Goal: Task Accomplishment & Management: Use online tool/utility

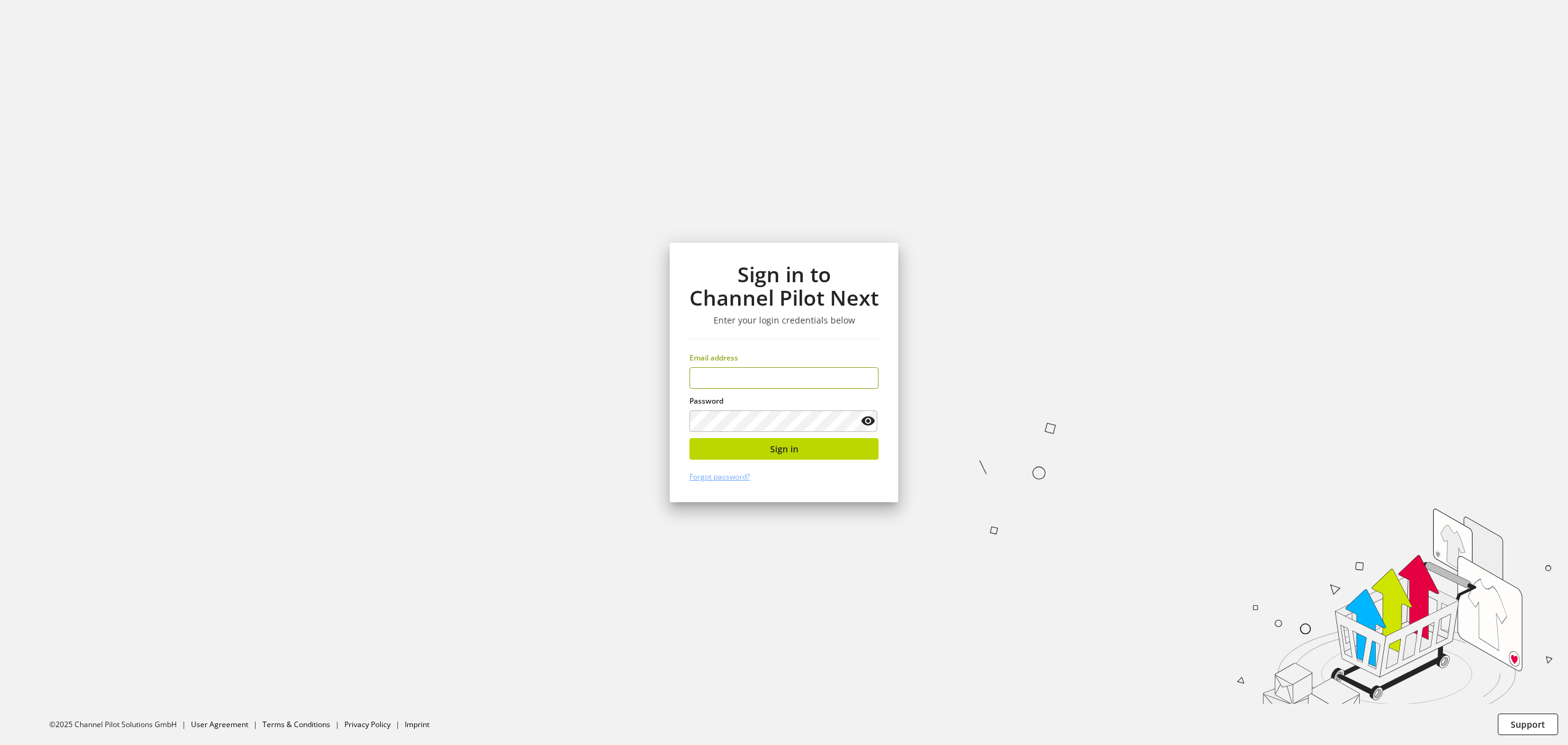
click at [758, 376] on input "email" at bounding box center [784, 378] width 189 height 22
type input "**********"
click at [793, 458] on button "Sign in" at bounding box center [784, 449] width 189 height 22
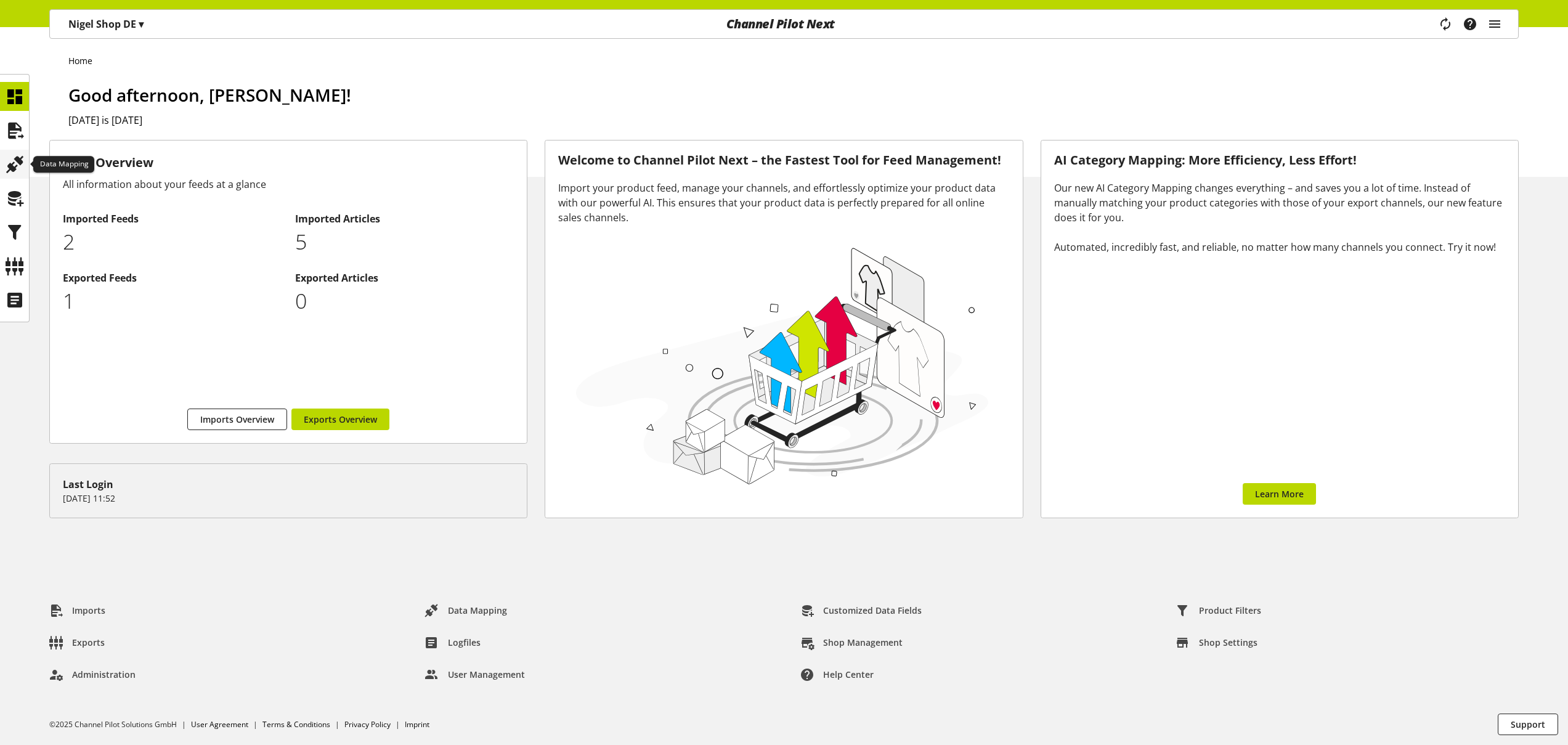
click at [10, 159] on icon at bounding box center [15, 164] width 20 height 25
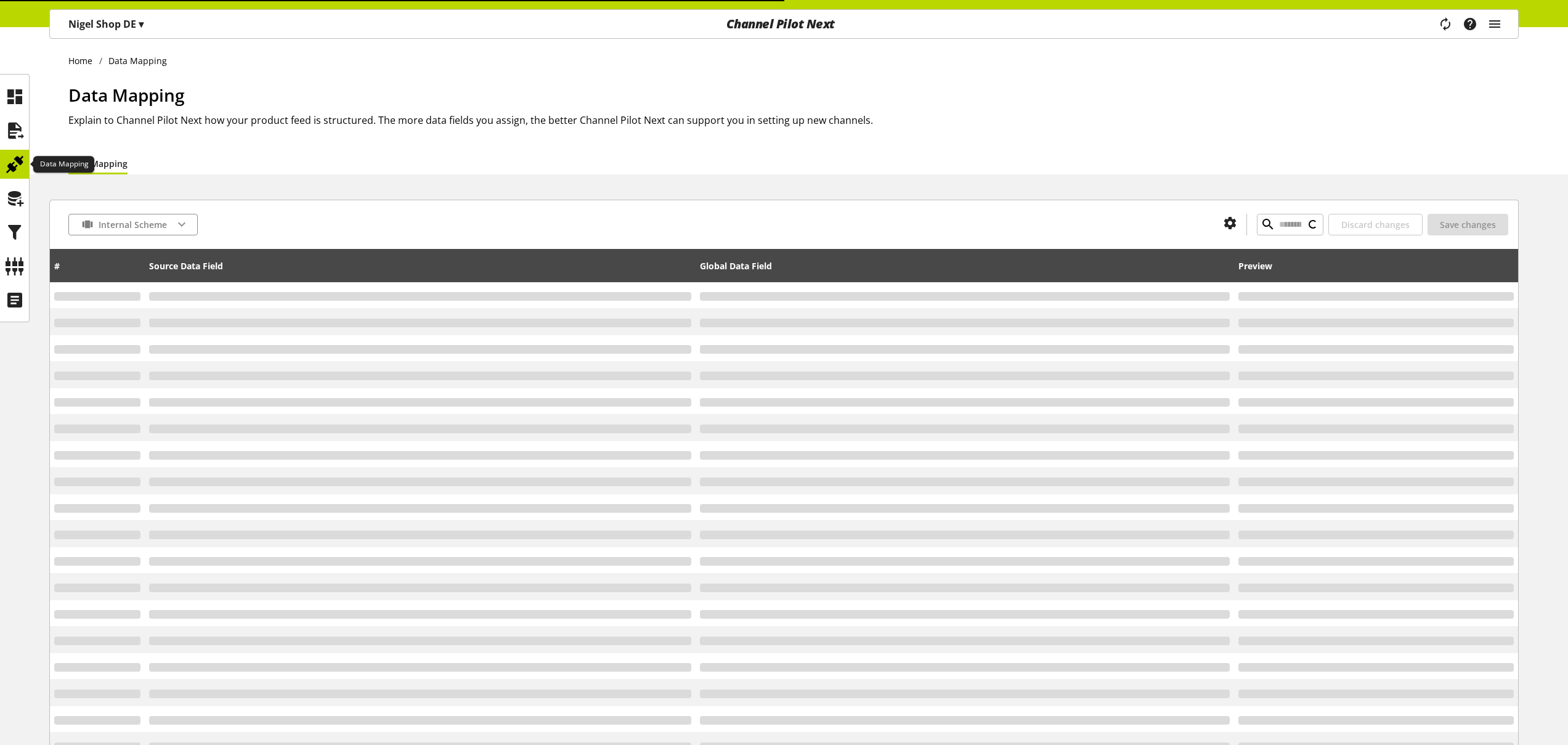
type input "*"
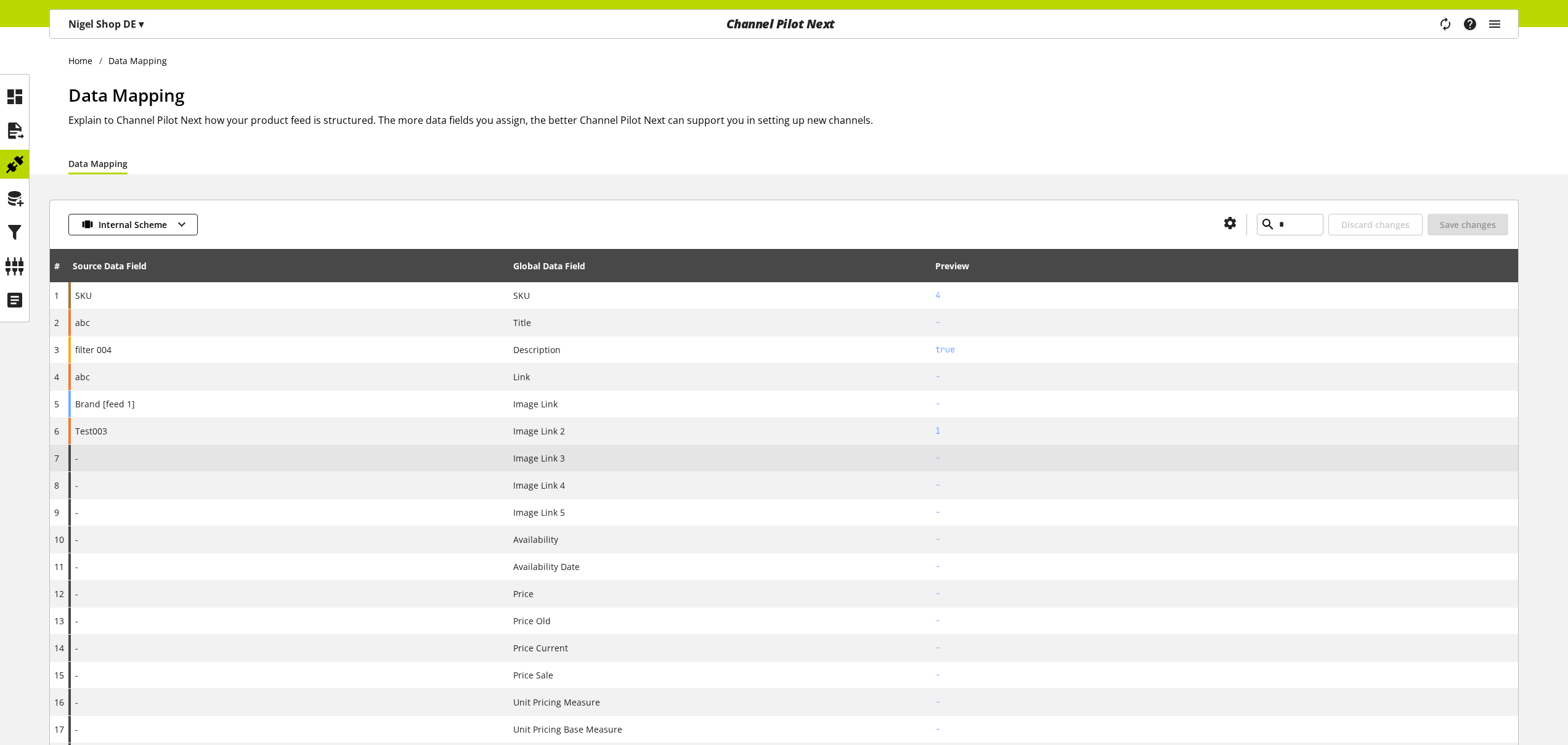
click at [172, 458] on div "-" at bounding box center [288, 458] width 440 height 26
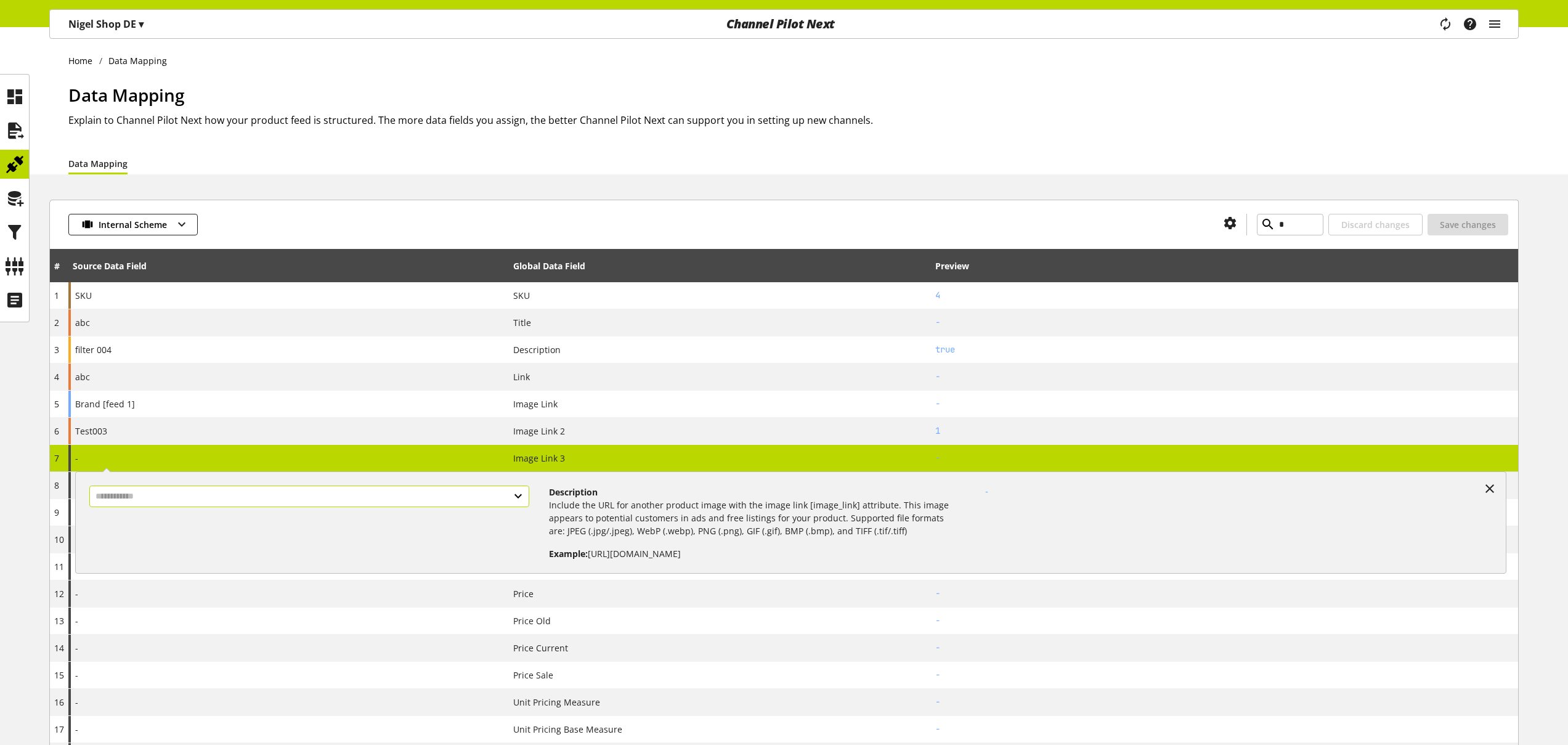
click at [212, 506] on div at bounding box center [314, 518] width 469 height 85
click at [213, 499] on input "text" at bounding box center [309, 497] width 440 height 22
select select "***"
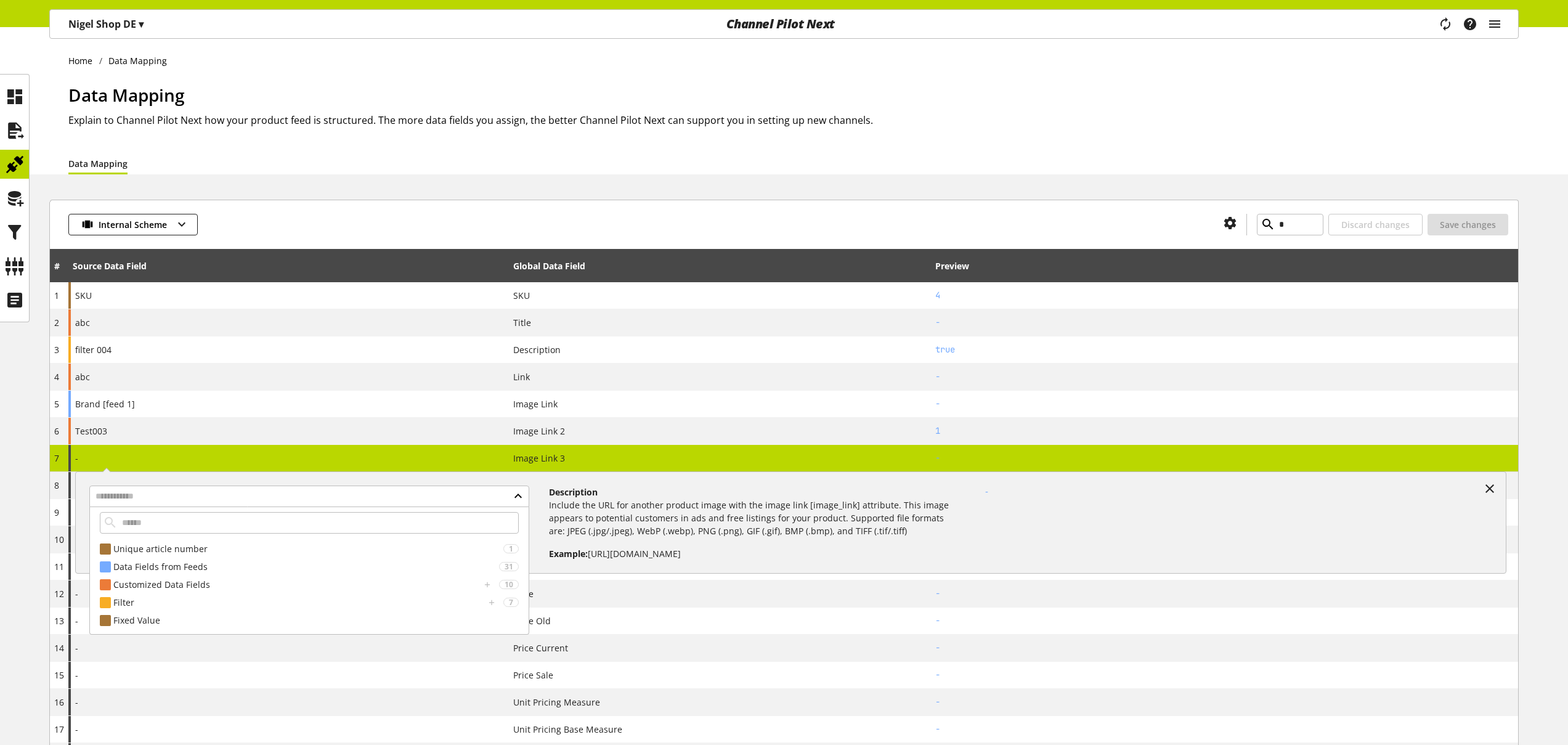
drag, startPoint x: 181, startPoint y: 567, endPoint x: 186, endPoint y: 575, distance: 9.4
click at [182, 567] on div "Data Fields from Feeds" at bounding box center [307, 567] width 386 height 13
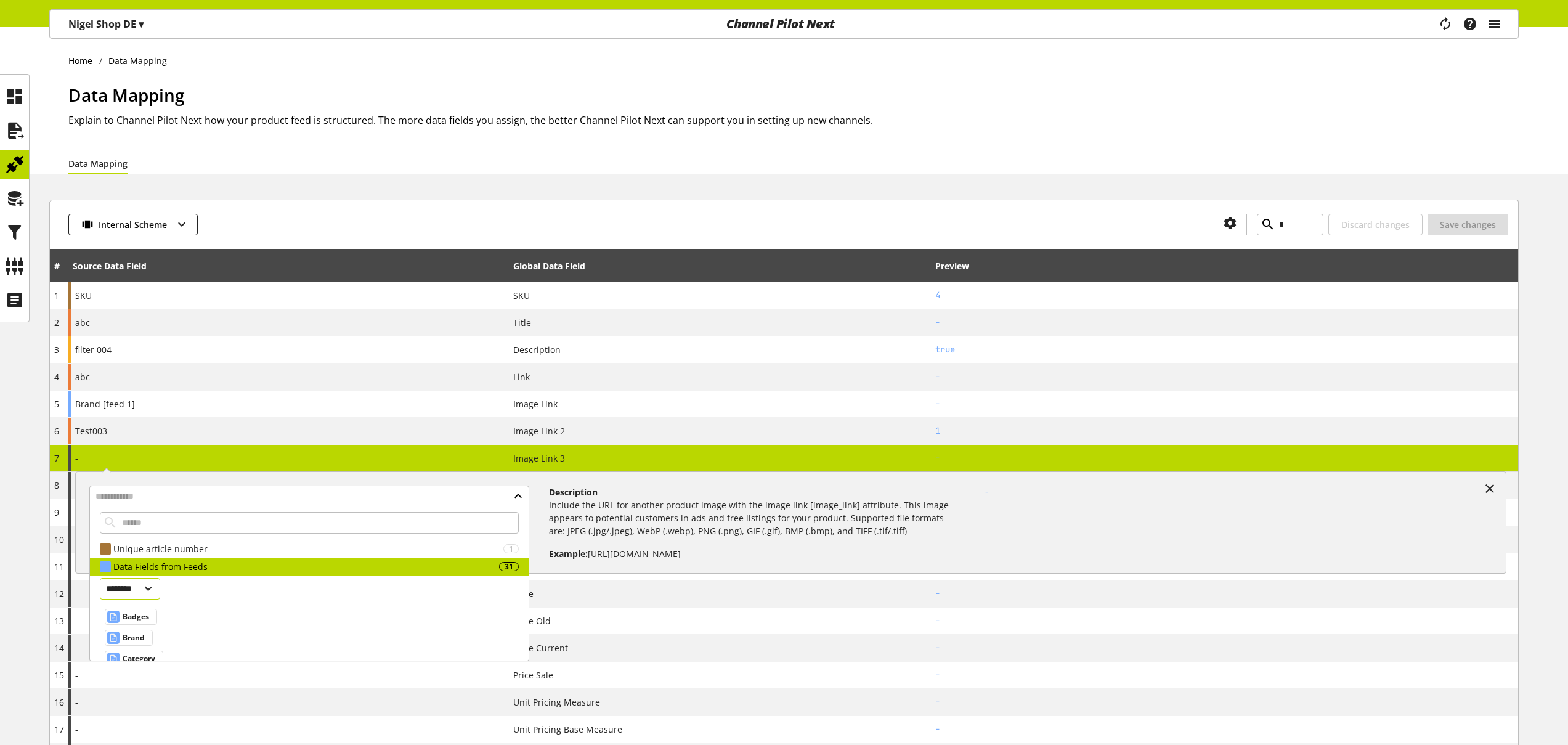
drag, startPoint x: 150, startPoint y: 619, endPoint x: 159, endPoint y: 613, distance: 10.8
click at [150, 619] on div "Badges" at bounding box center [131, 617] width 53 height 16
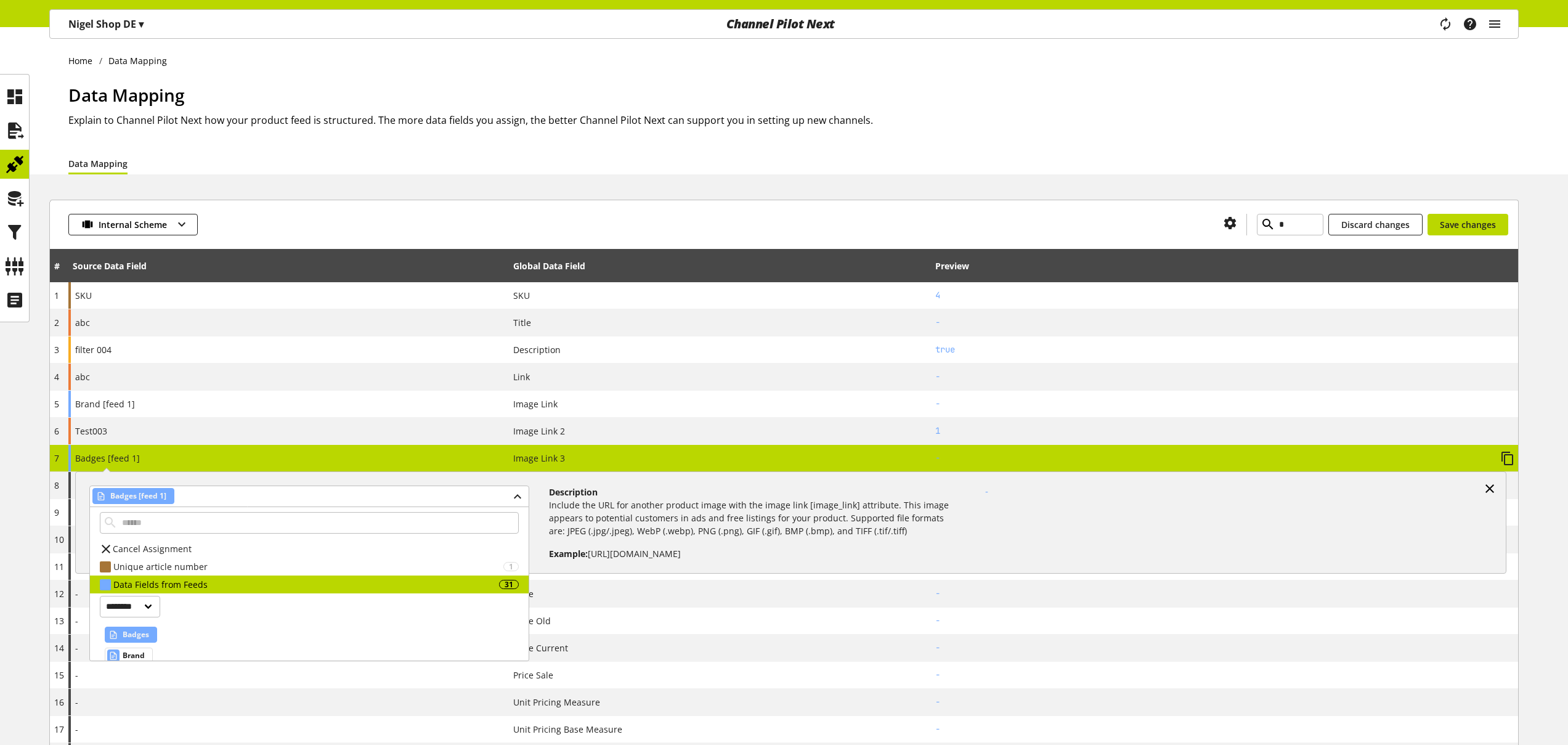
click at [1491, 488] on icon at bounding box center [1490, 488] width 15 height 22
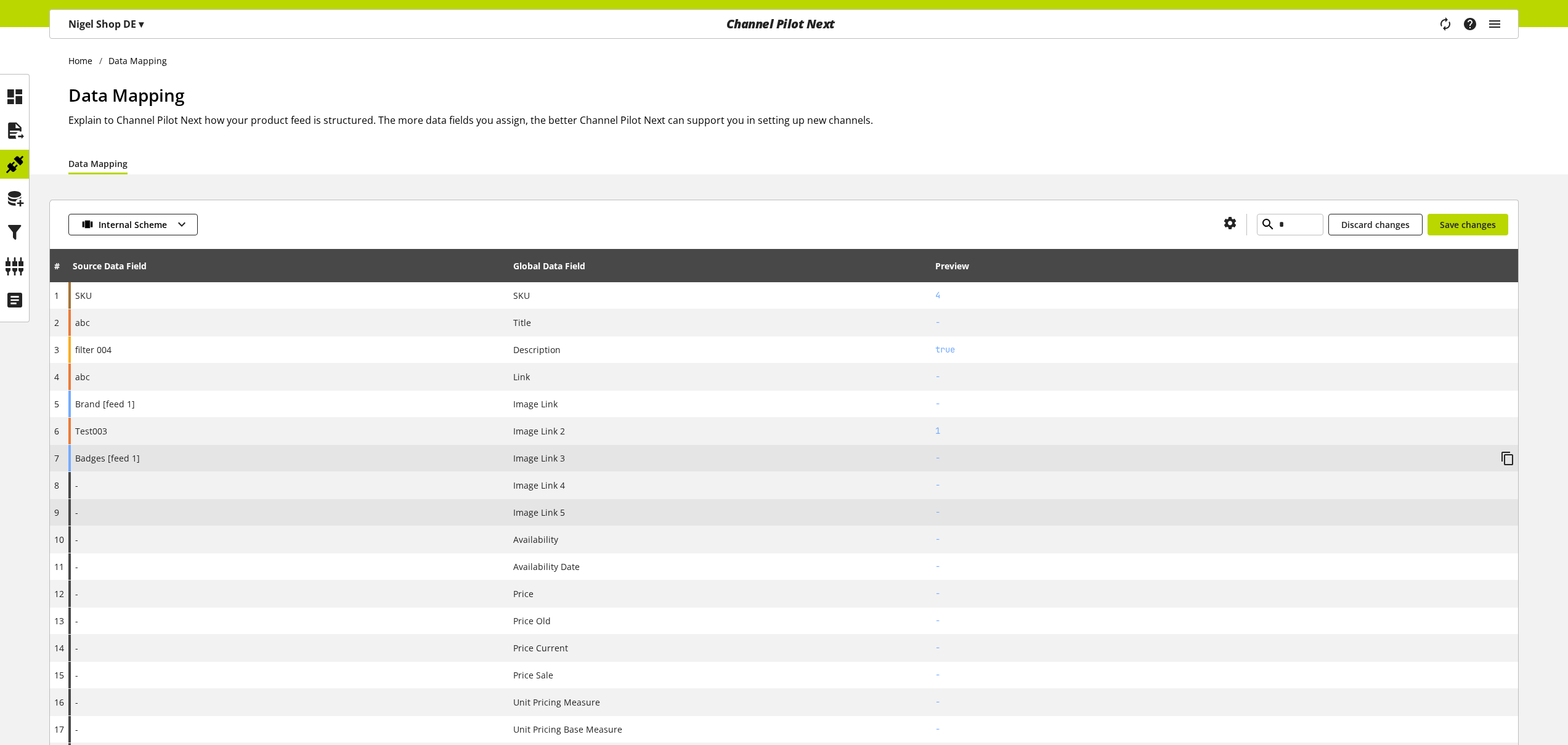
click at [395, 507] on div "-" at bounding box center [288, 512] width 440 height 26
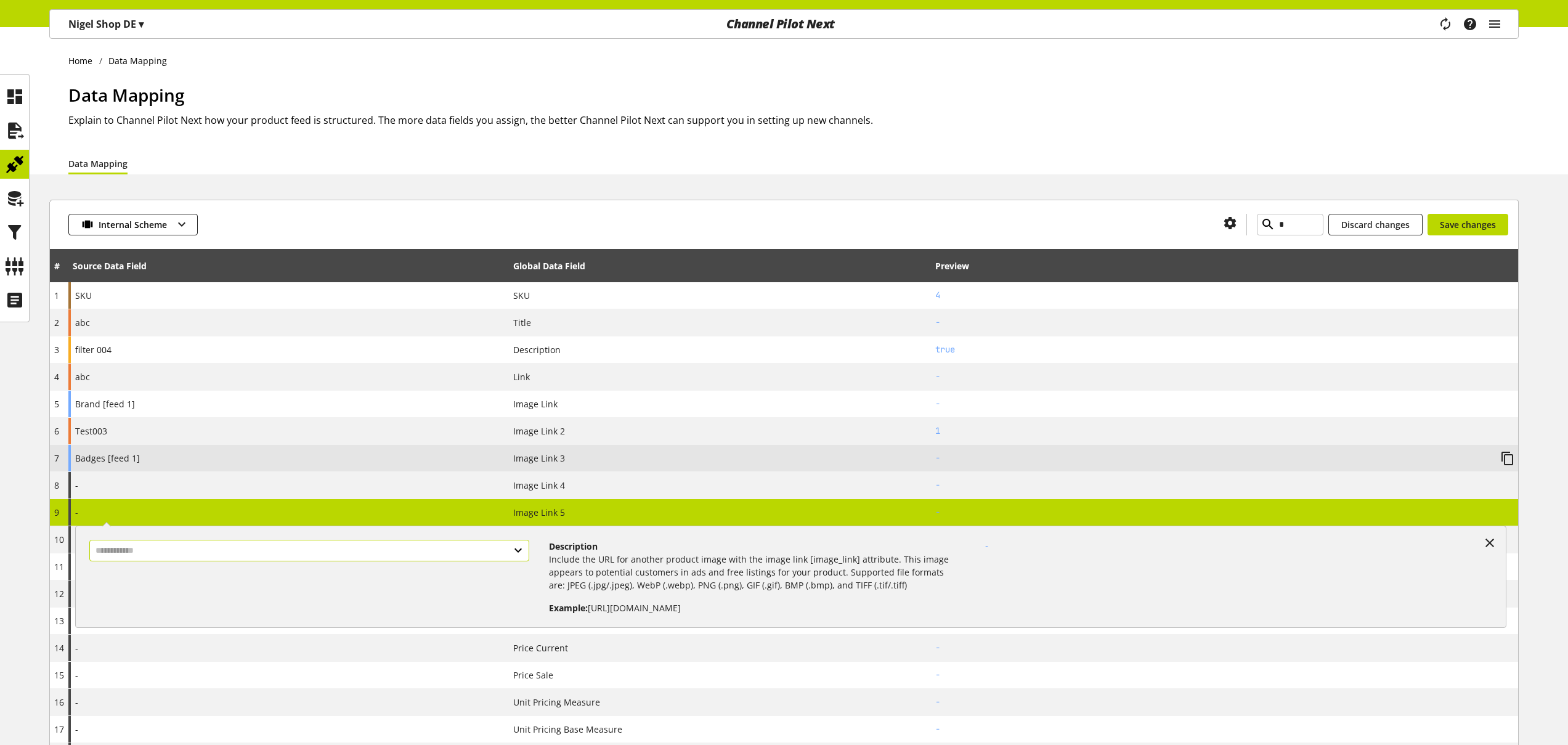
click at [444, 551] on input "text" at bounding box center [309, 550] width 440 height 22
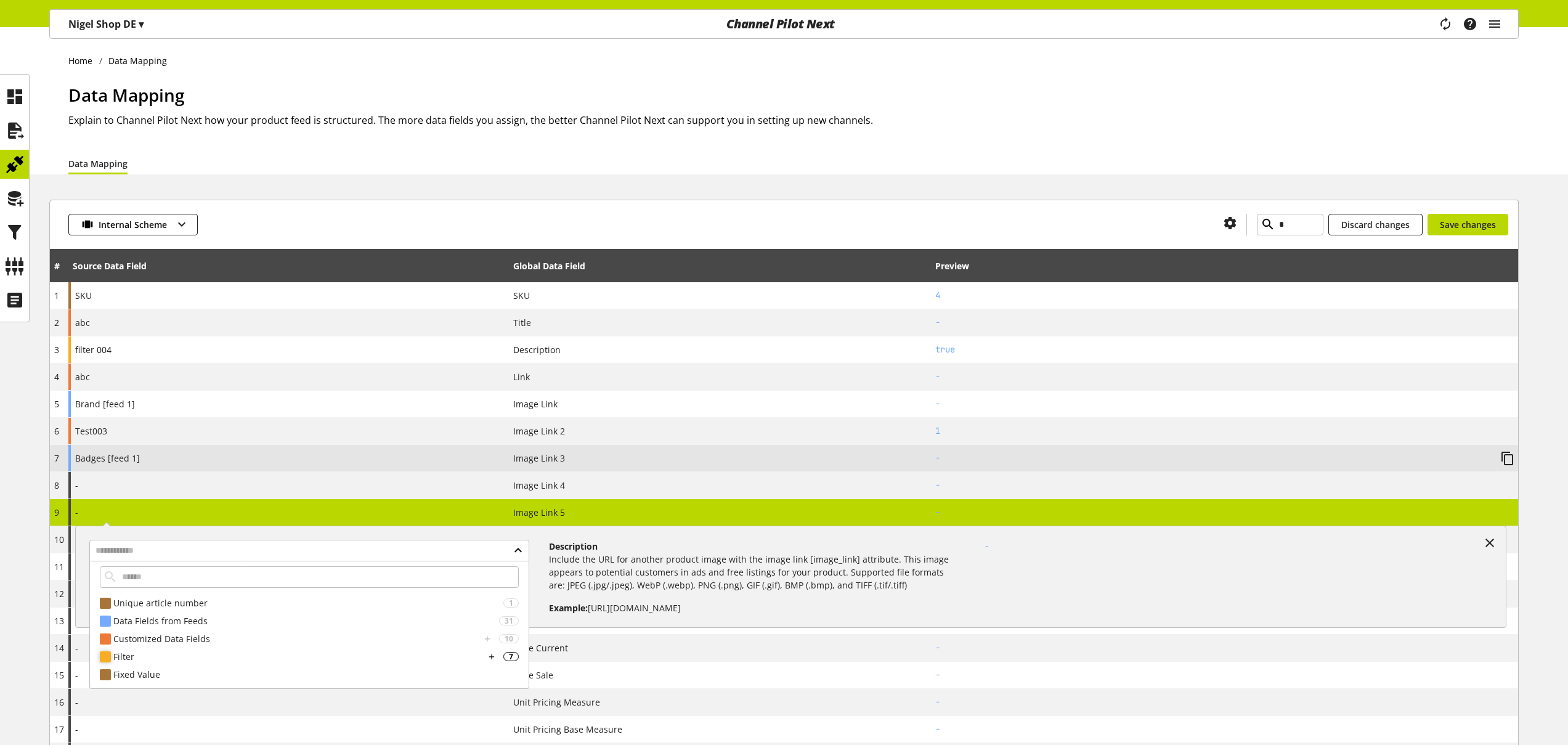
click at [216, 656] on div "Filter" at bounding box center [299, 657] width 371 height 13
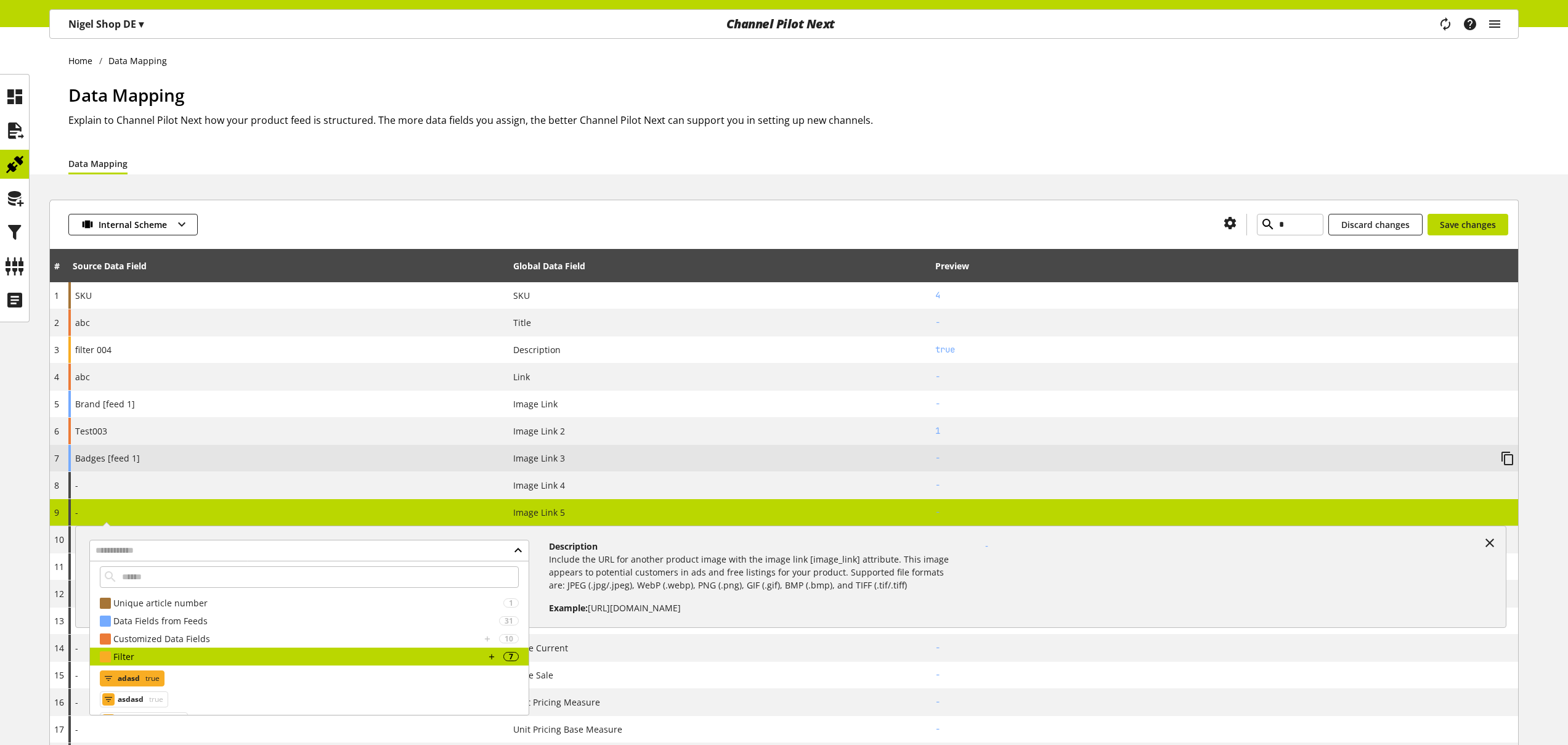
click at [140, 680] on div "adasd true" at bounding box center [132, 679] width 65 height 16
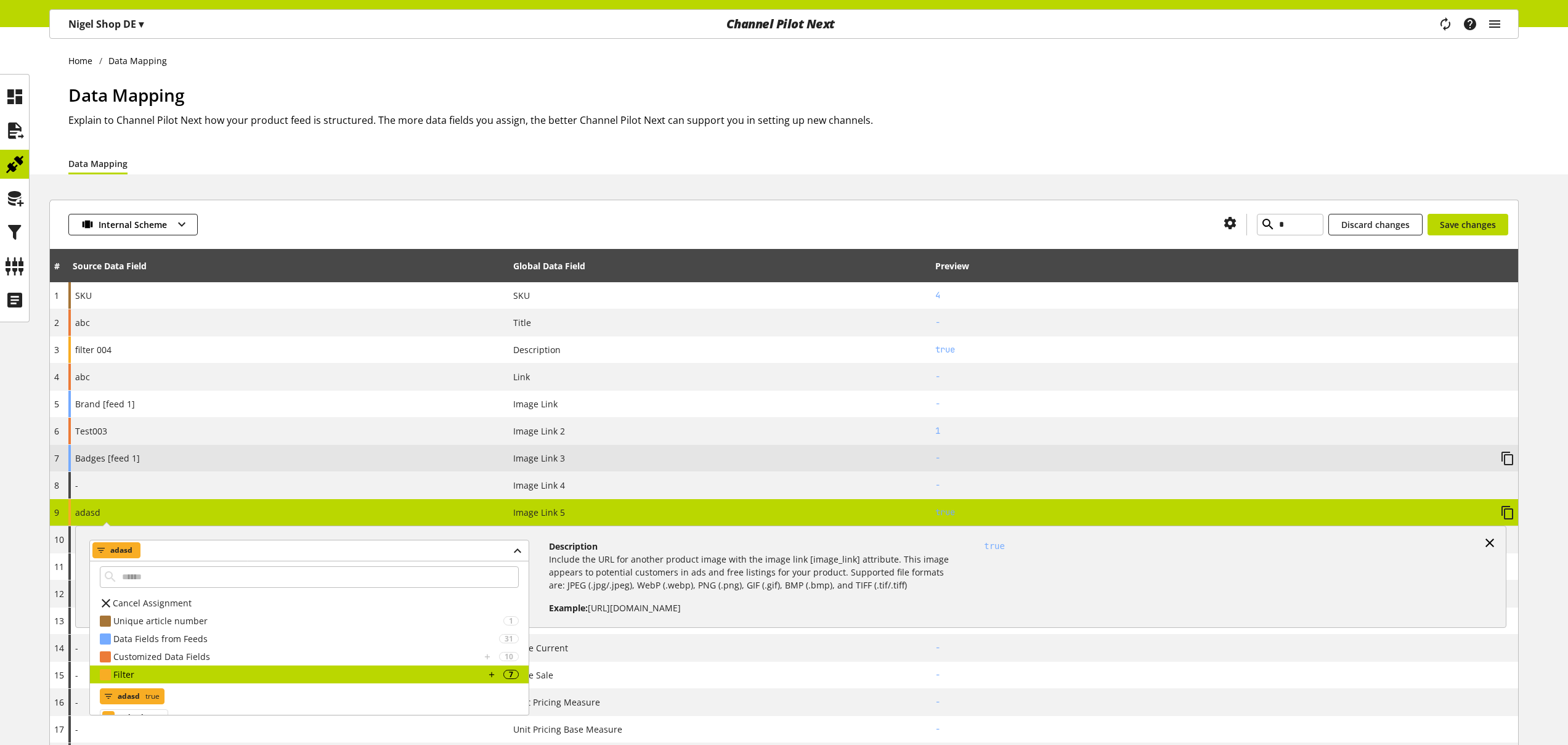
click at [1488, 543] on icon at bounding box center [1490, 543] width 15 height 22
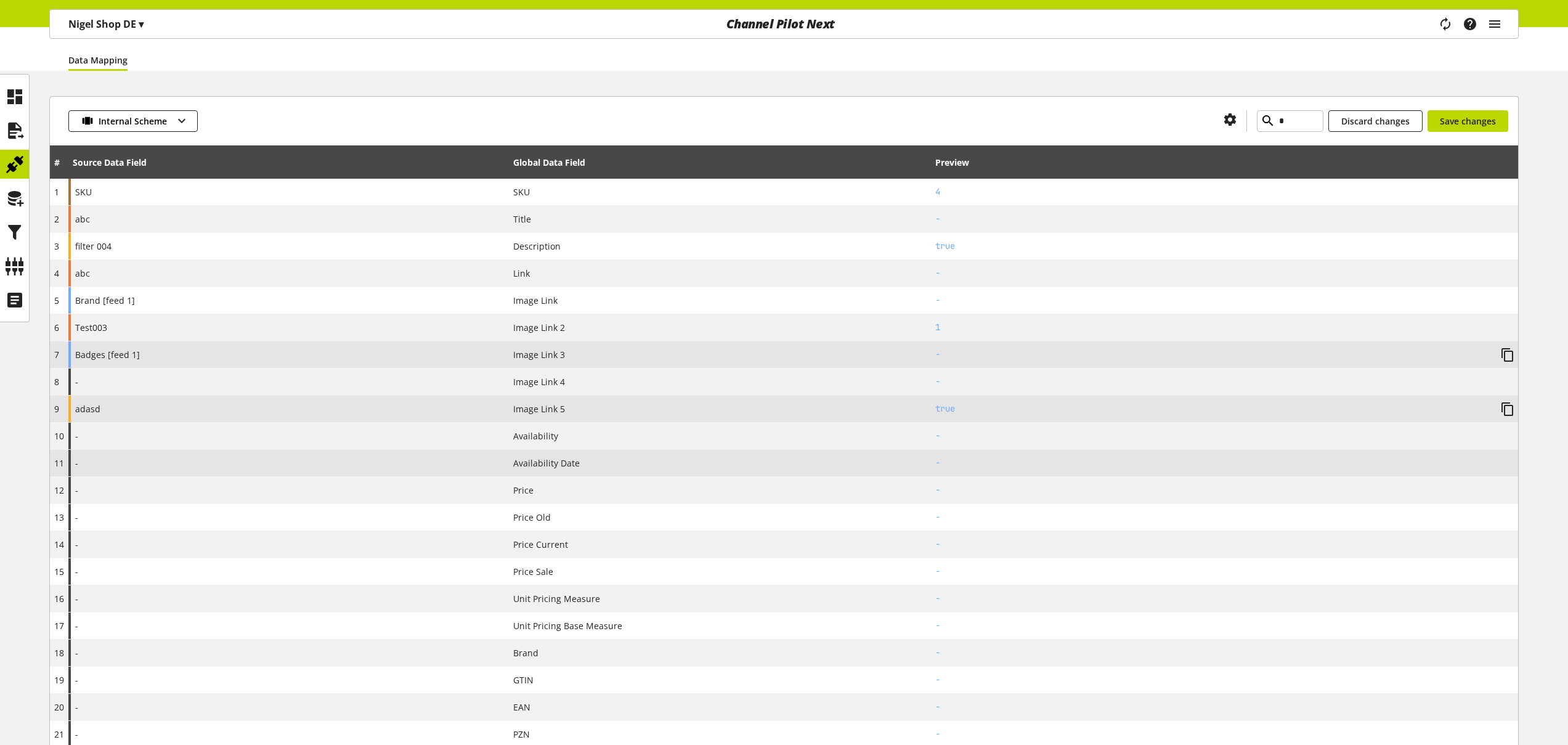
scroll to position [106, 0]
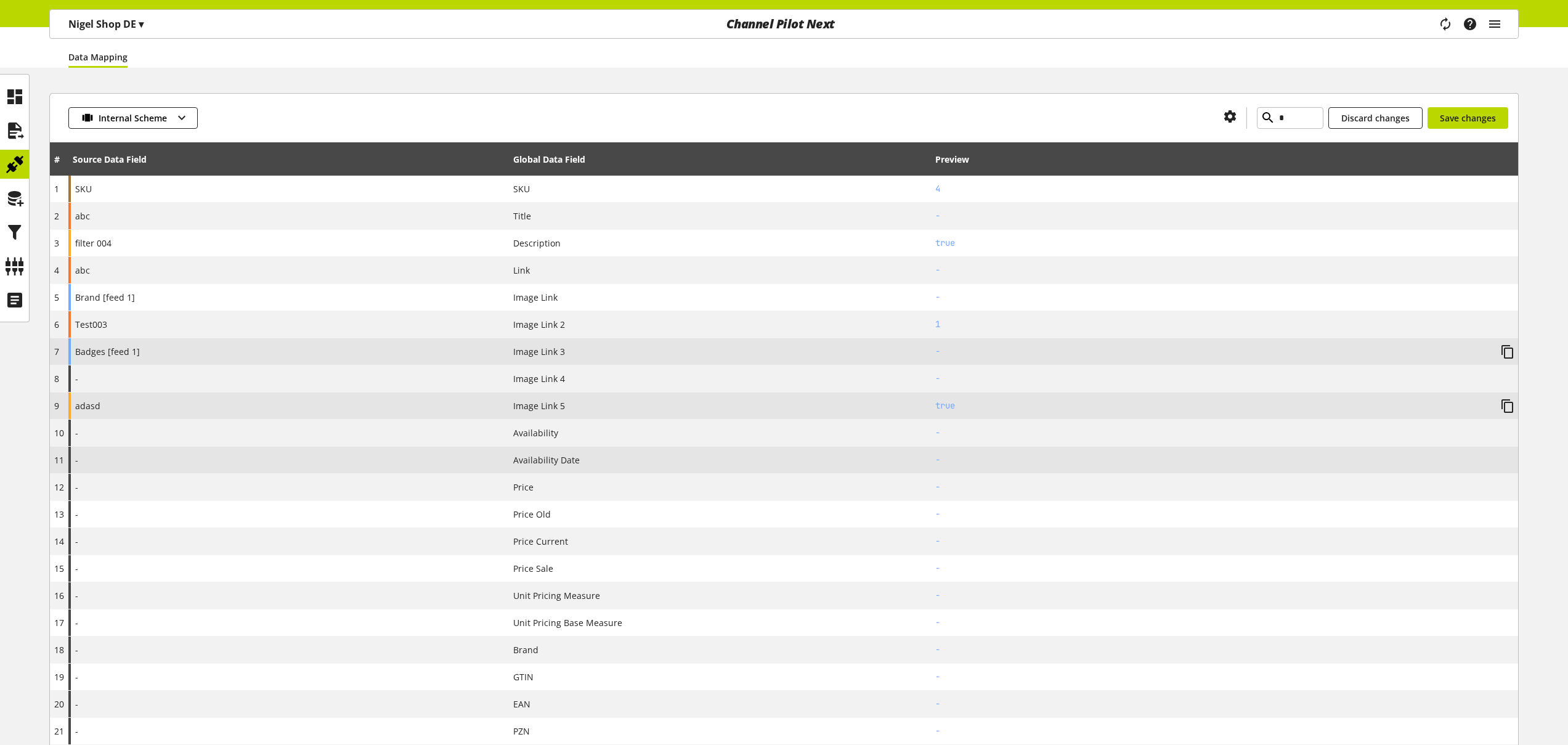
click at [226, 461] on div "-" at bounding box center [288, 459] width 440 height 26
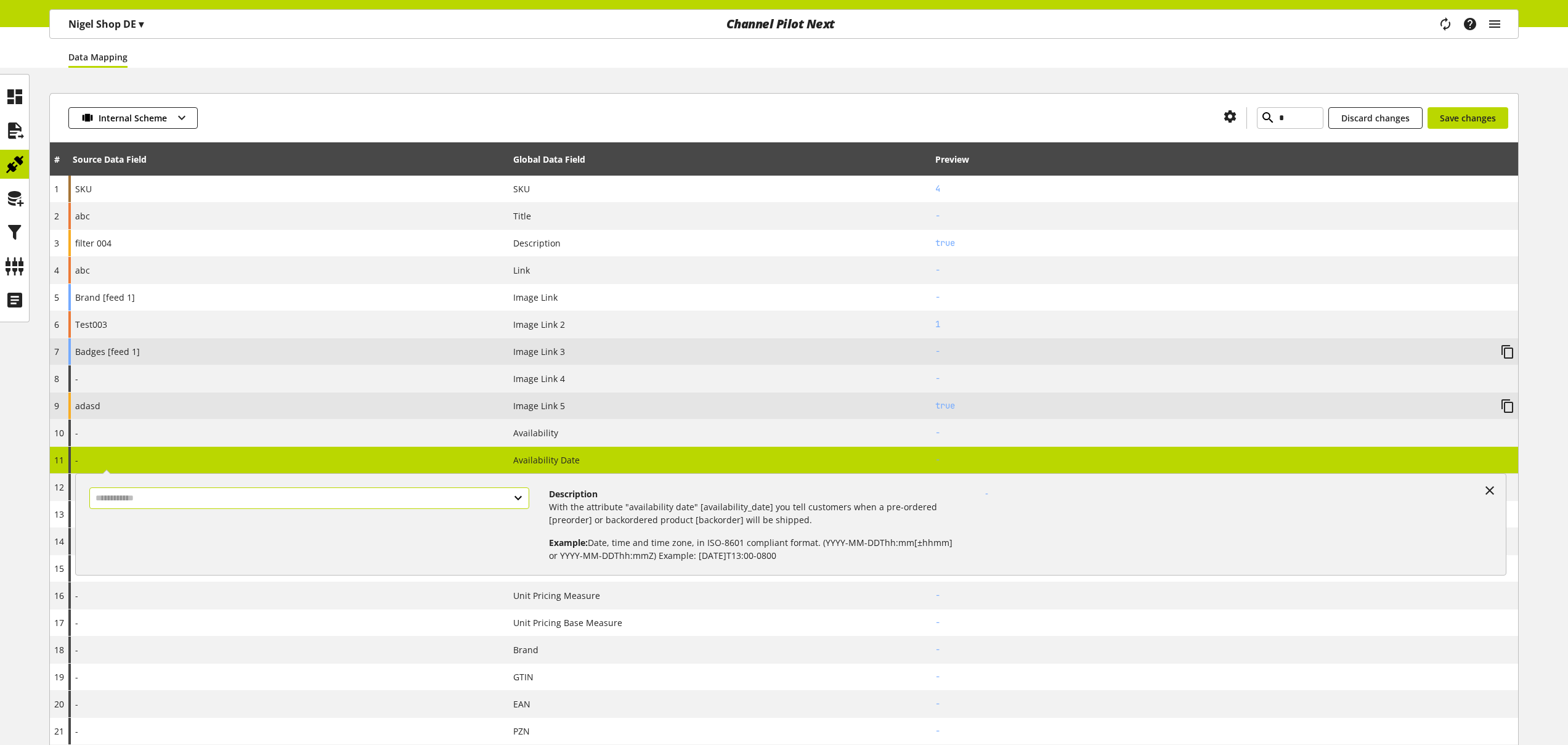
click at [240, 505] on input "text" at bounding box center [309, 498] width 440 height 22
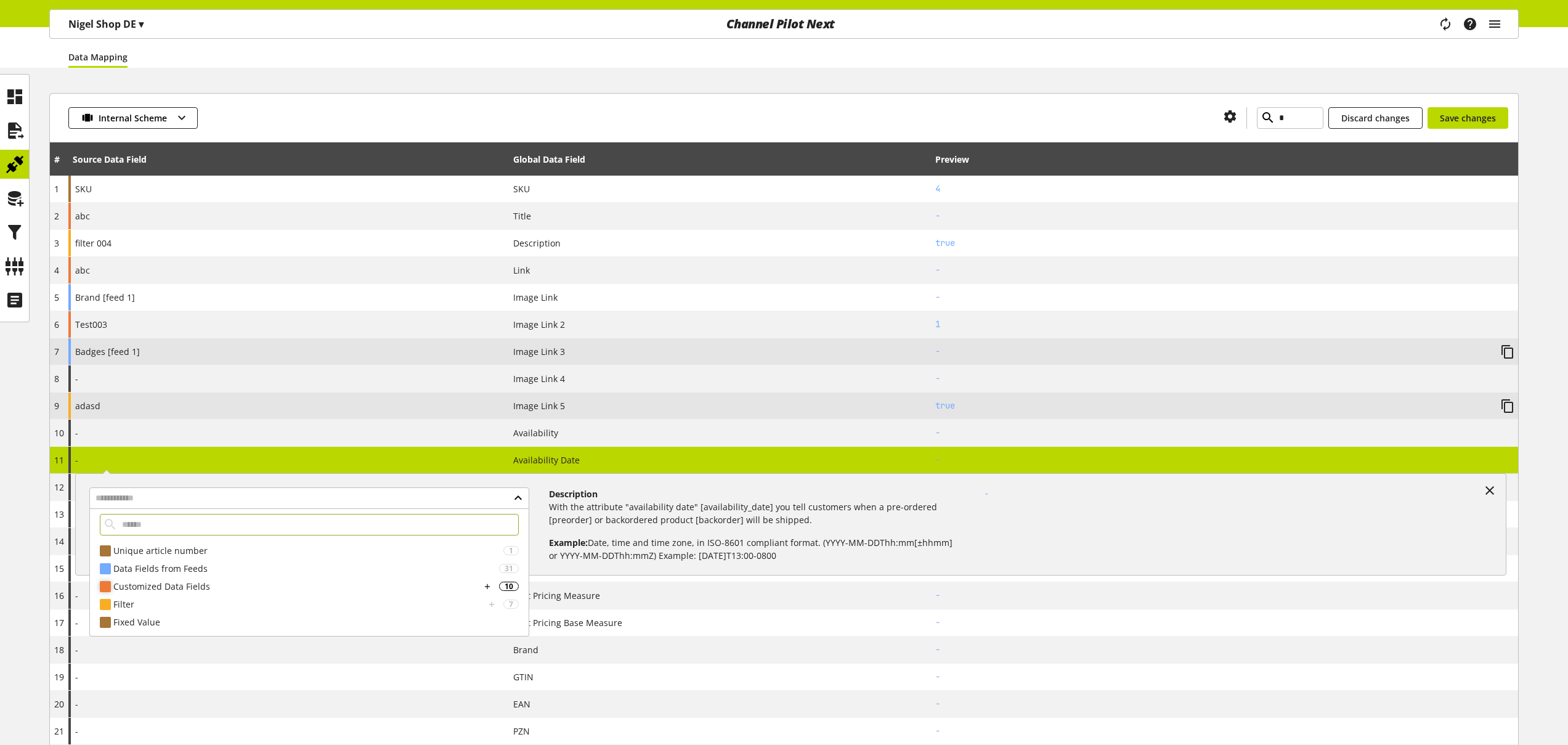
click at [207, 589] on div "Customized Data Fields" at bounding box center [297, 586] width 367 height 13
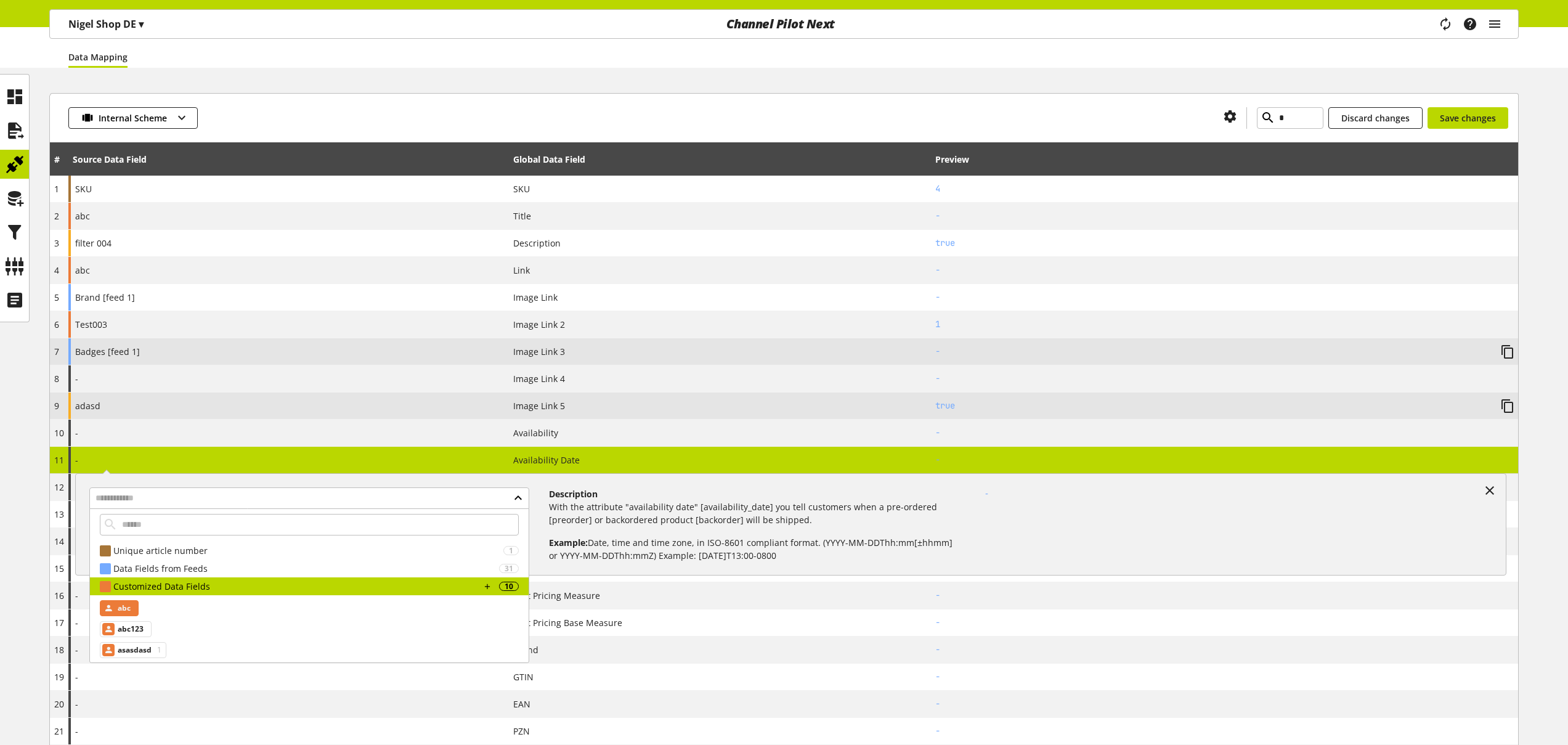
click at [131, 612] on div "abc" at bounding box center [119, 609] width 39 height 16
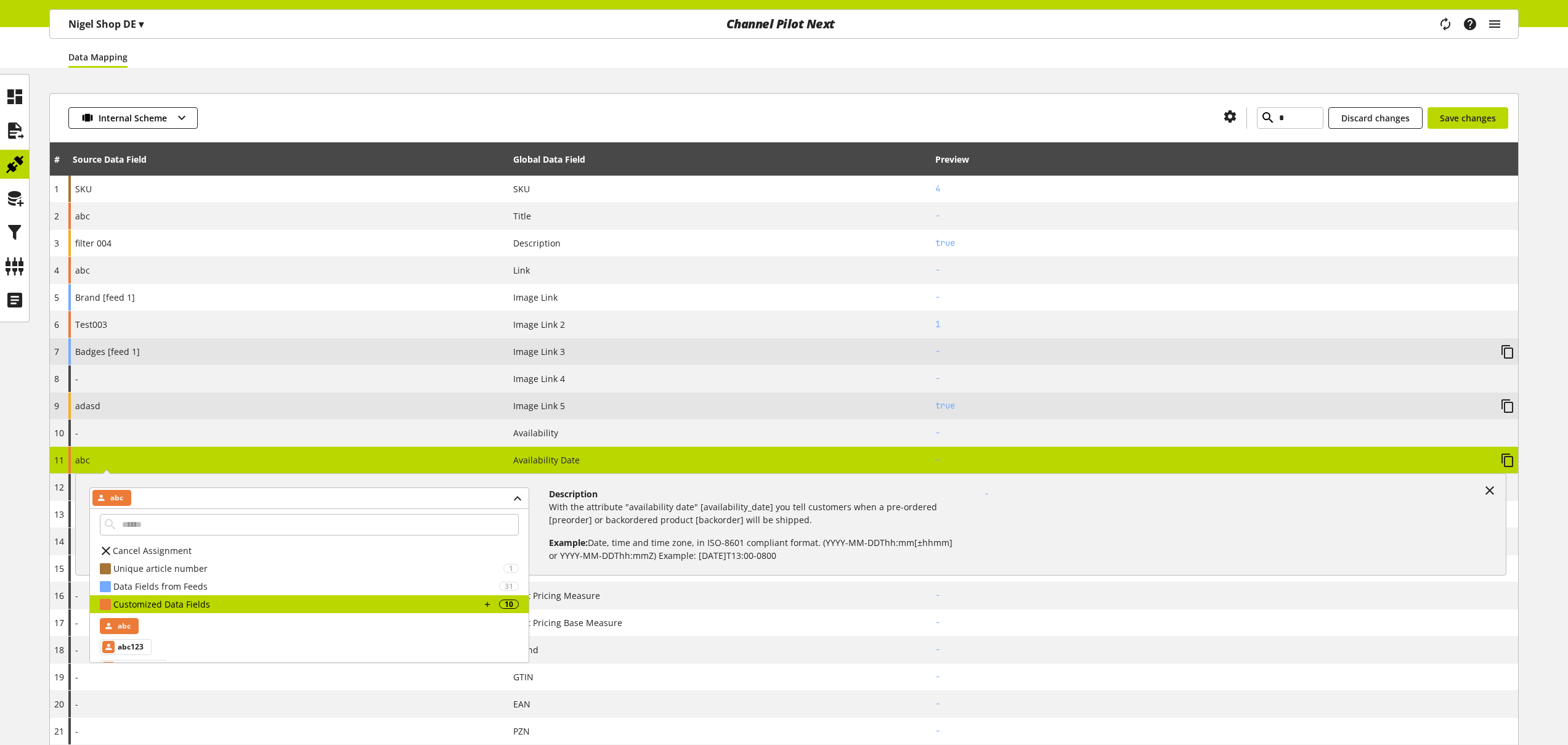
click at [549, 468] on td "Availability Date" at bounding box center [720, 460] width 422 height 27
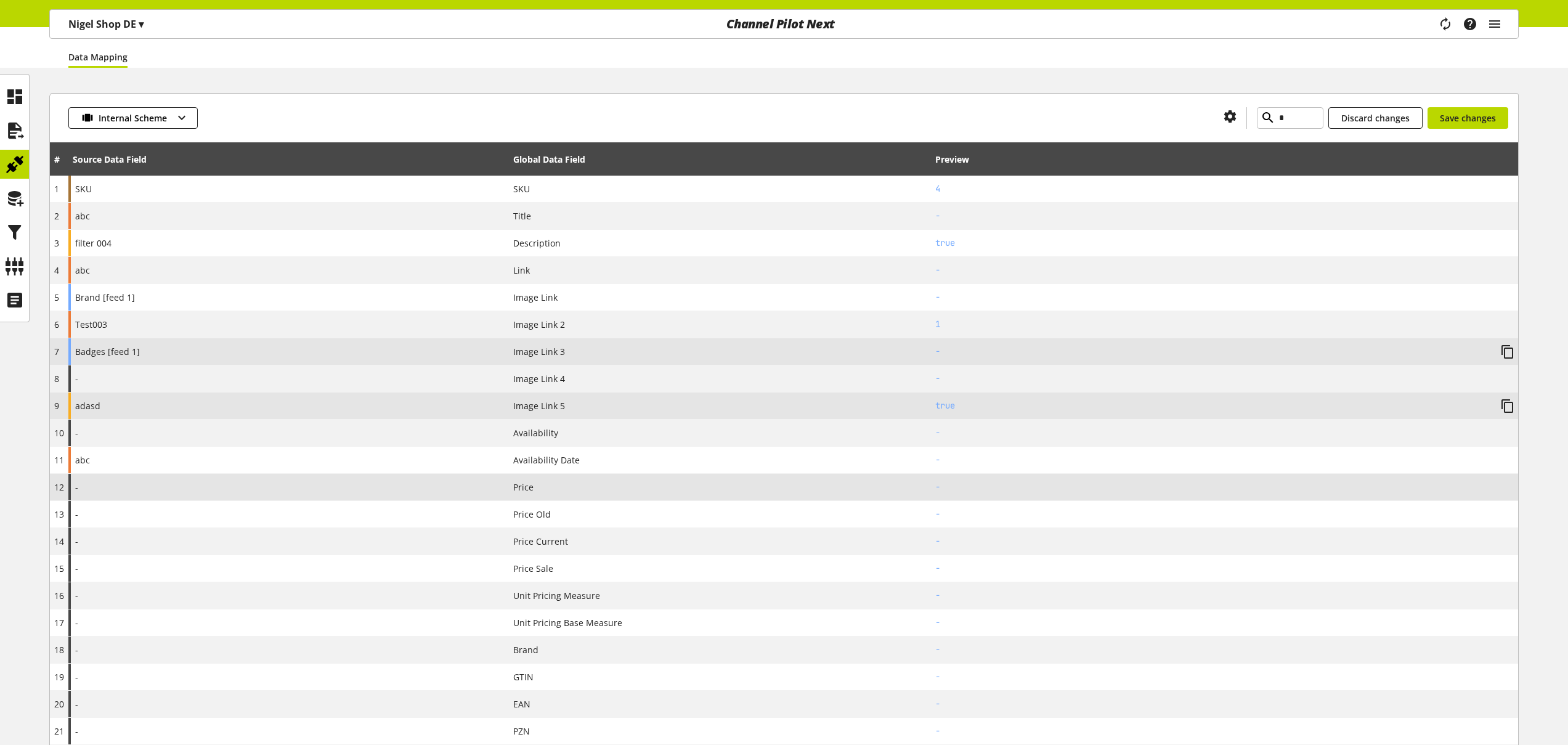
click at [174, 498] on div "-" at bounding box center [288, 487] width 440 height 26
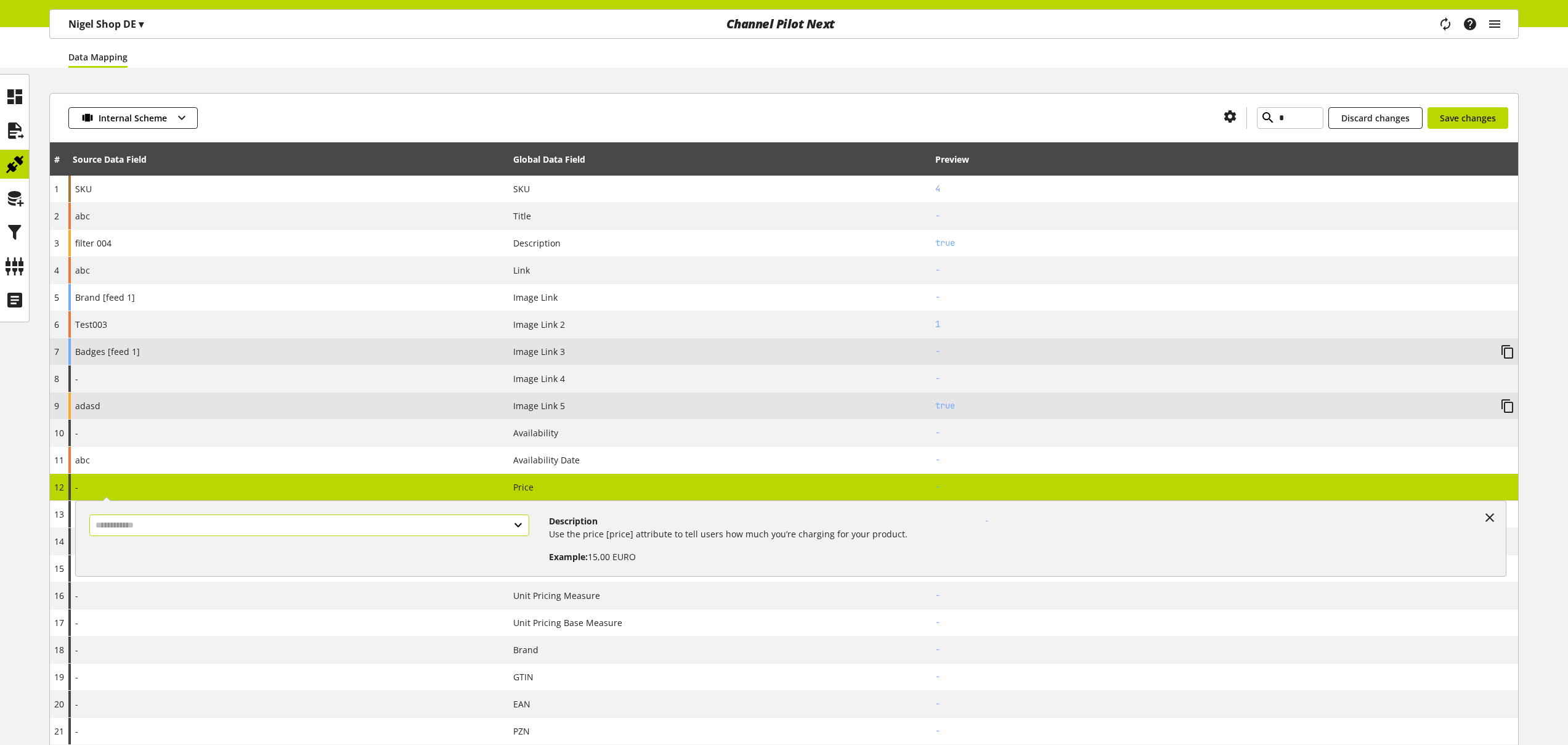
click at [179, 522] on input "text" at bounding box center [309, 526] width 440 height 22
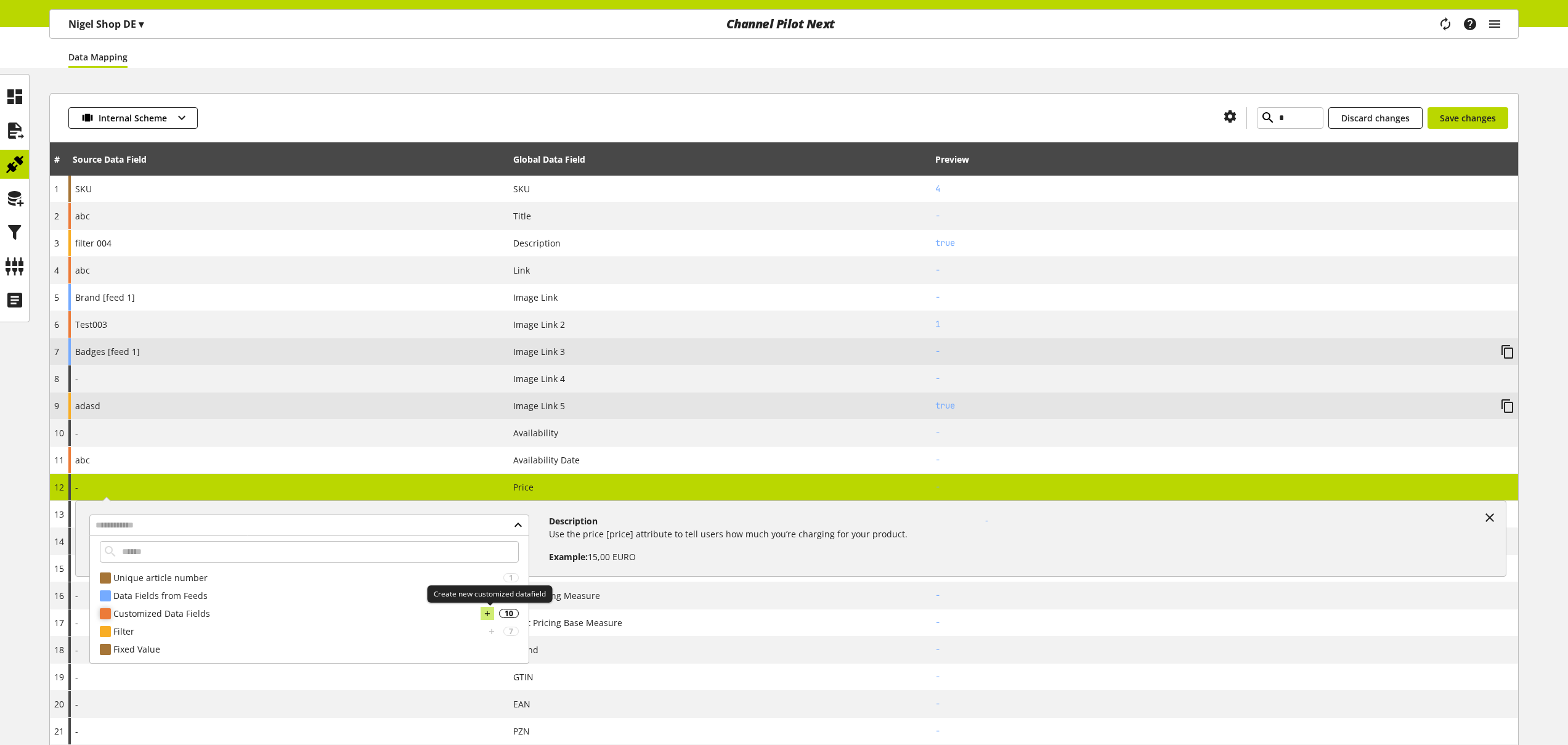
click at [487, 609] on icon at bounding box center [487, 613] width 8 height 14
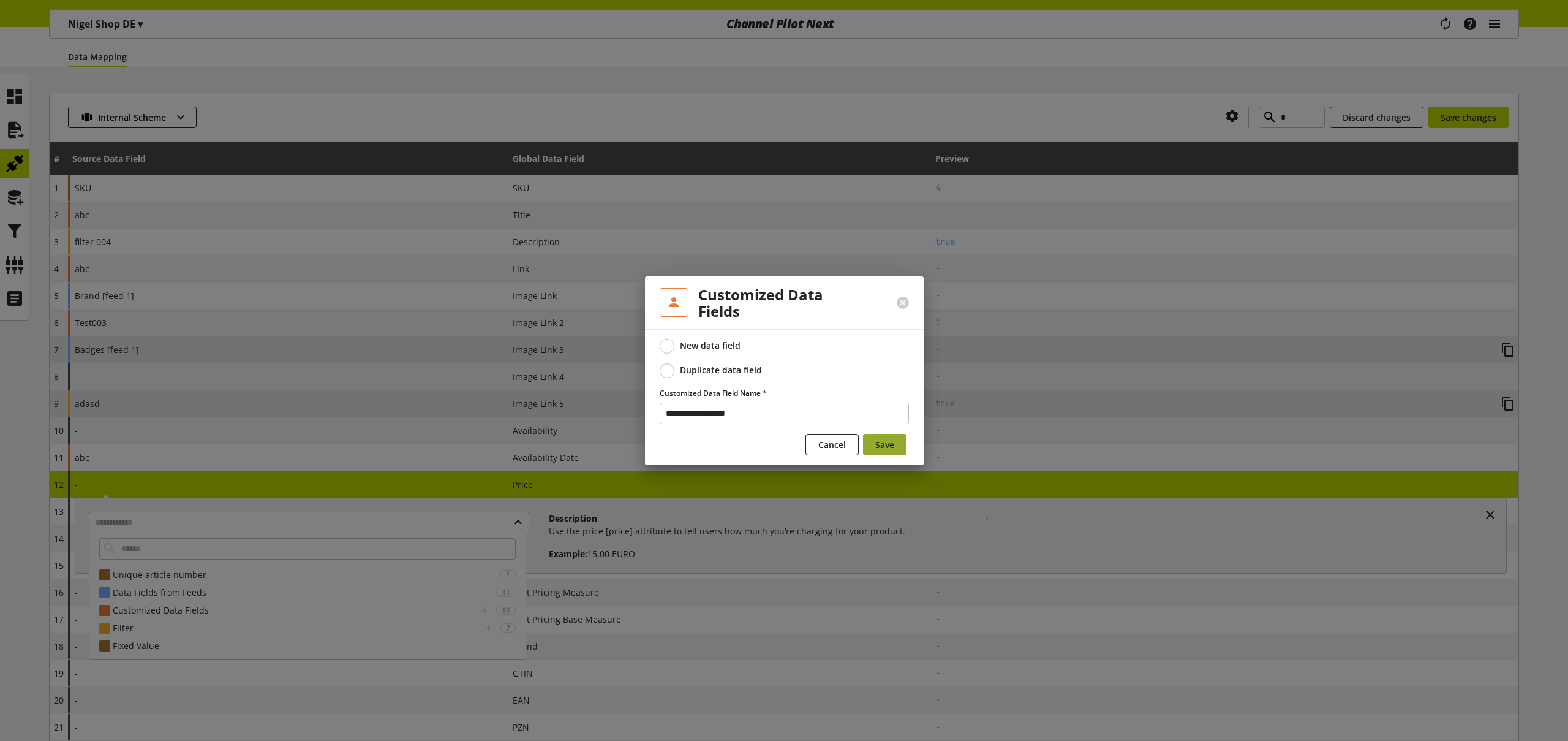
click at [895, 443] on button "Save" at bounding box center [884, 445] width 43 height 22
click at [891, 446] on span "Save" at bounding box center [884, 444] width 19 height 13
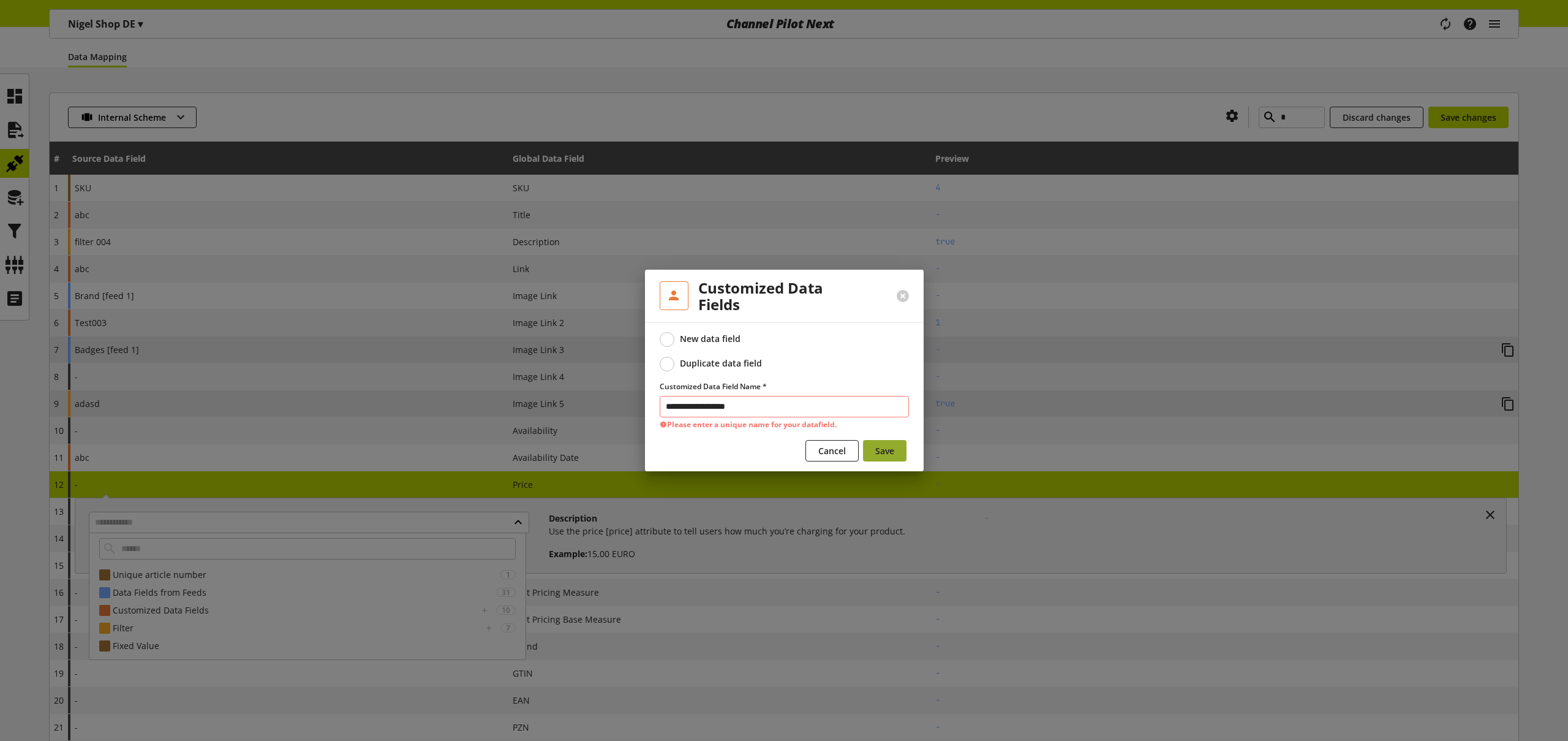
click at [880, 450] on span "Save" at bounding box center [884, 451] width 19 height 13
click at [804, 410] on input "**********" at bounding box center [785, 407] width 250 height 22
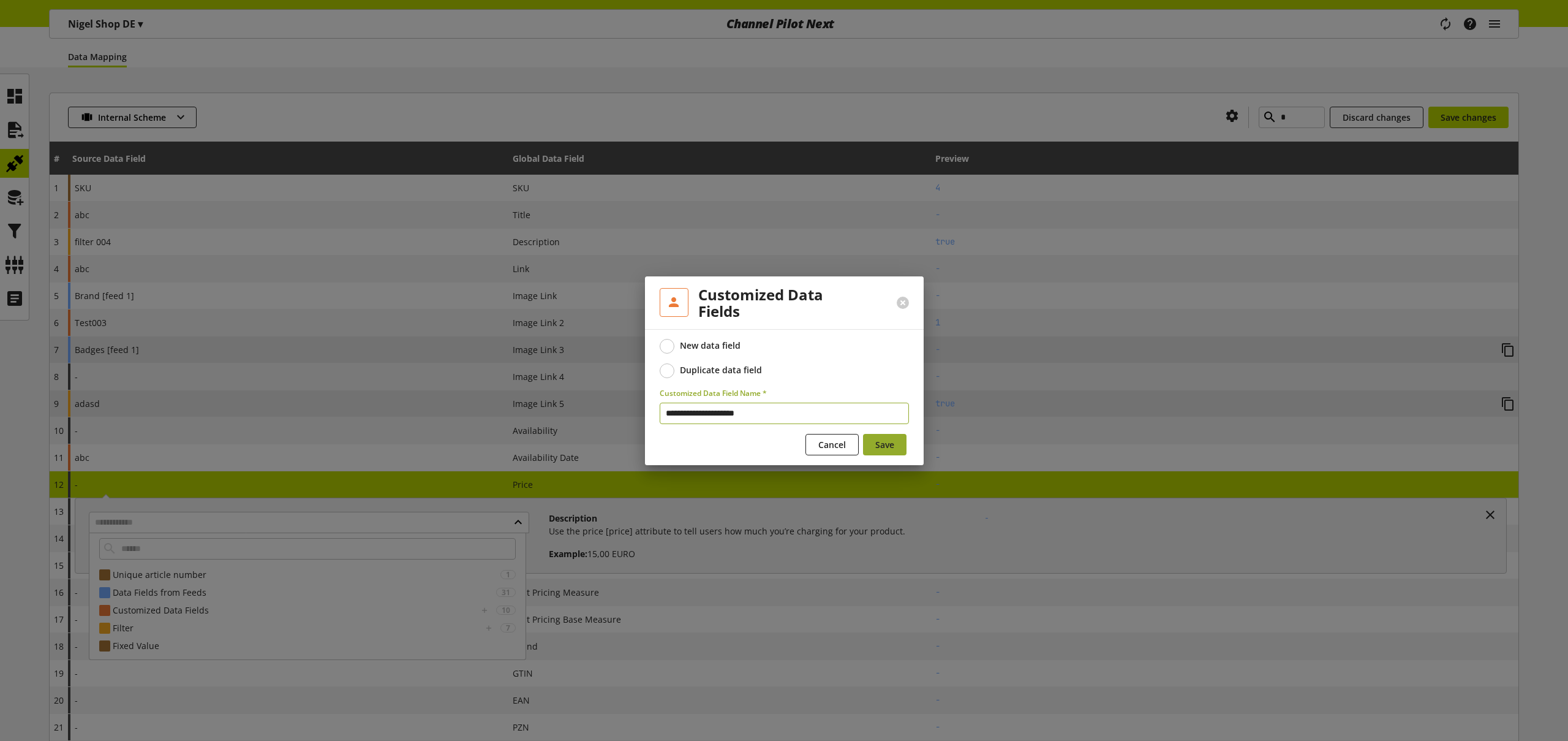
type input "**********"
click at [893, 447] on span "Save" at bounding box center [884, 444] width 19 height 13
click at [902, 299] on button at bounding box center [903, 303] width 13 height 13
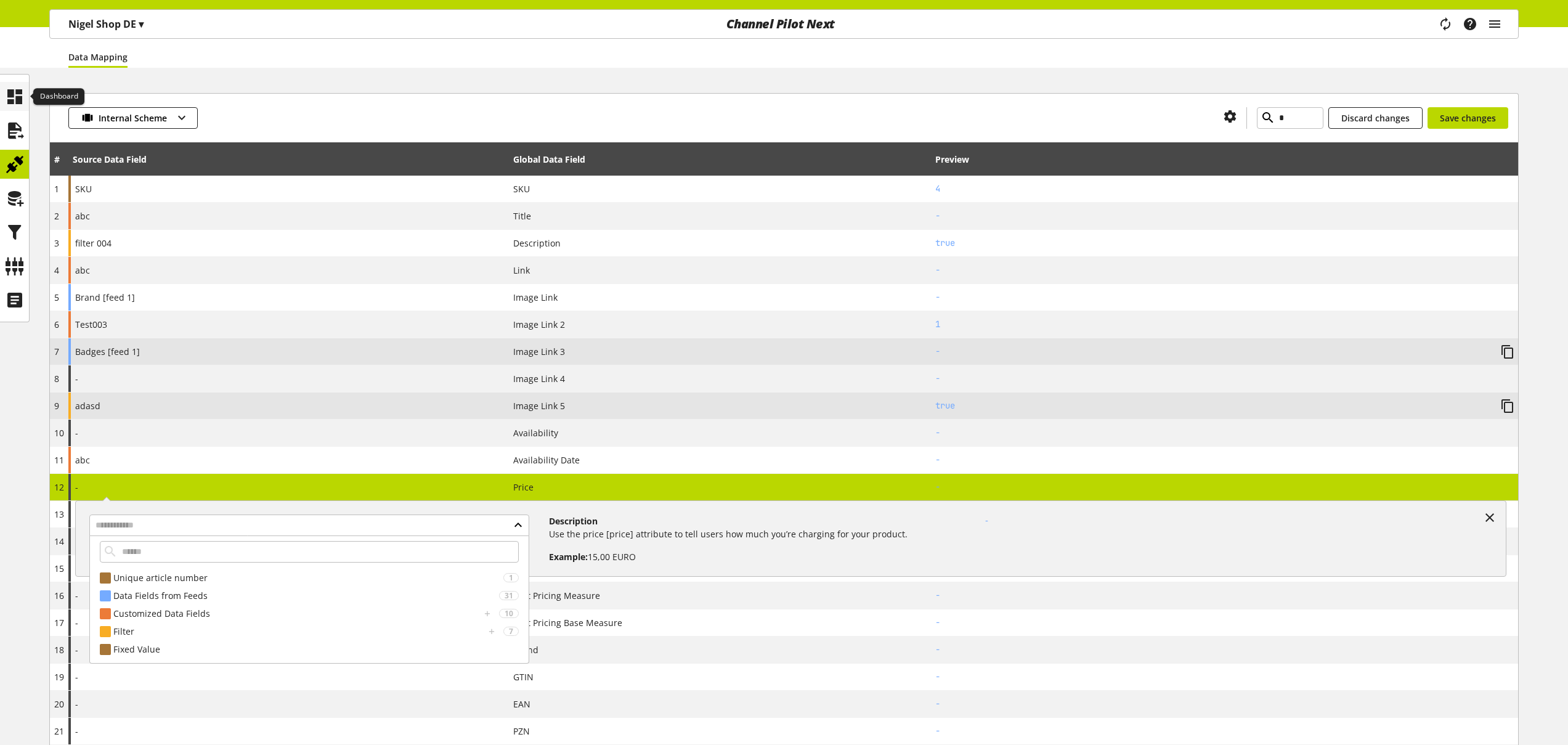
click at [15, 95] on icon at bounding box center [15, 96] width 20 height 25
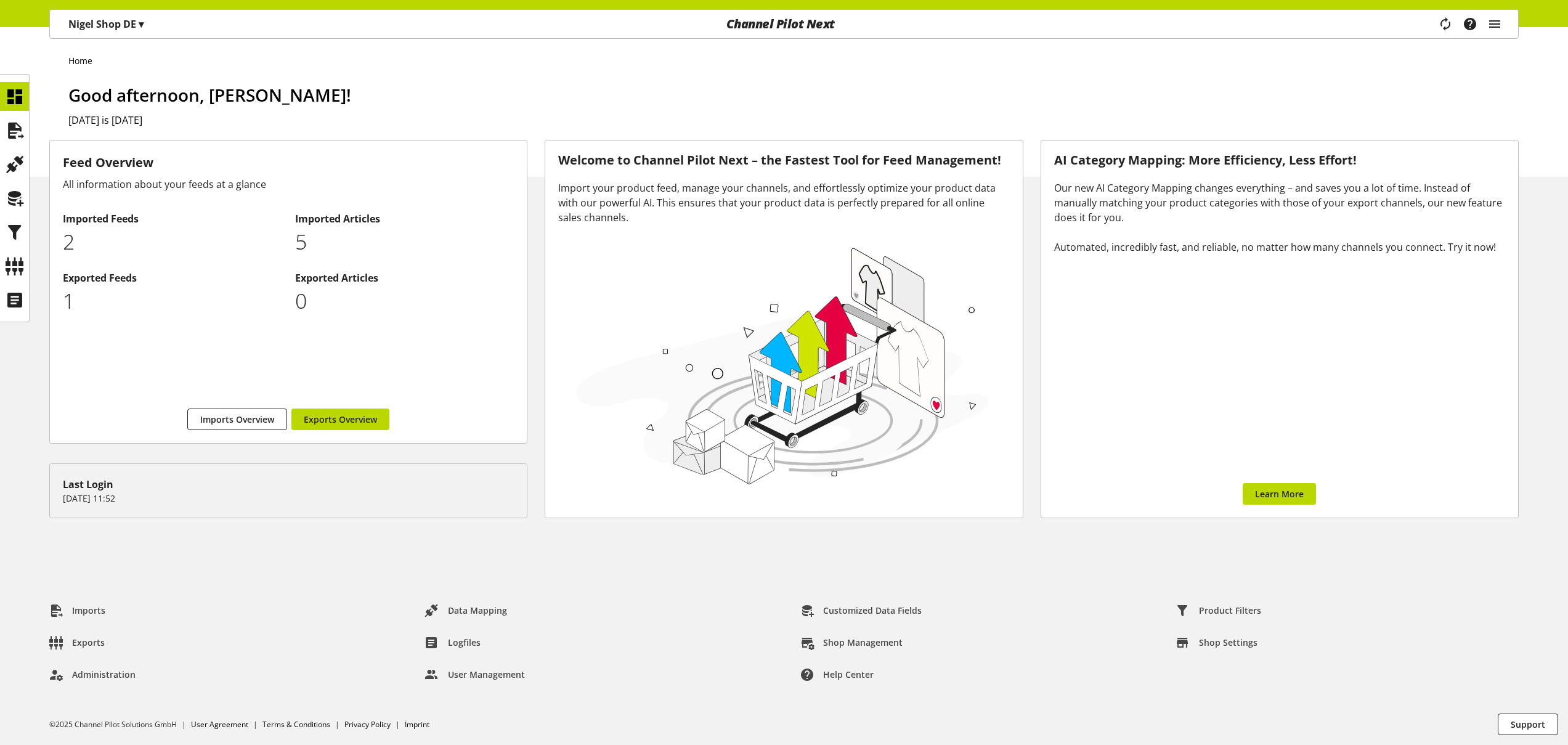
drag, startPoint x: 120, startPoint y: 27, endPoint x: 123, endPoint y: 35, distance: 8.5
click at [121, 27] on p "[PERSON_NAME] Shop DE ▾" at bounding box center [106, 24] width 75 height 15
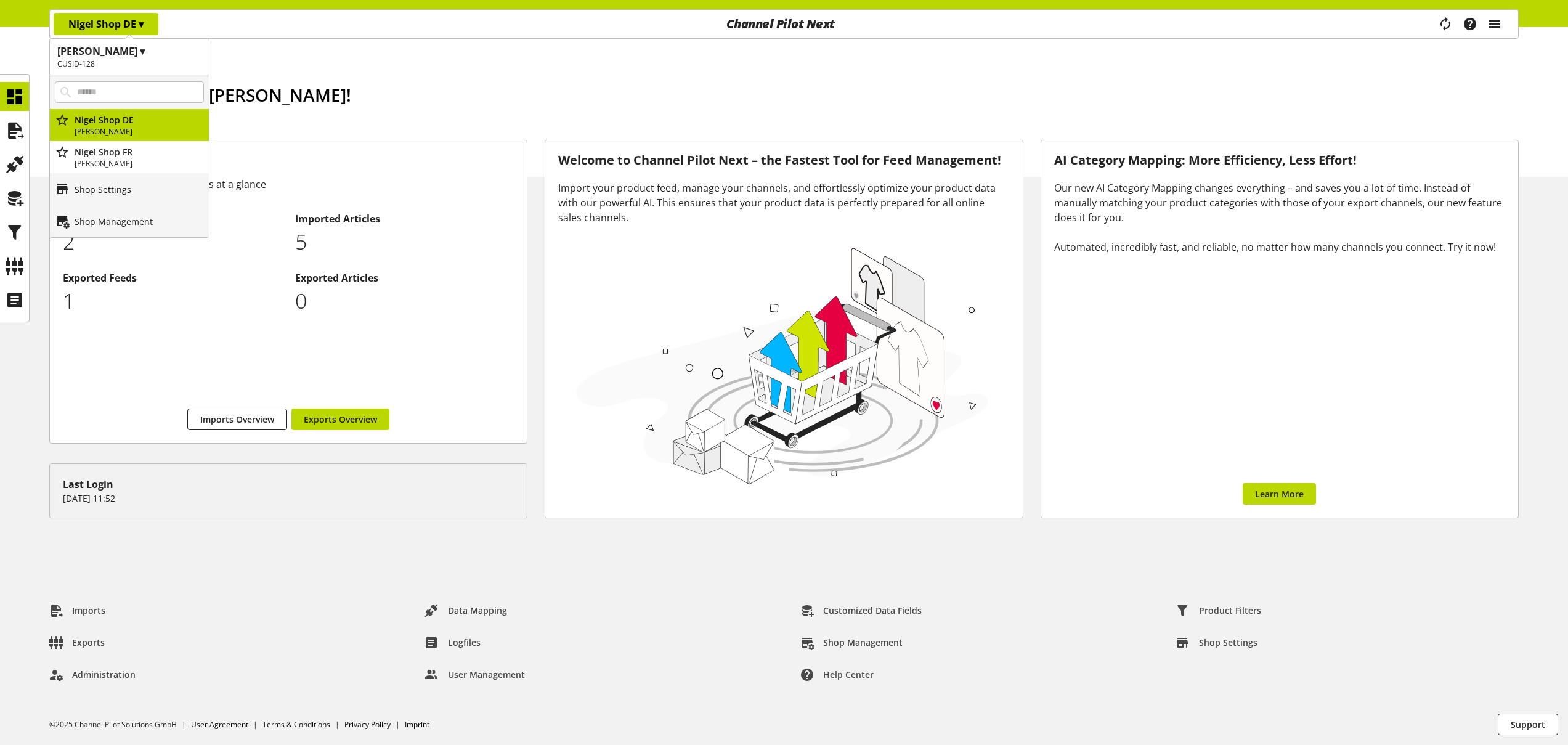
click at [132, 195] on link "Shop Settings" at bounding box center [129, 188] width 159 height 32
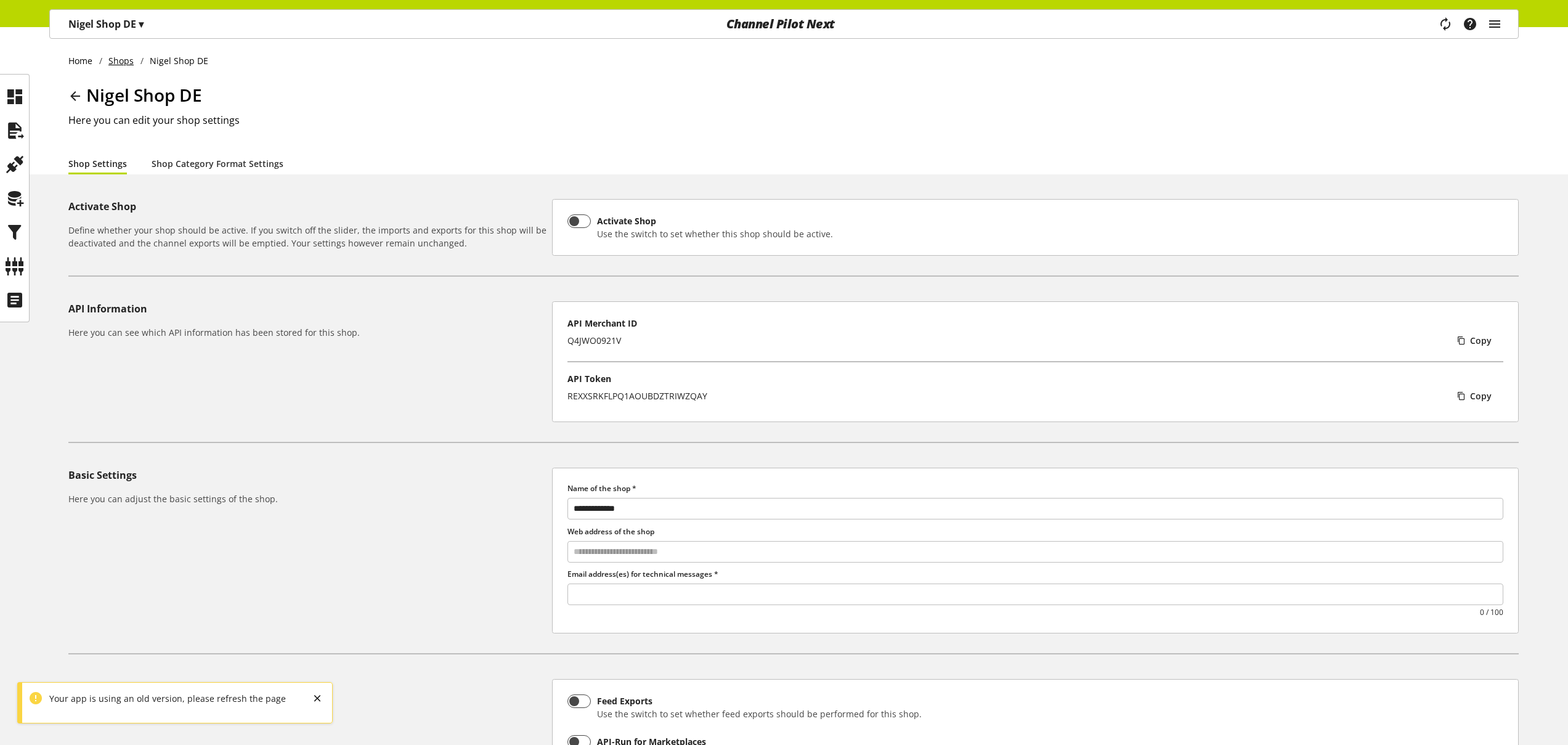
click at [127, 65] on link "Shops" at bounding box center [121, 61] width 38 height 13
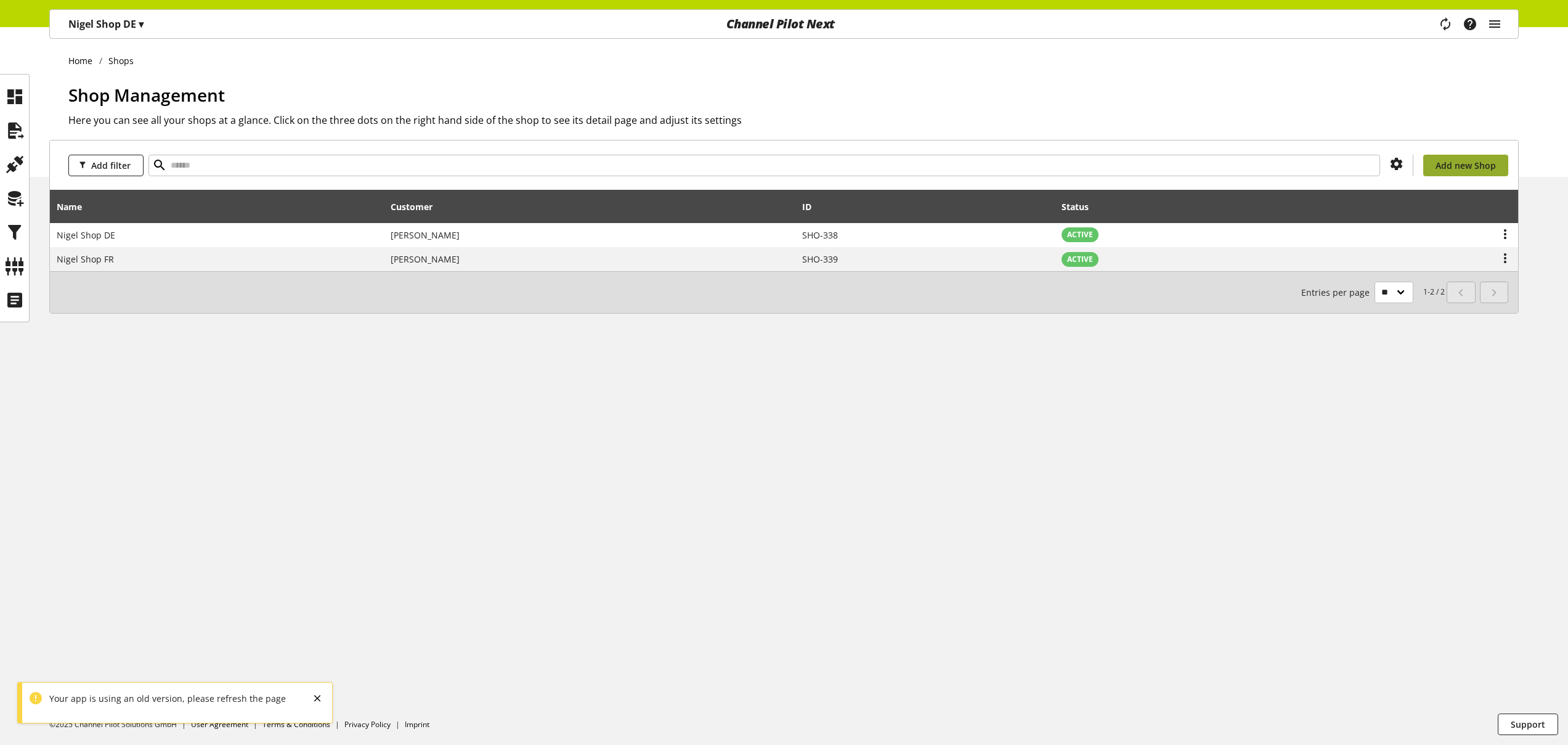
click at [1491, 159] on span "Add new Shop" at bounding box center [1465, 166] width 60 height 13
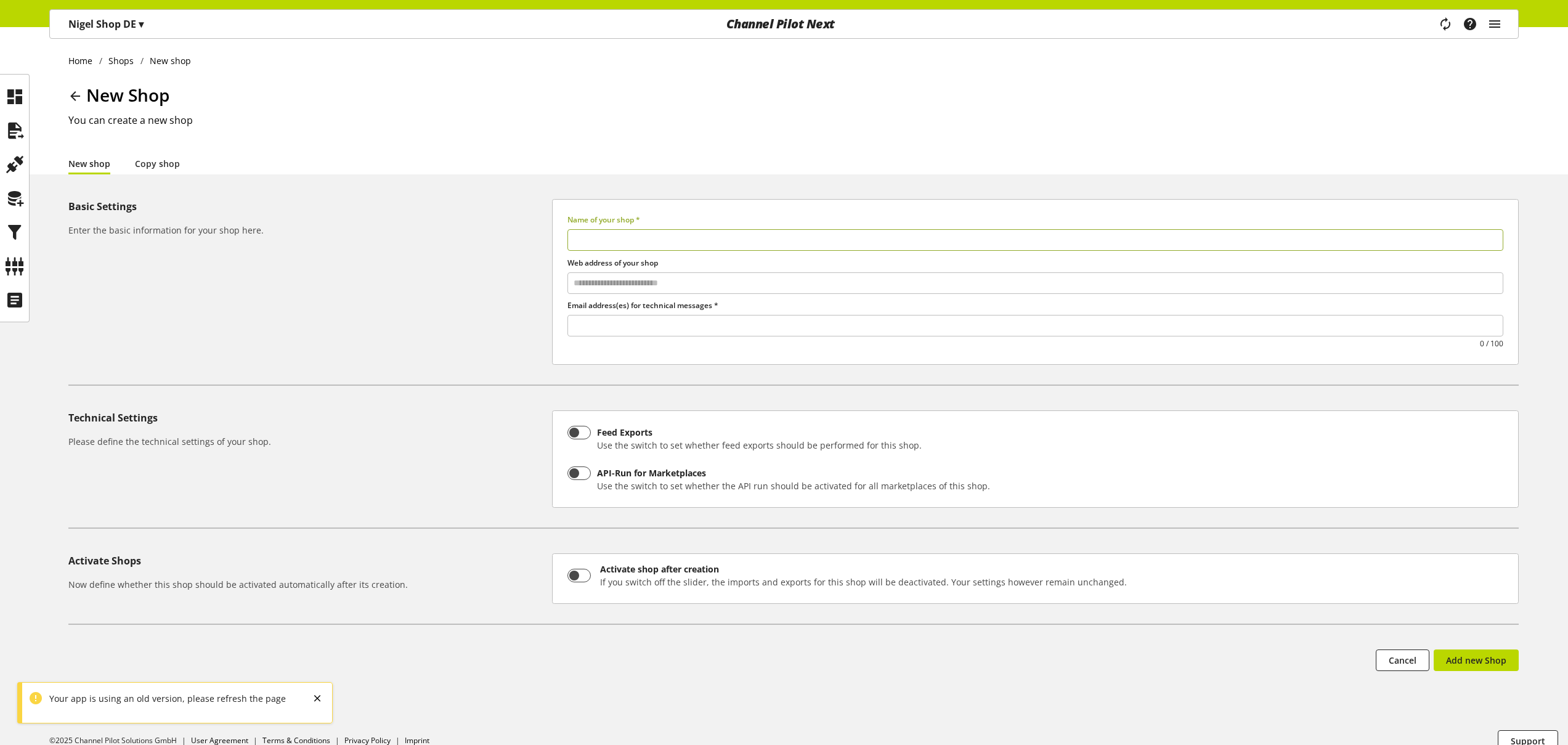
select select
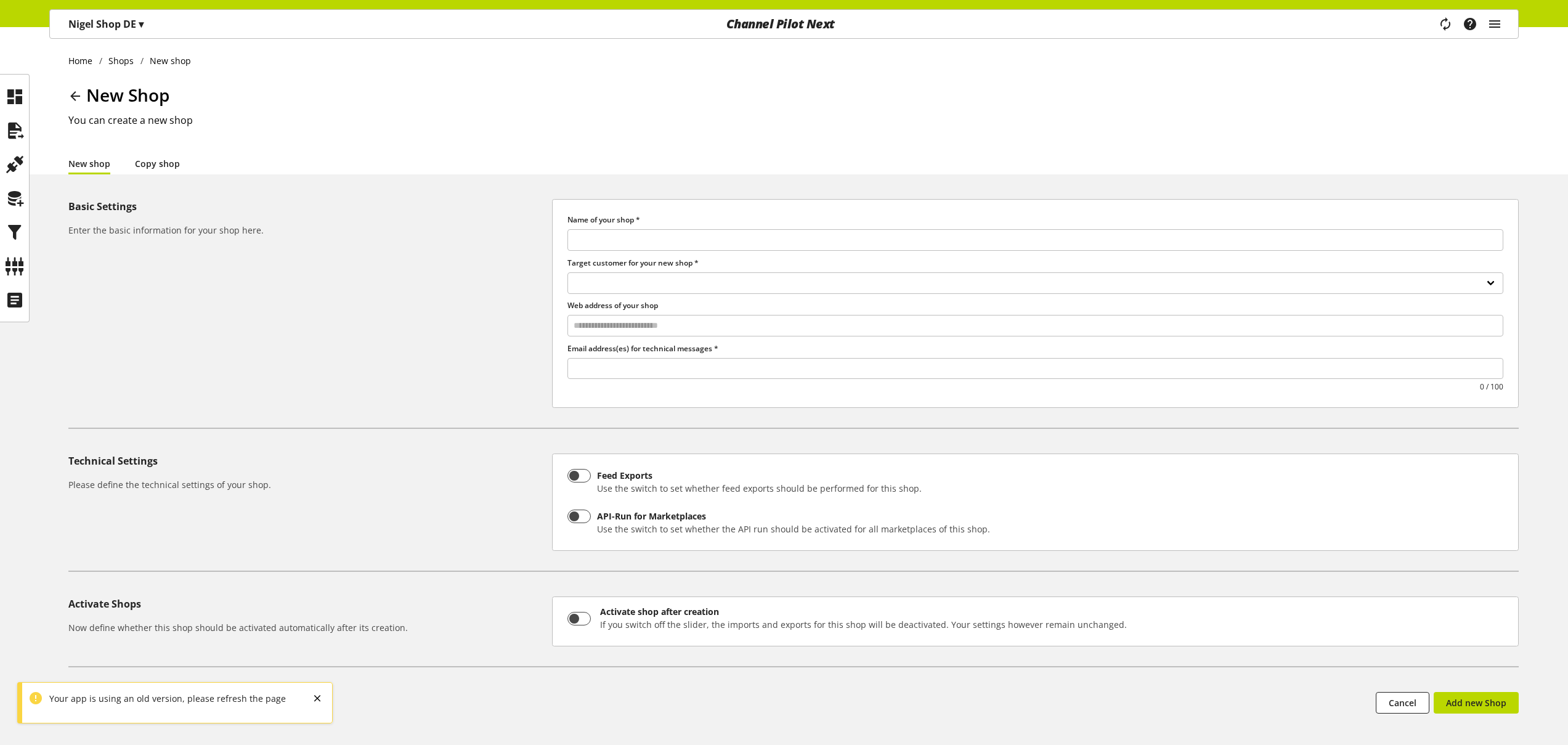
click at [166, 162] on link "Copy shop" at bounding box center [156, 164] width 45 height 13
select select
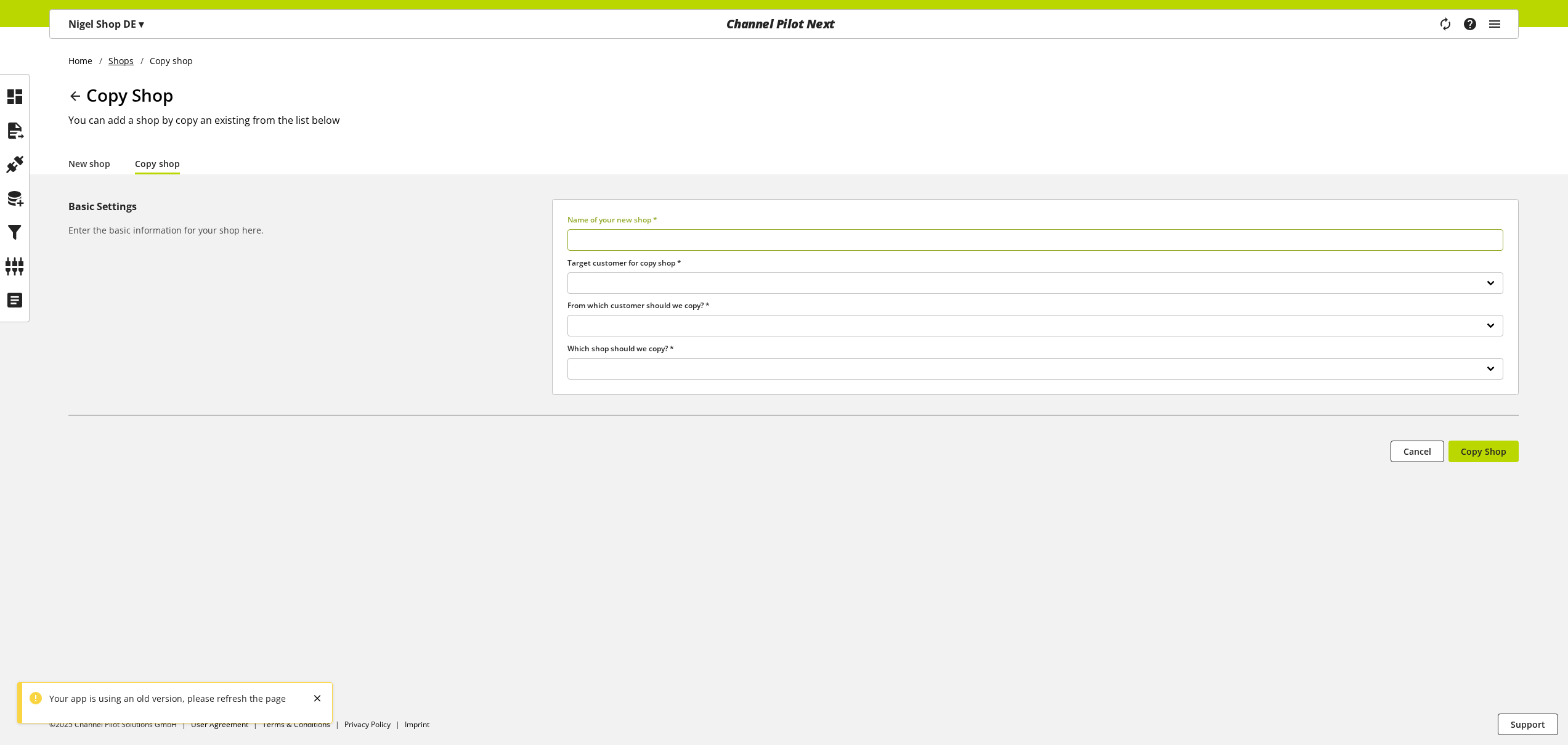
click at [120, 62] on link "Shops" at bounding box center [121, 61] width 38 height 13
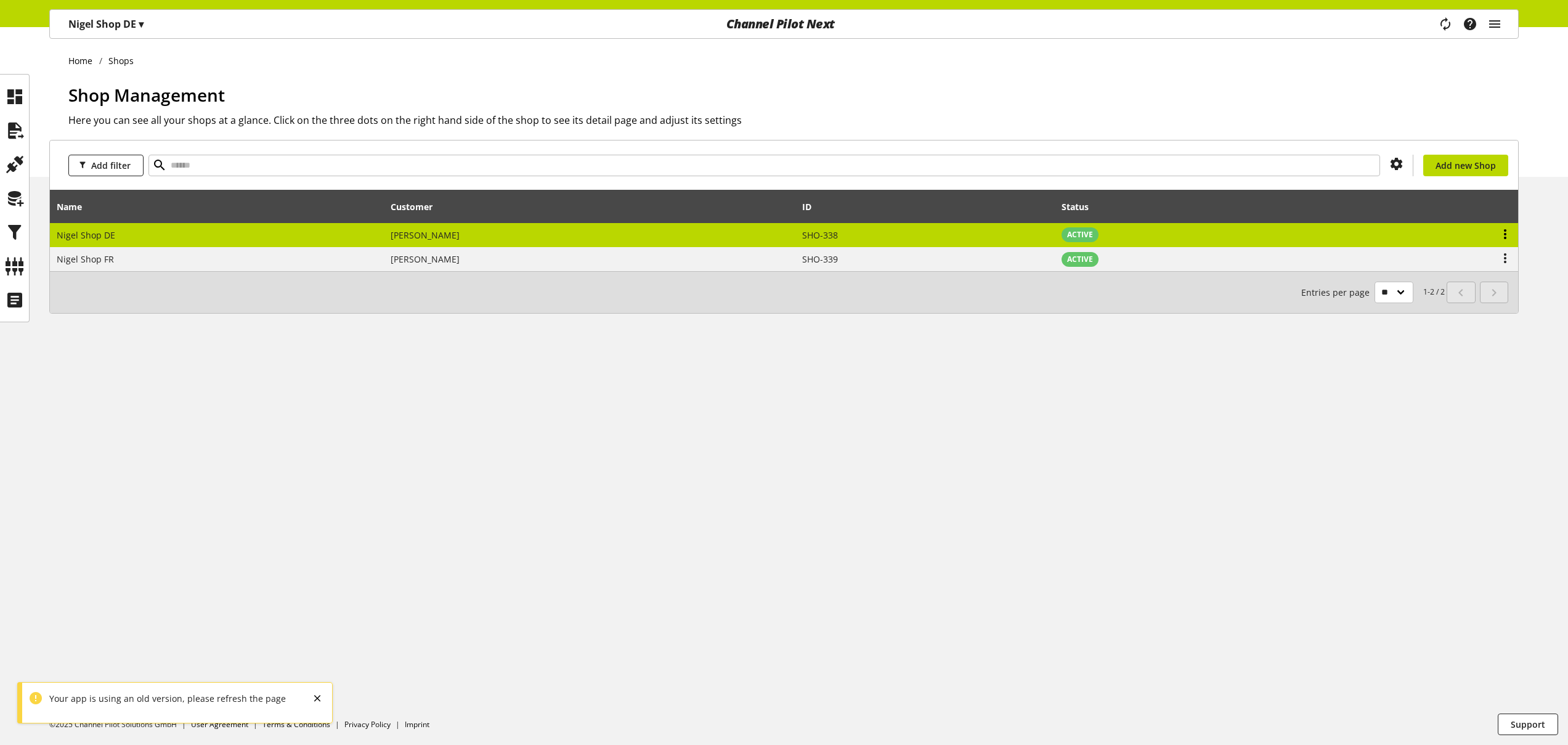
click at [1503, 233] on icon at bounding box center [1505, 234] width 15 height 22
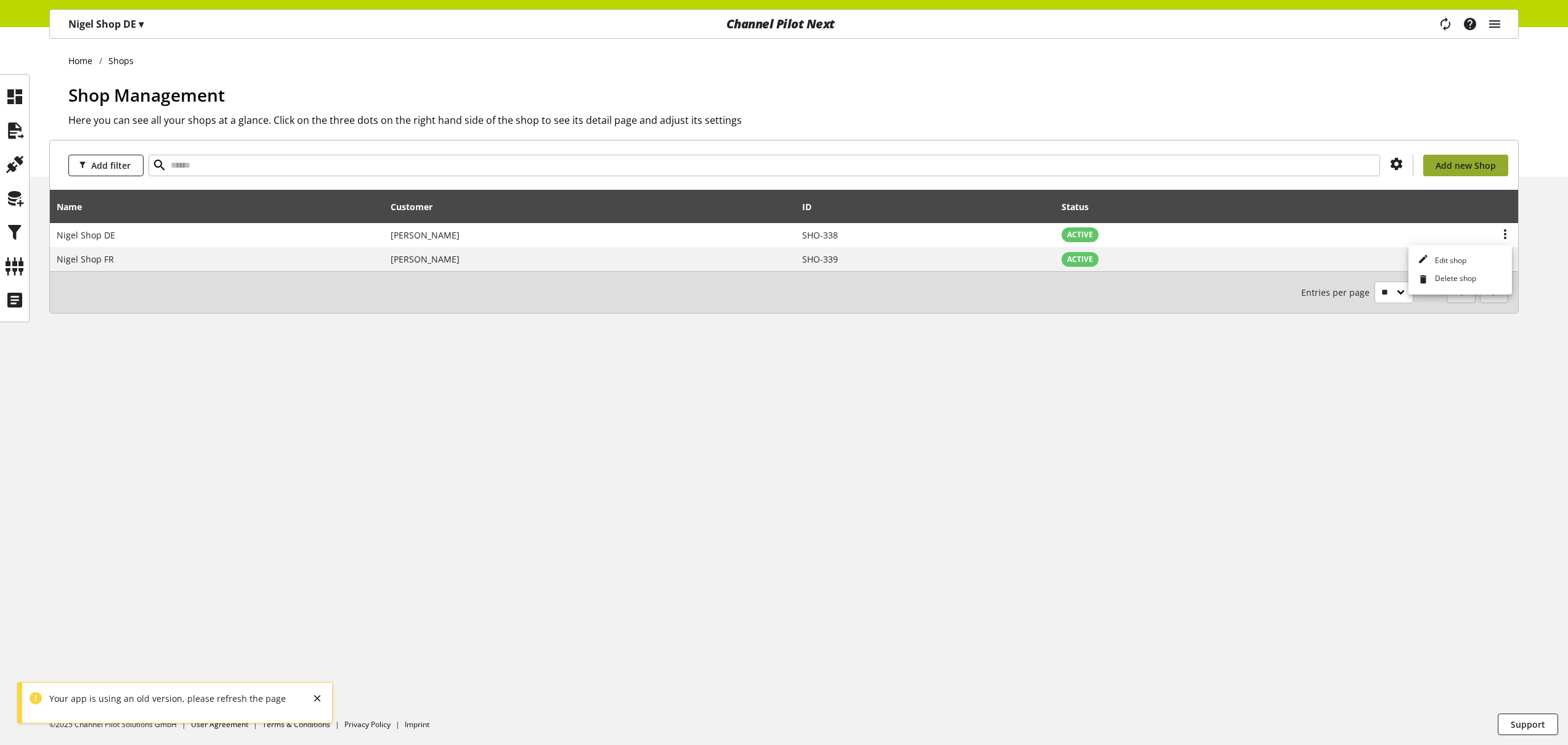
click at [1458, 170] on span "Add new Shop" at bounding box center [1465, 166] width 60 height 13
select select
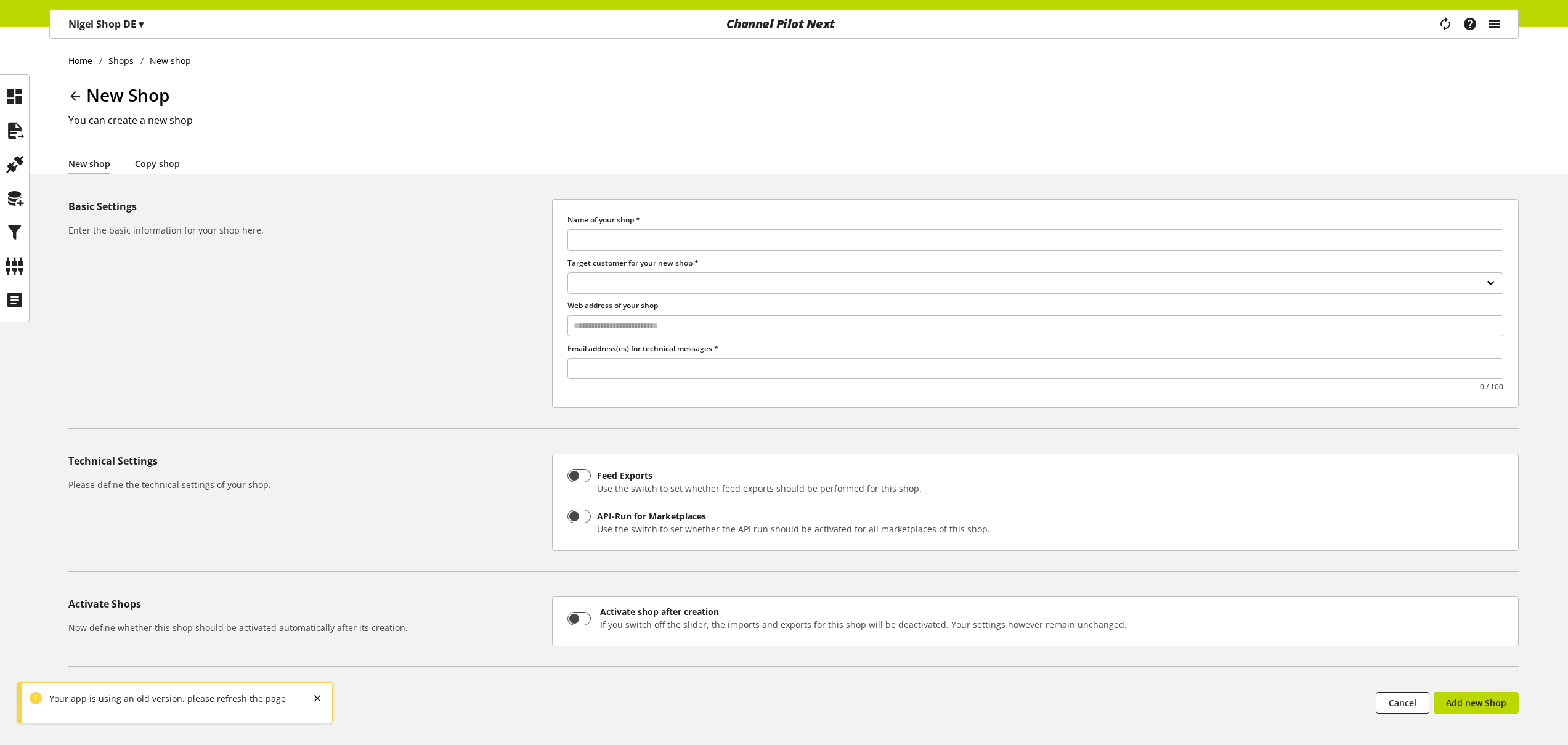
click at [157, 157] on link "Copy shop" at bounding box center [156, 164] width 45 height 13
select select
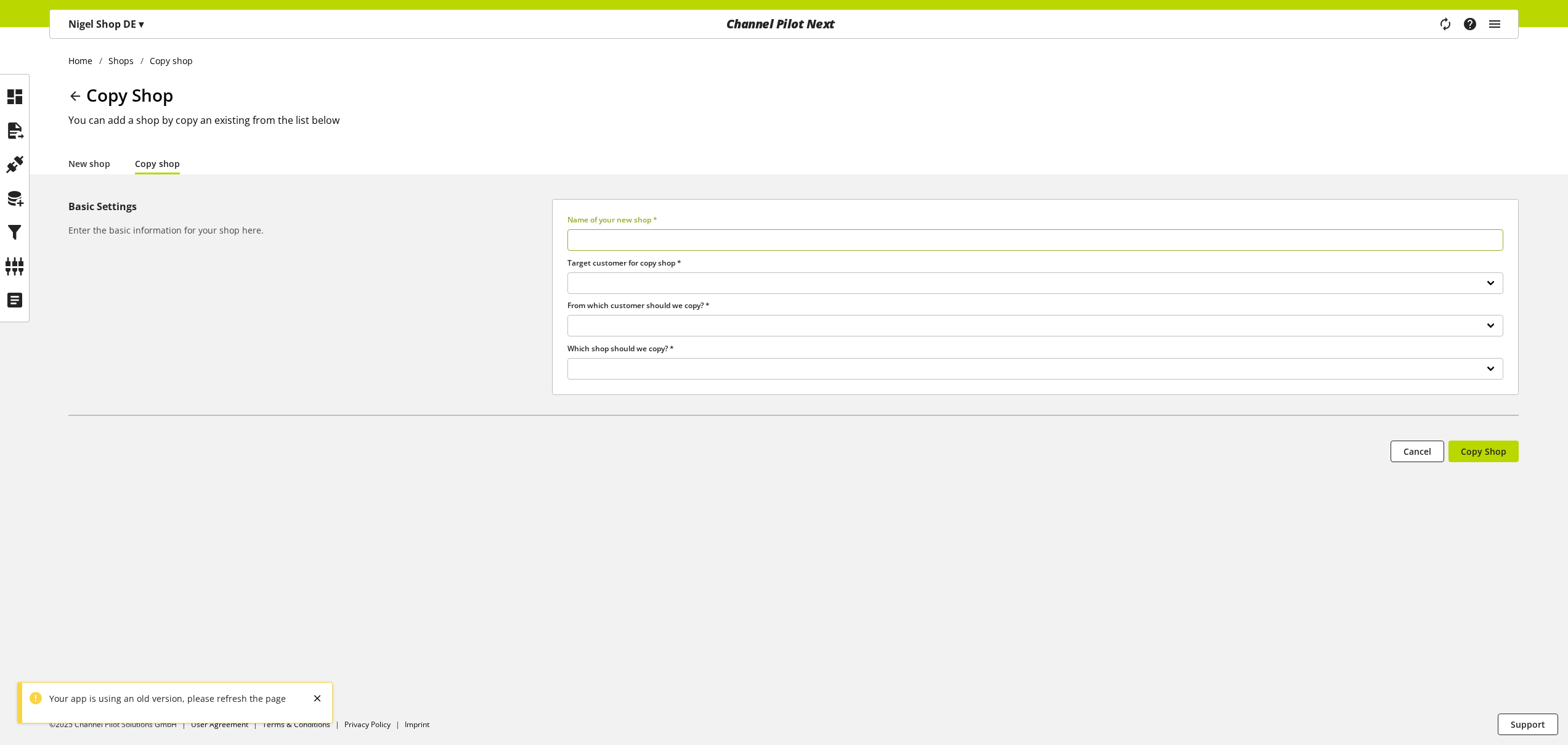
click at [397, 418] on div "**********" at bounding box center [784, 355] width 1568 height 312
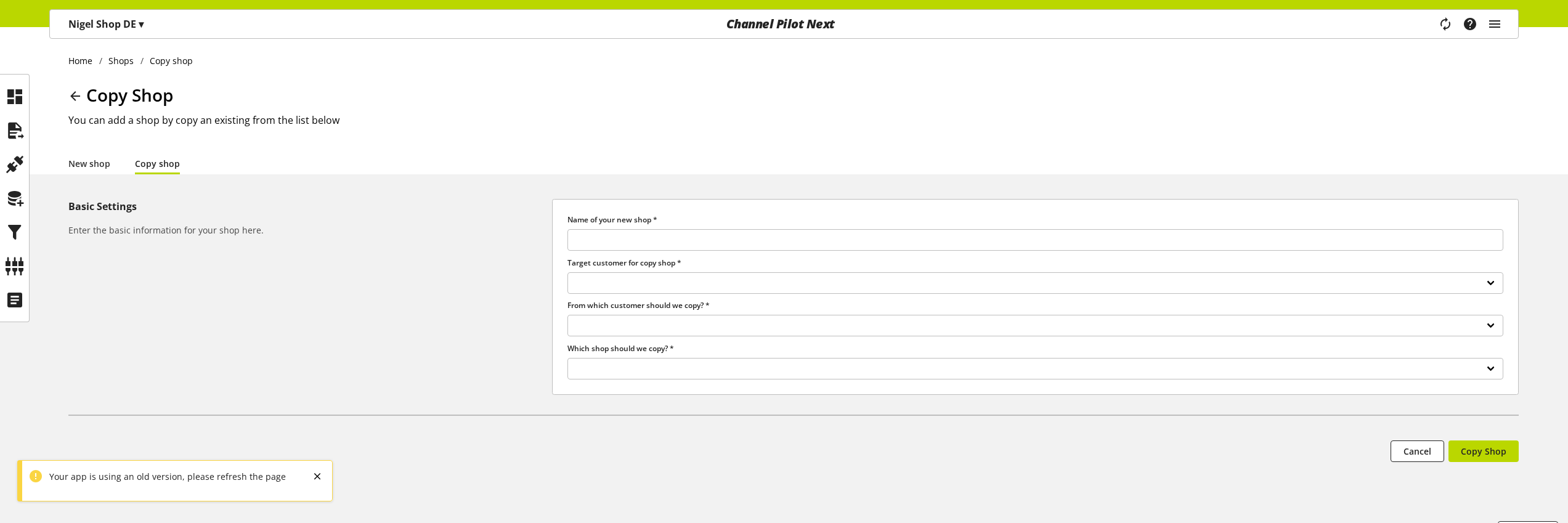
click at [492, 412] on section "**********" at bounding box center [793, 307] width 1451 height 216
click at [490, 415] on hr at bounding box center [793, 415] width 1451 height 1
click at [484, 419] on div "**********" at bounding box center [784, 355] width 1568 height 312
click at [406, 415] on hr at bounding box center [793, 415] width 1451 height 1
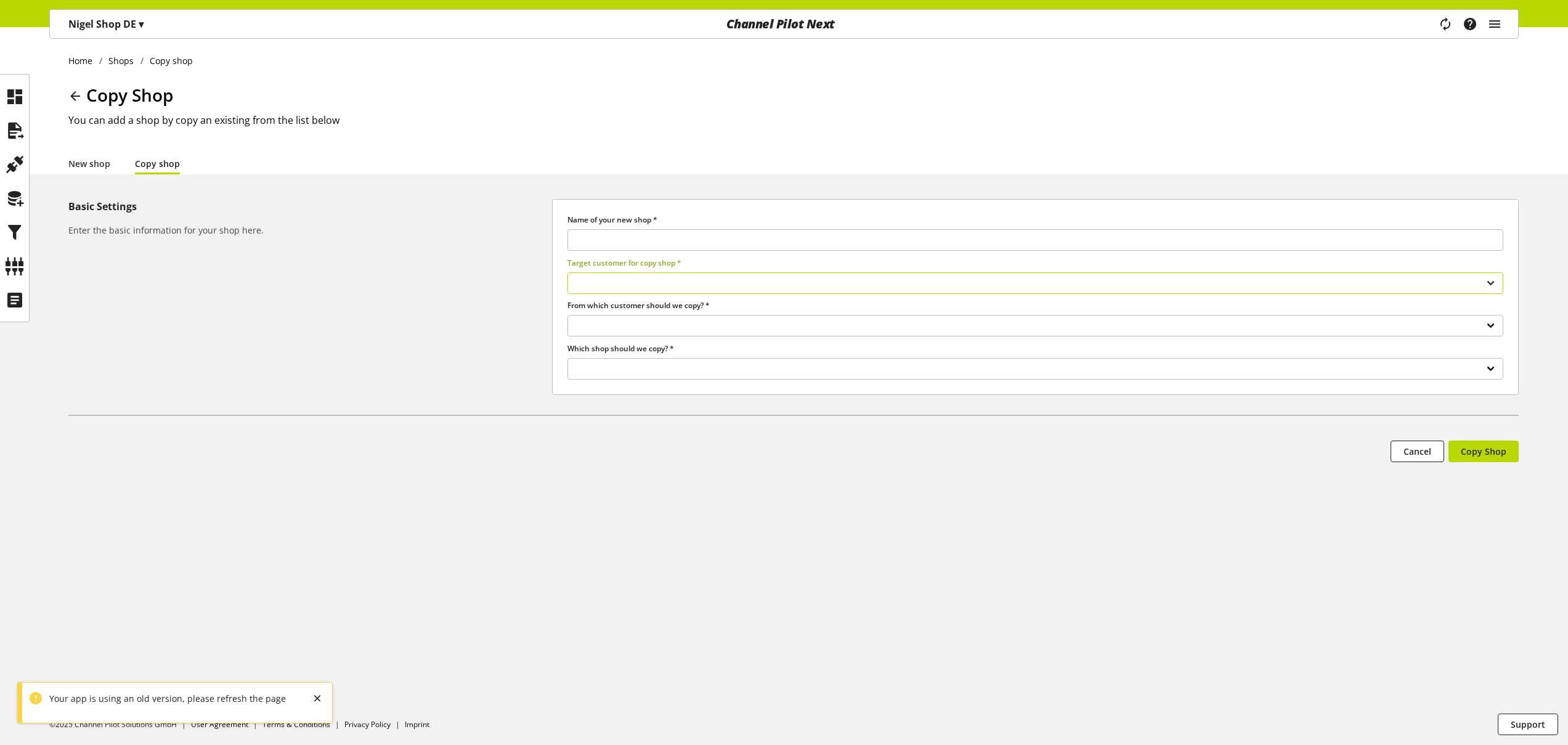
click at [731, 277] on select "**********" at bounding box center [1035, 283] width 936 height 22
click at [668, 279] on select "**********" at bounding box center [1035, 283] width 936 height 22
click at [734, 281] on select "**********" at bounding box center [1035, 283] width 936 height 22
select select
click at [102, 167] on link "New shop" at bounding box center [89, 164] width 42 height 13
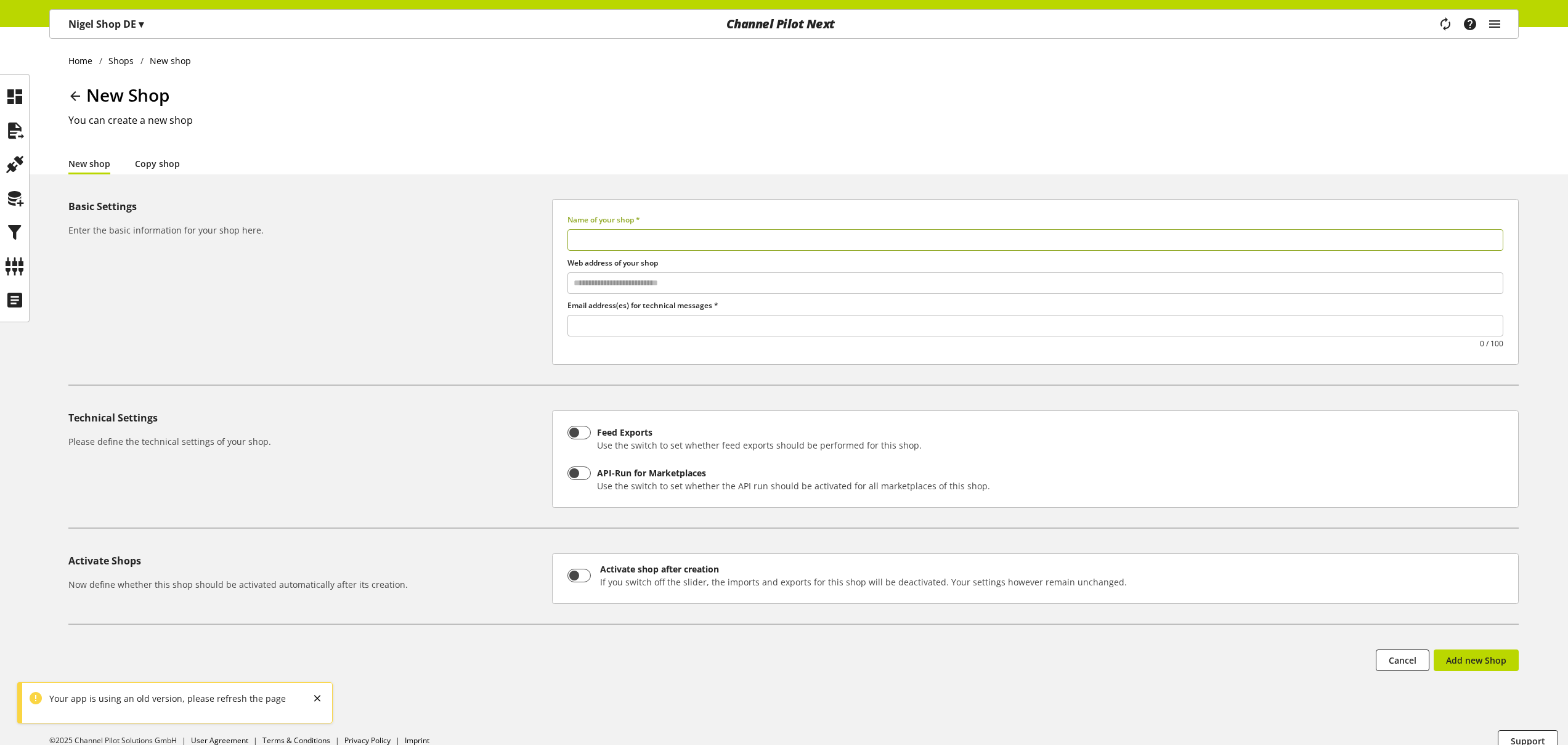
select select
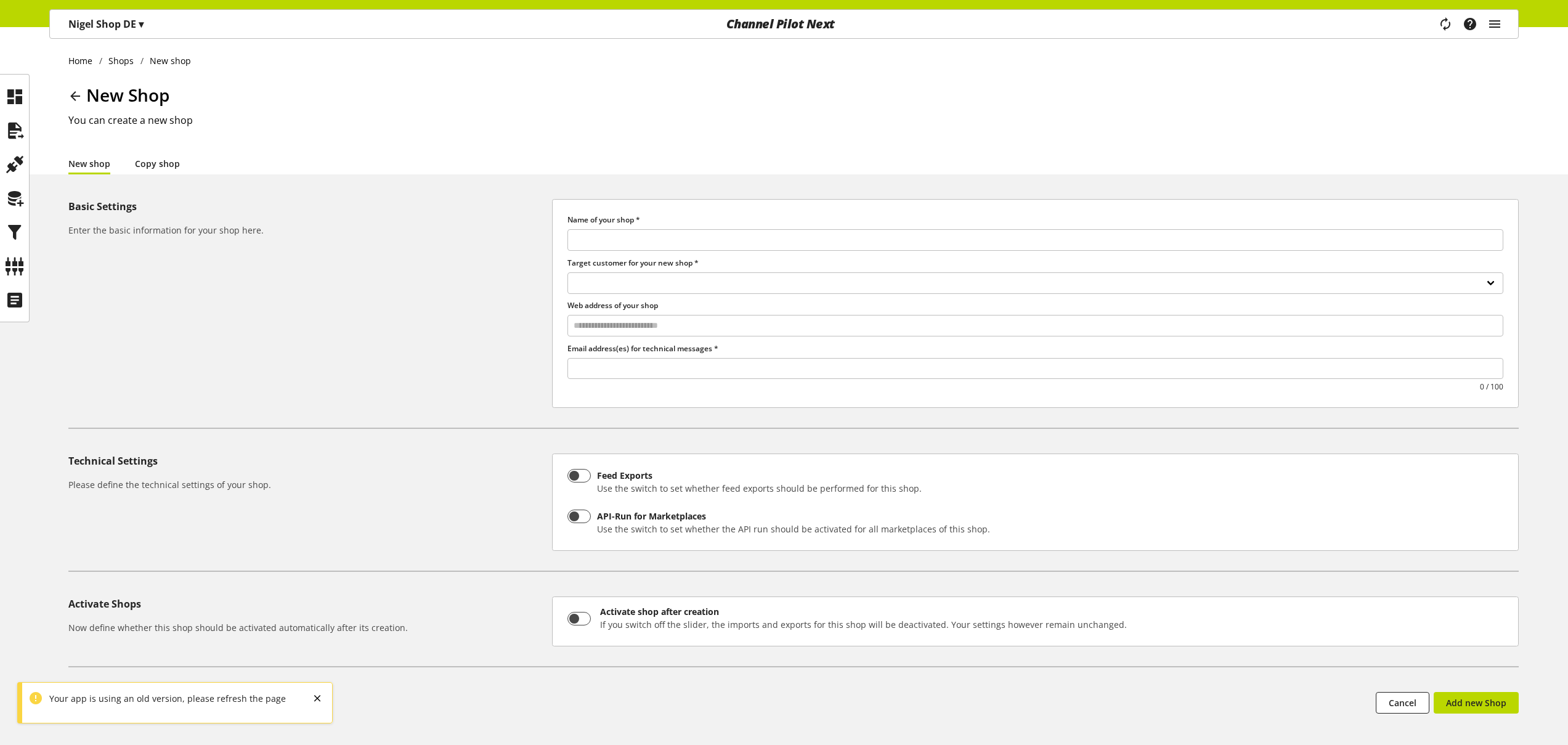
click at [155, 166] on link "Copy shop" at bounding box center [156, 164] width 45 height 13
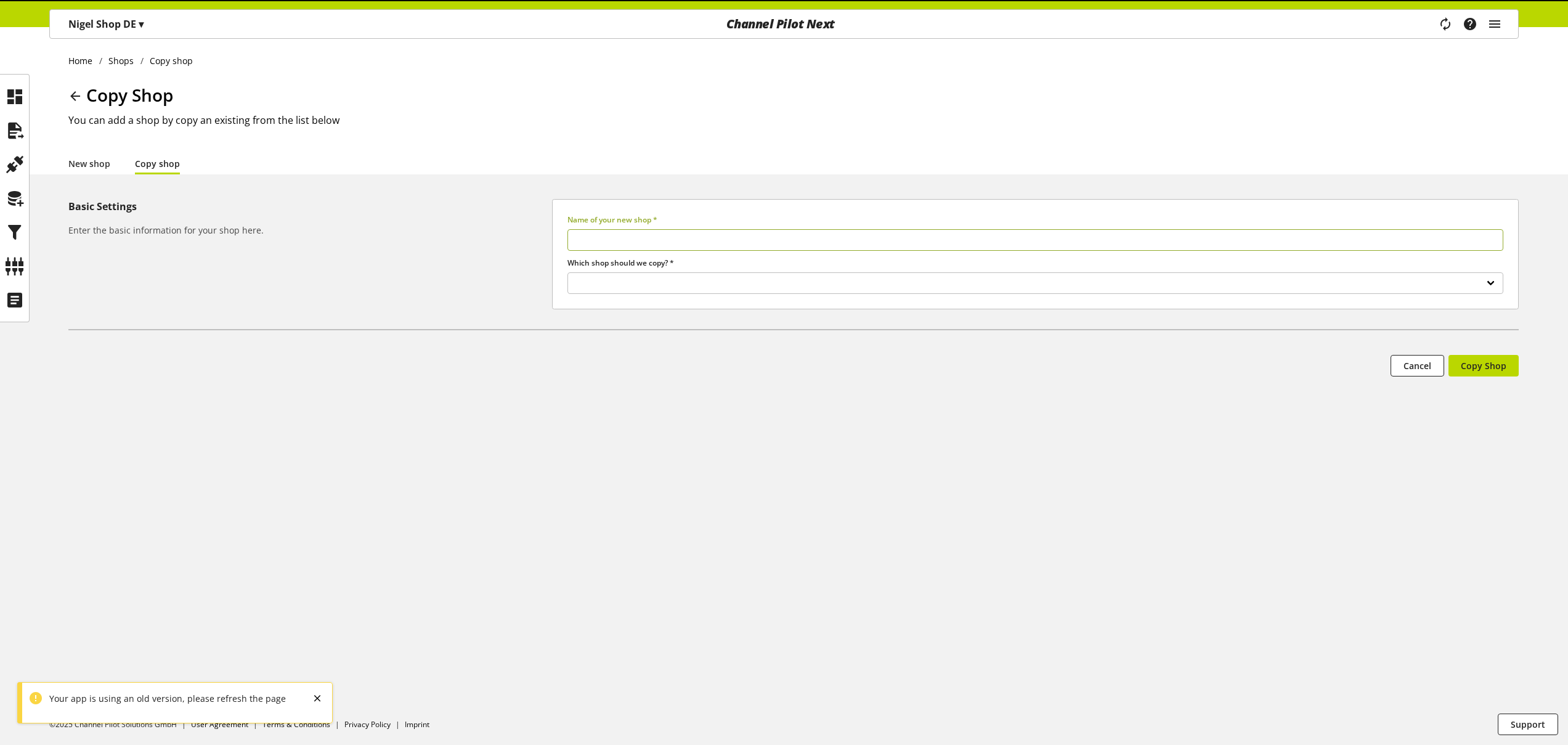
select select
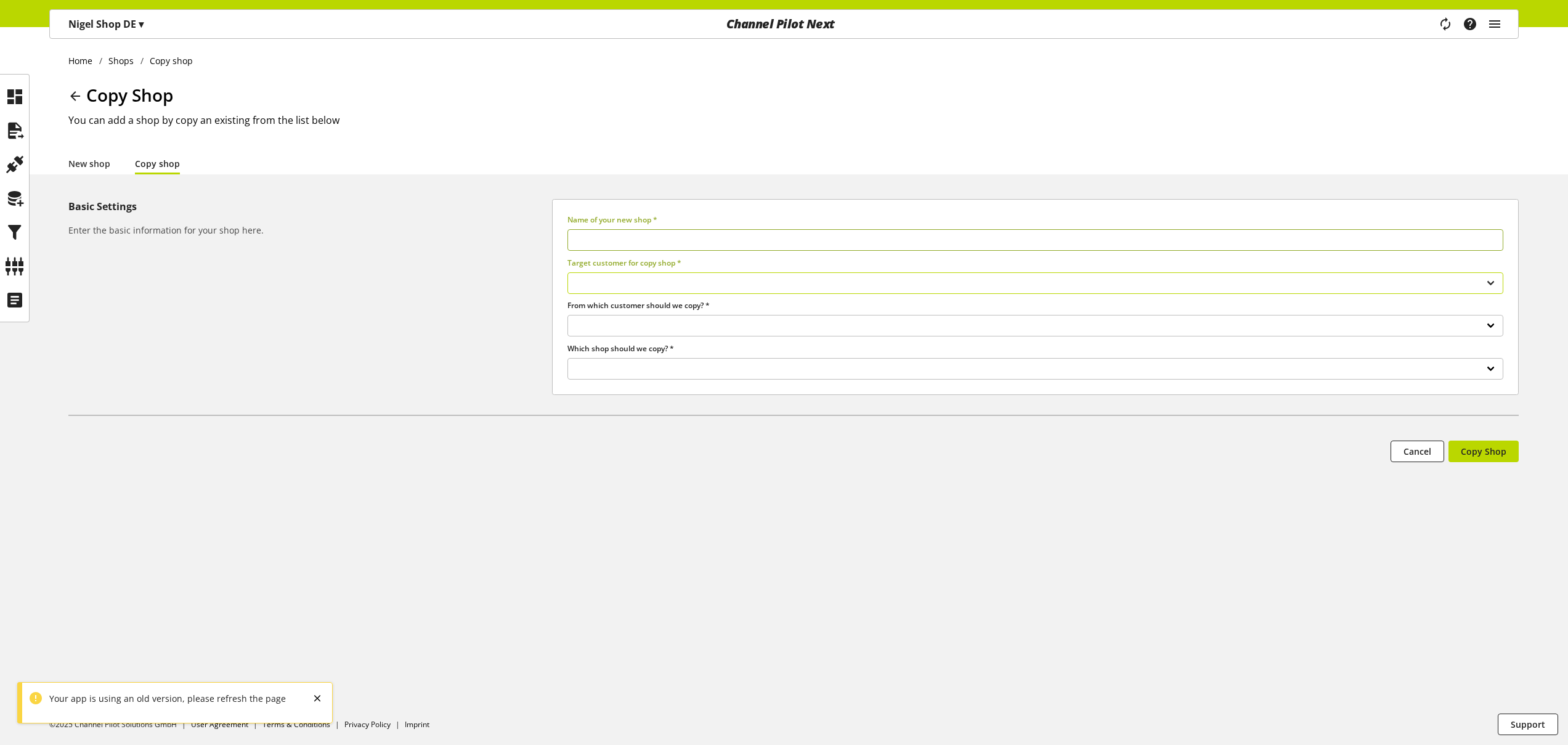
click at [668, 281] on select "**********" at bounding box center [1035, 283] width 936 height 22
select select "***"
click at [568, 272] on select "**********" at bounding box center [1035, 283] width 936 height 22
select select
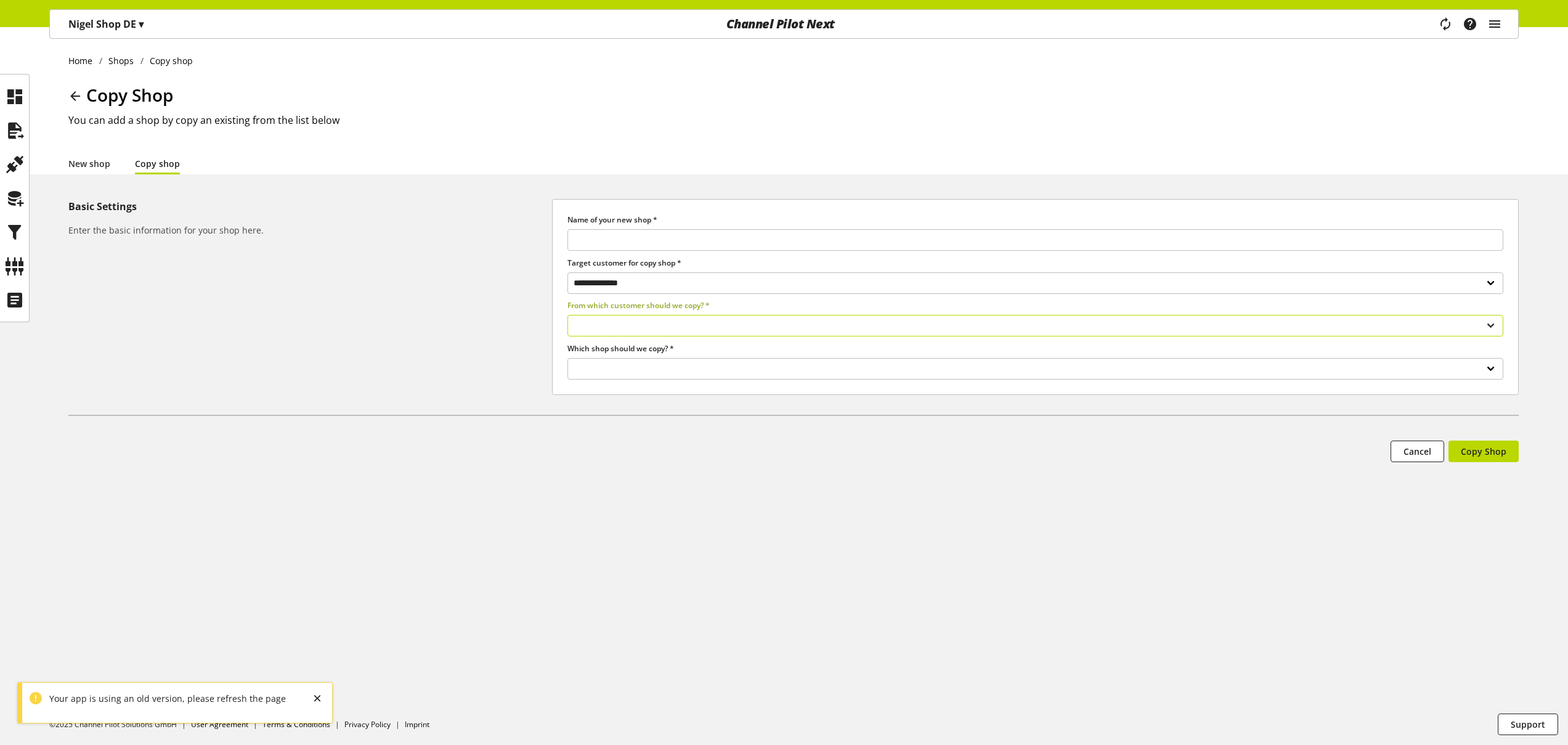
click at [666, 322] on select "**********" at bounding box center [1035, 326] width 936 height 22
select select
click at [670, 282] on select "**********" at bounding box center [1035, 283] width 936 height 22
select select "***"
click at [568, 272] on select "**********" at bounding box center [1035, 283] width 936 height 22
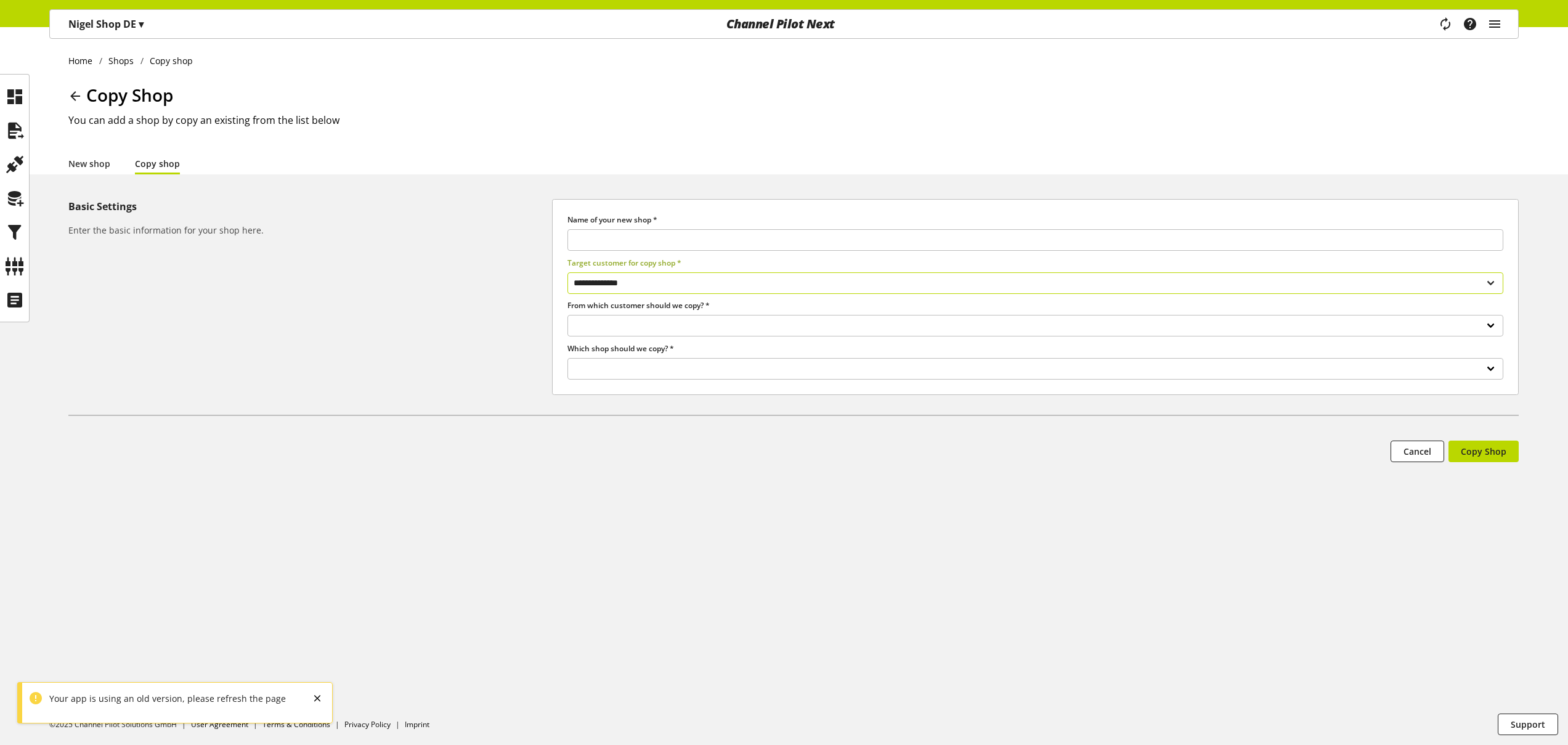
select select
click at [675, 371] on select "**********" at bounding box center [1035, 369] width 936 height 22
select select
click at [104, 167] on link "New shop" at bounding box center [89, 164] width 42 height 13
select select
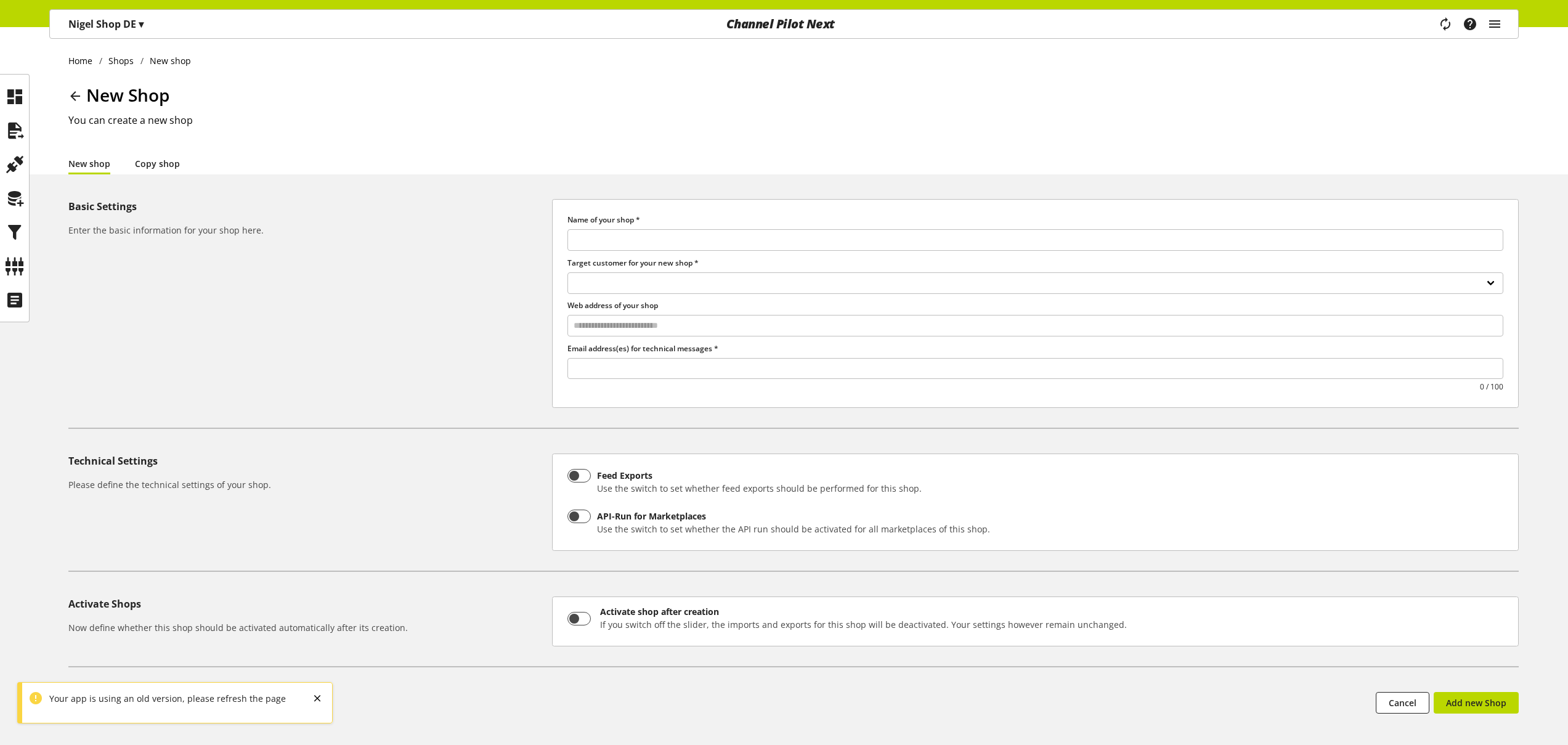
click at [145, 168] on link "Copy shop" at bounding box center [156, 164] width 45 height 13
select select
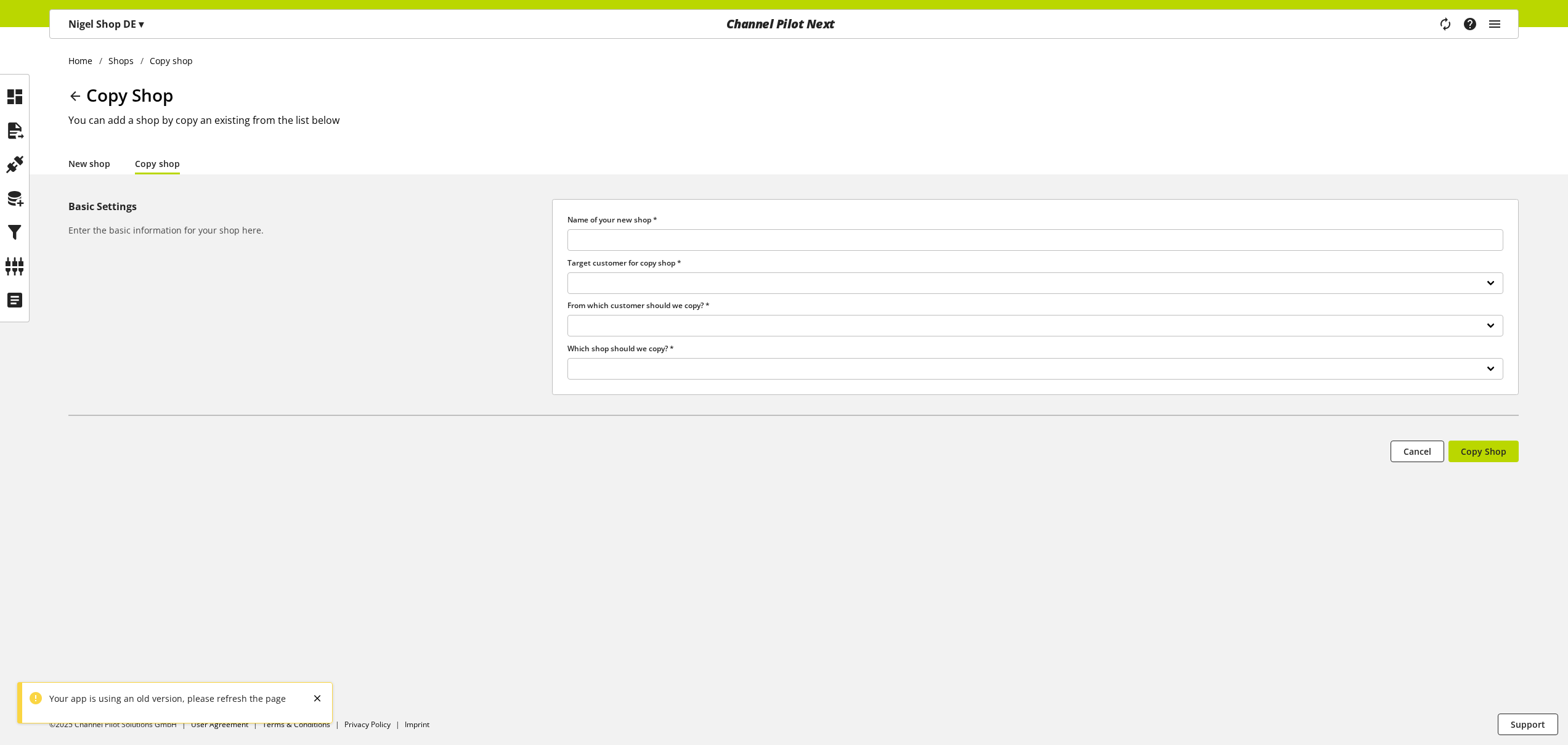
click at [101, 168] on link "New shop" at bounding box center [89, 164] width 42 height 13
select select
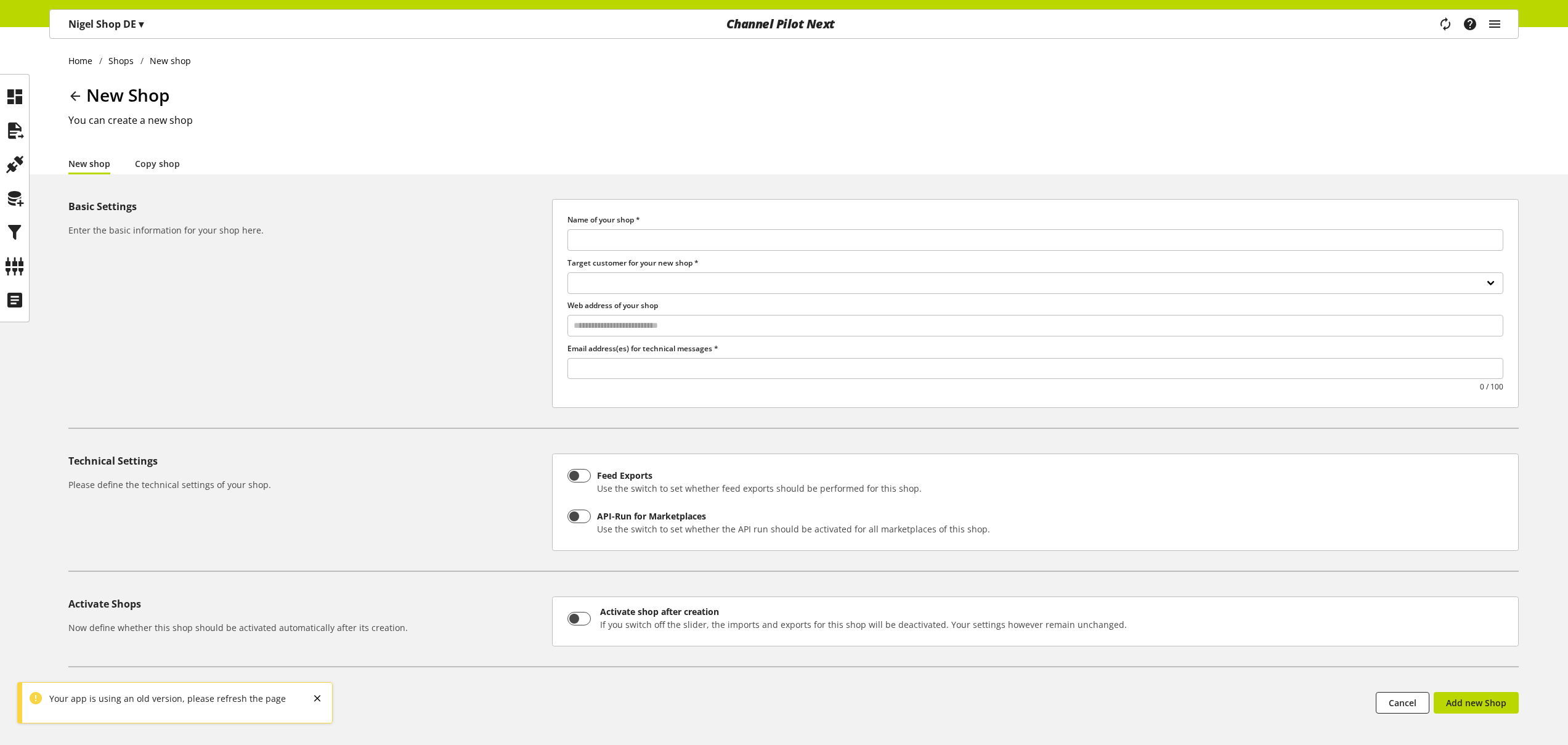
click at [77, 93] on icon at bounding box center [75, 96] width 15 height 22
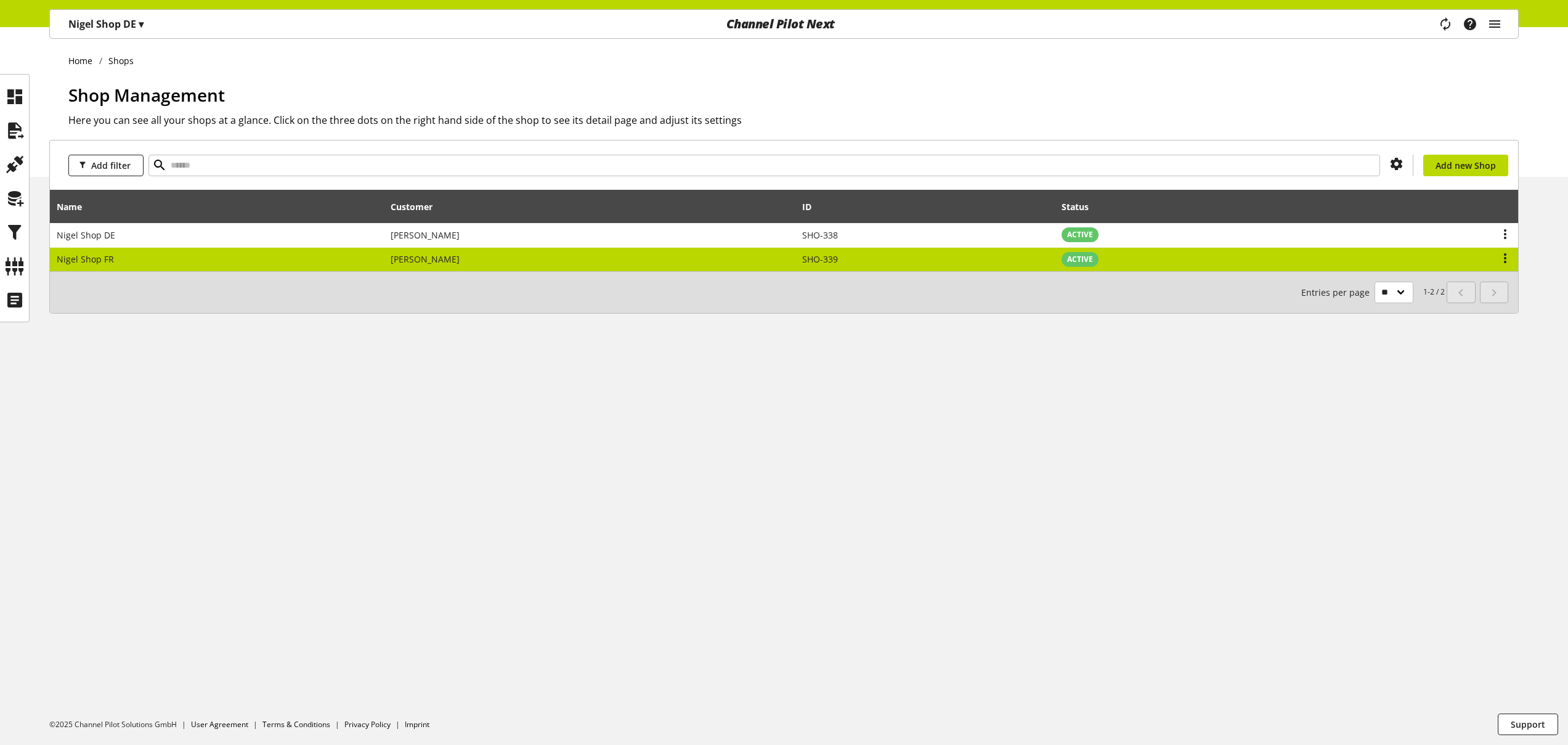
click at [1051, 258] on td "SHO-339" at bounding box center [925, 259] width 260 height 24
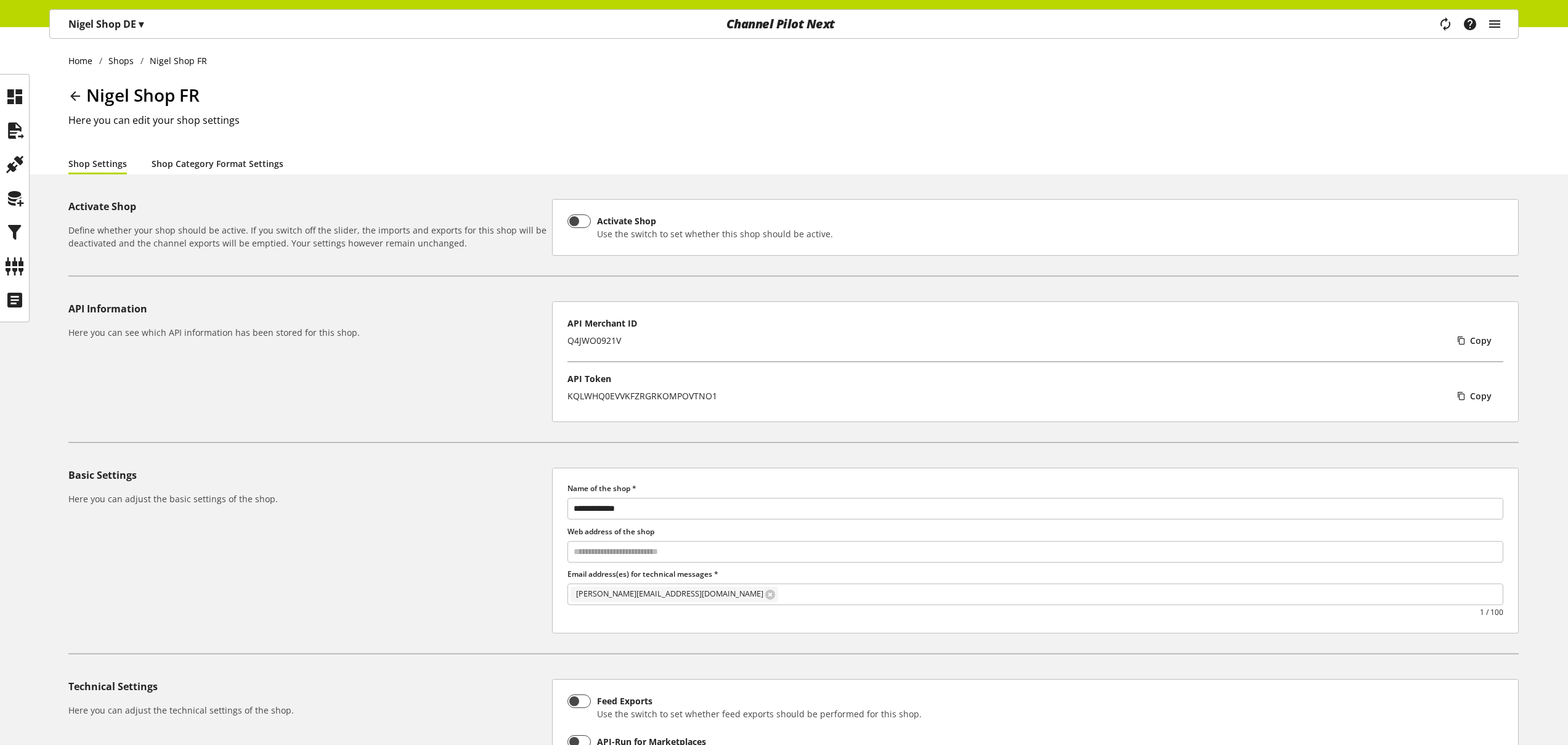
click at [245, 169] on link "Shop Category Format Settings" at bounding box center [217, 164] width 132 height 13
select select
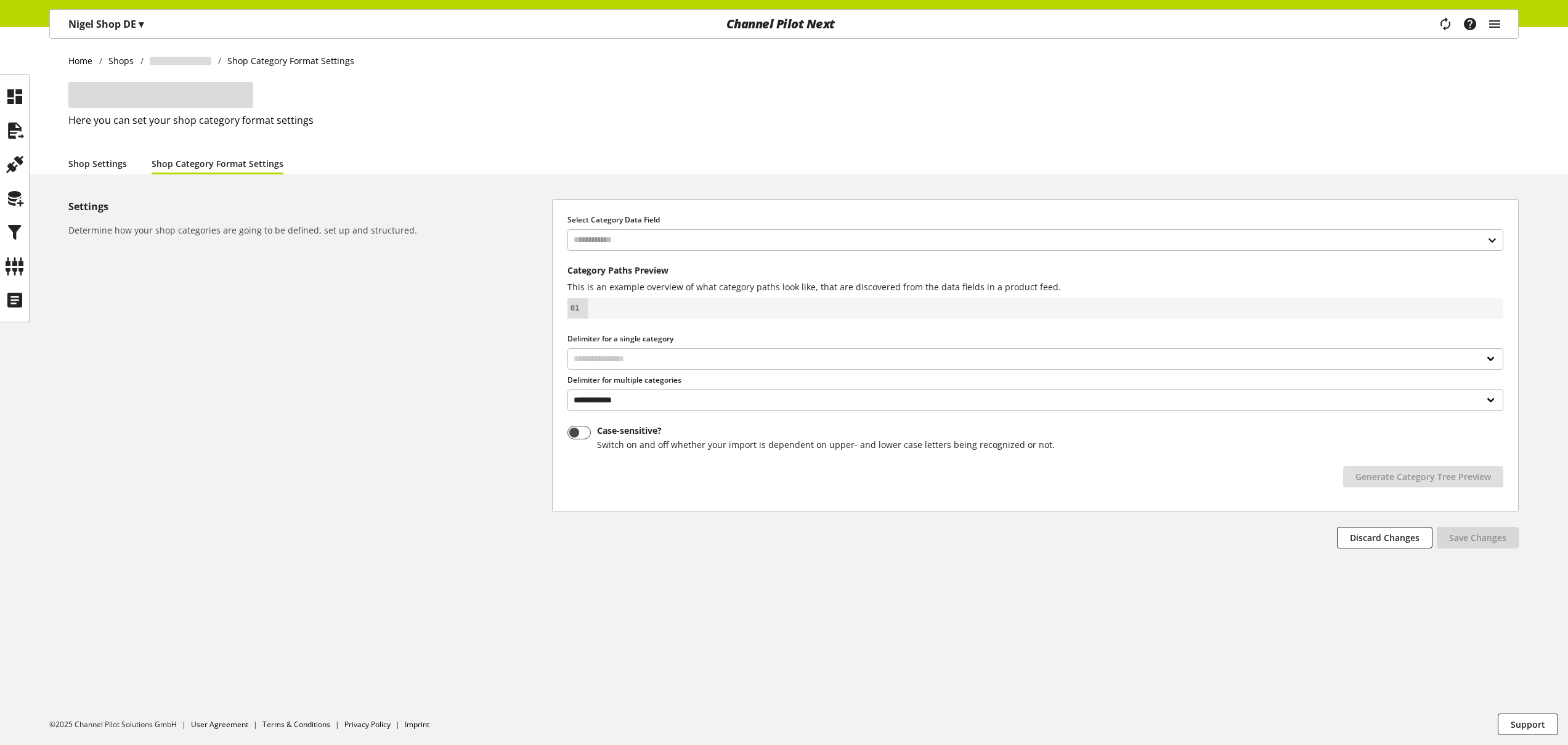
click at [125, 166] on link "Shop Settings" at bounding box center [97, 164] width 58 height 13
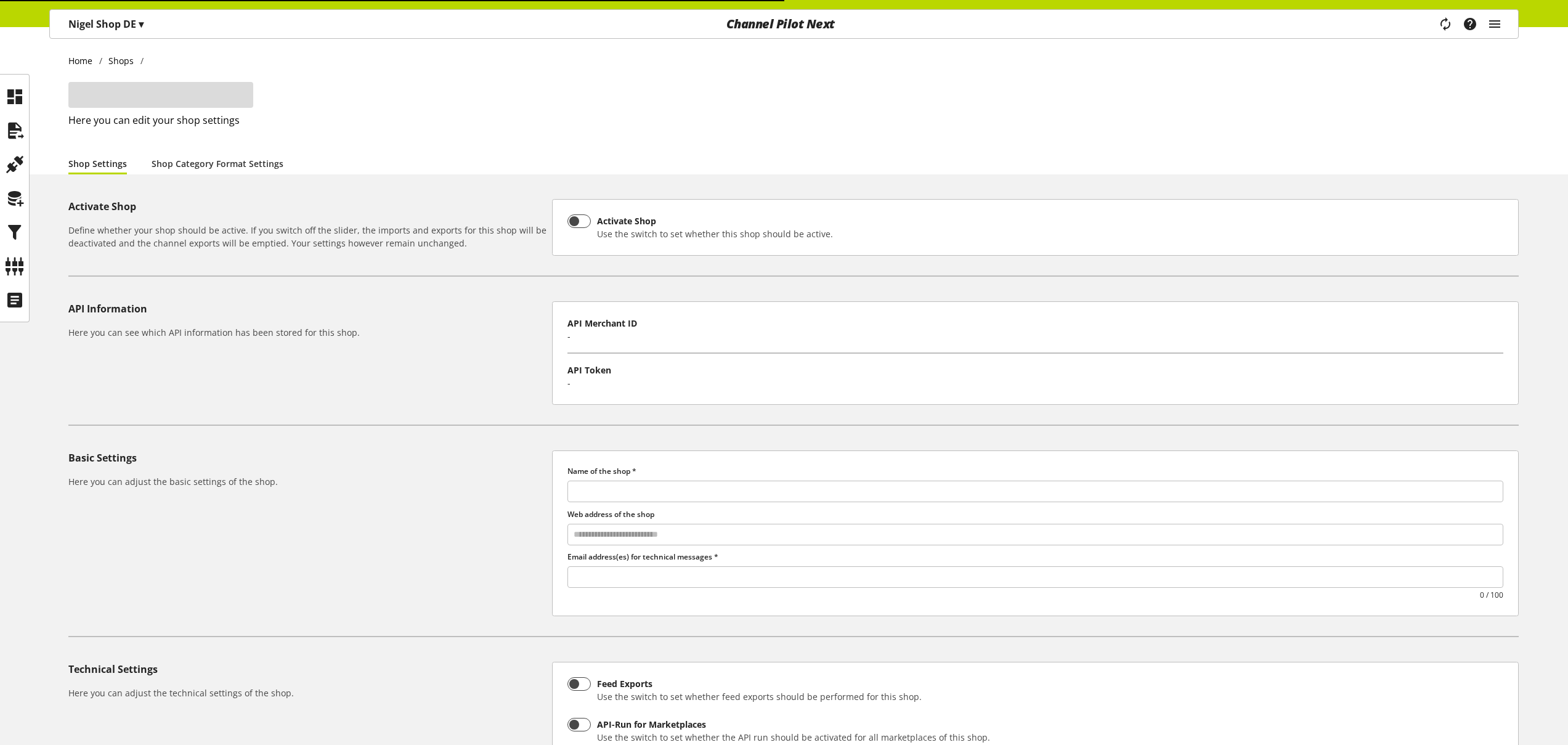
type input "**********"
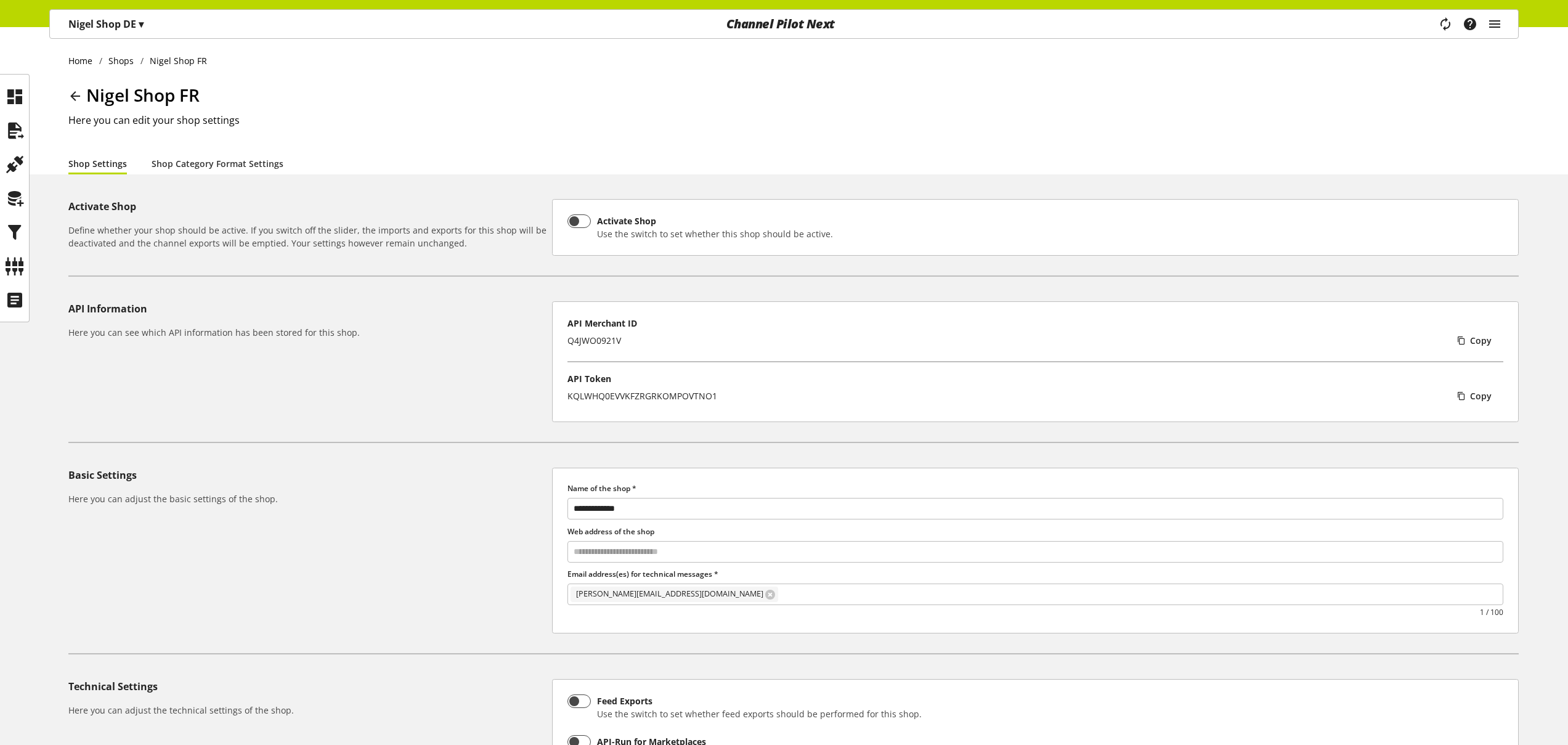
click at [75, 95] on icon at bounding box center [75, 96] width 15 height 22
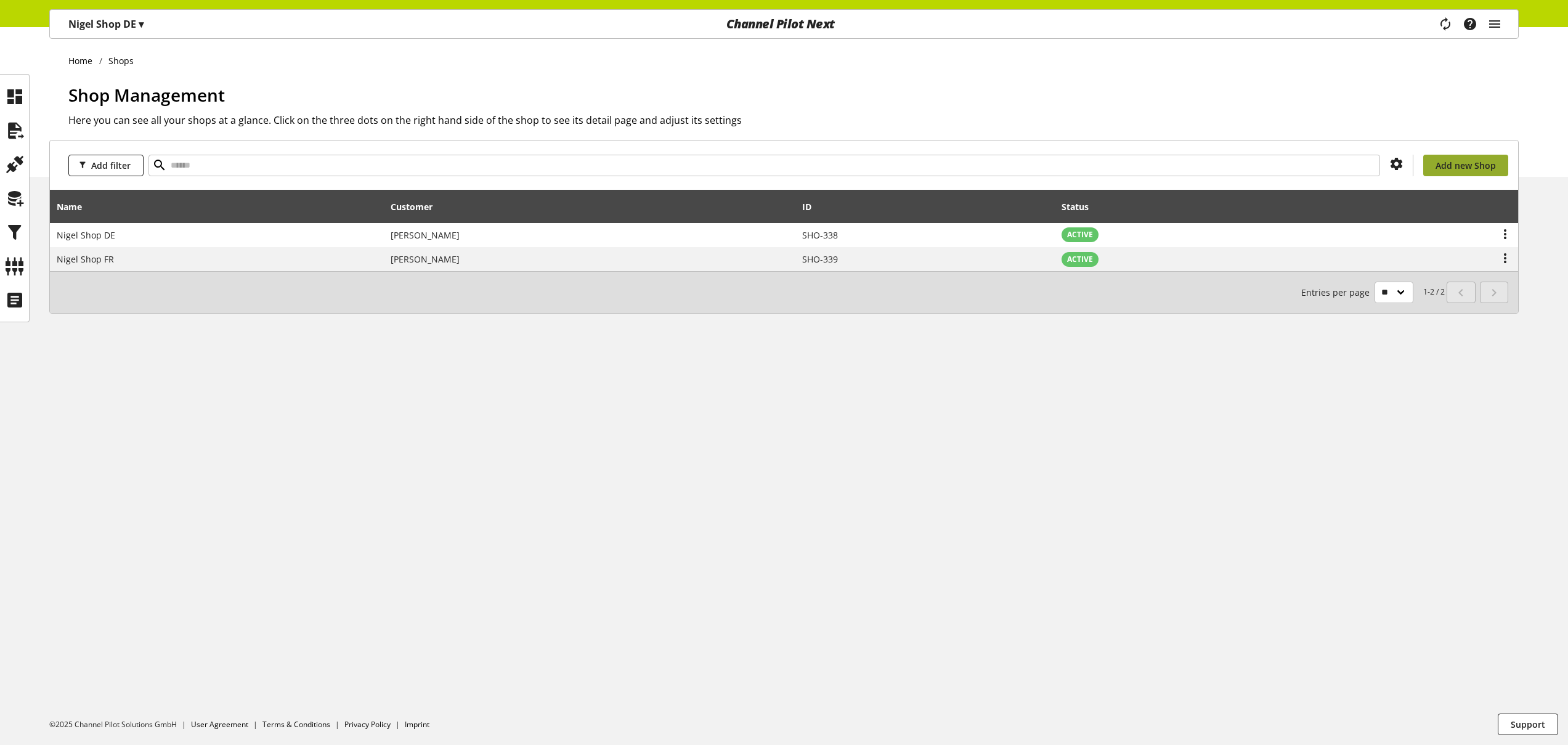
click at [1468, 166] on span "Add new Shop" at bounding box center [1465, 166] width 60 height 13
select select
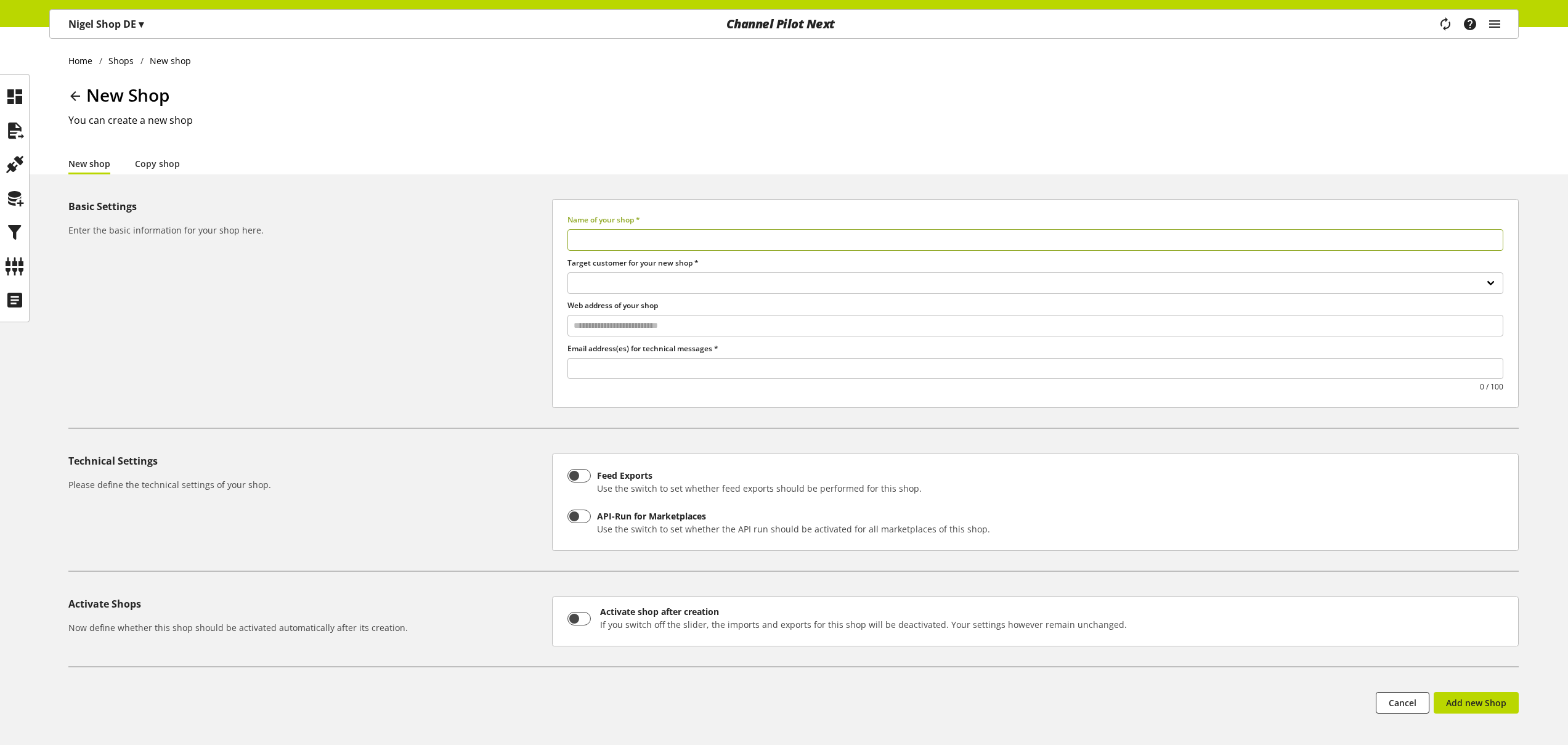
click at [74, 96] on icon at bounding box center [75, 96] width 15 height 22
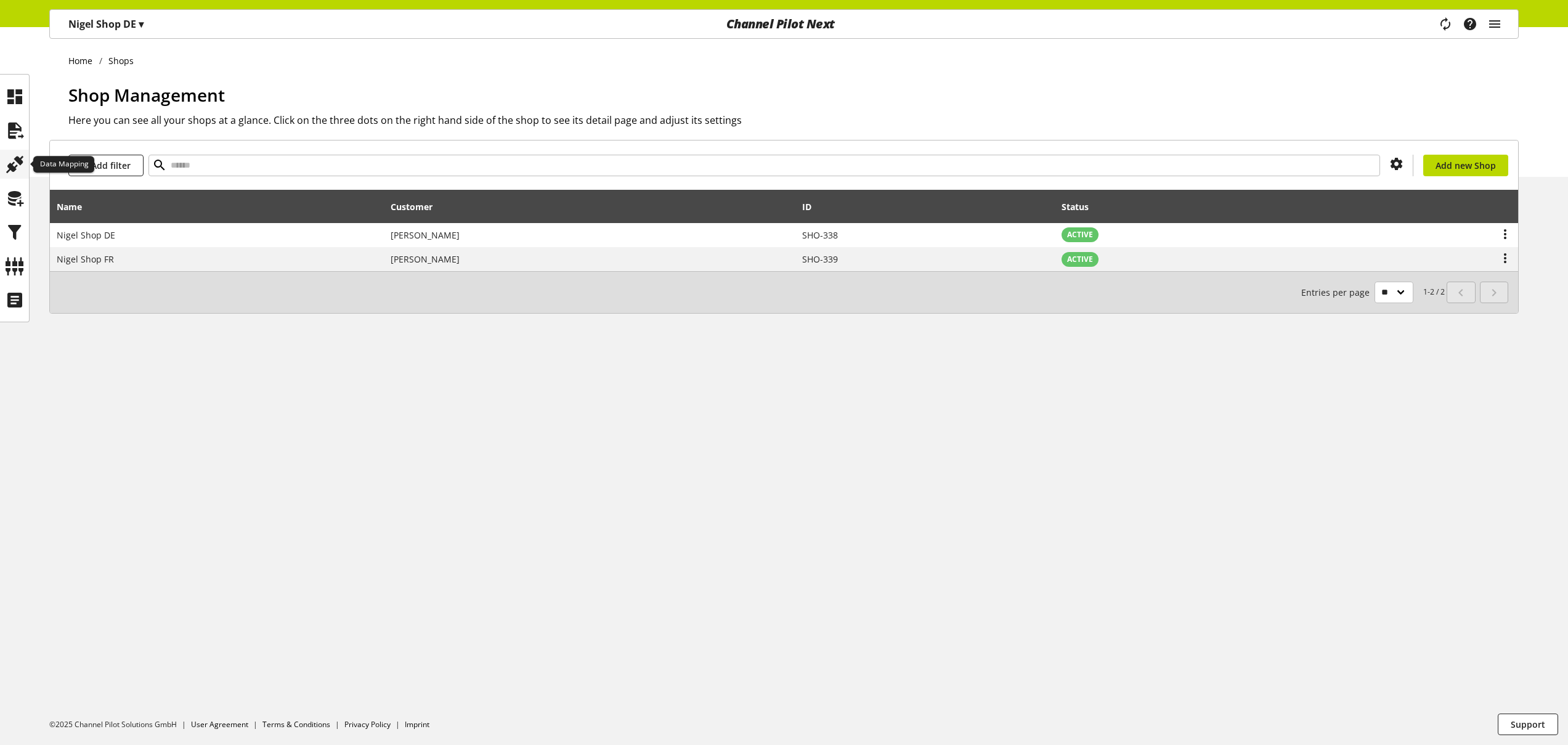
drag, startPoint x: 13, startPoint y: 153, endPoint x: 27, endPoint y: 159, distance: 15.2
click at [14, 153] on icon at bounding box center [15, 164] width 20 height 25
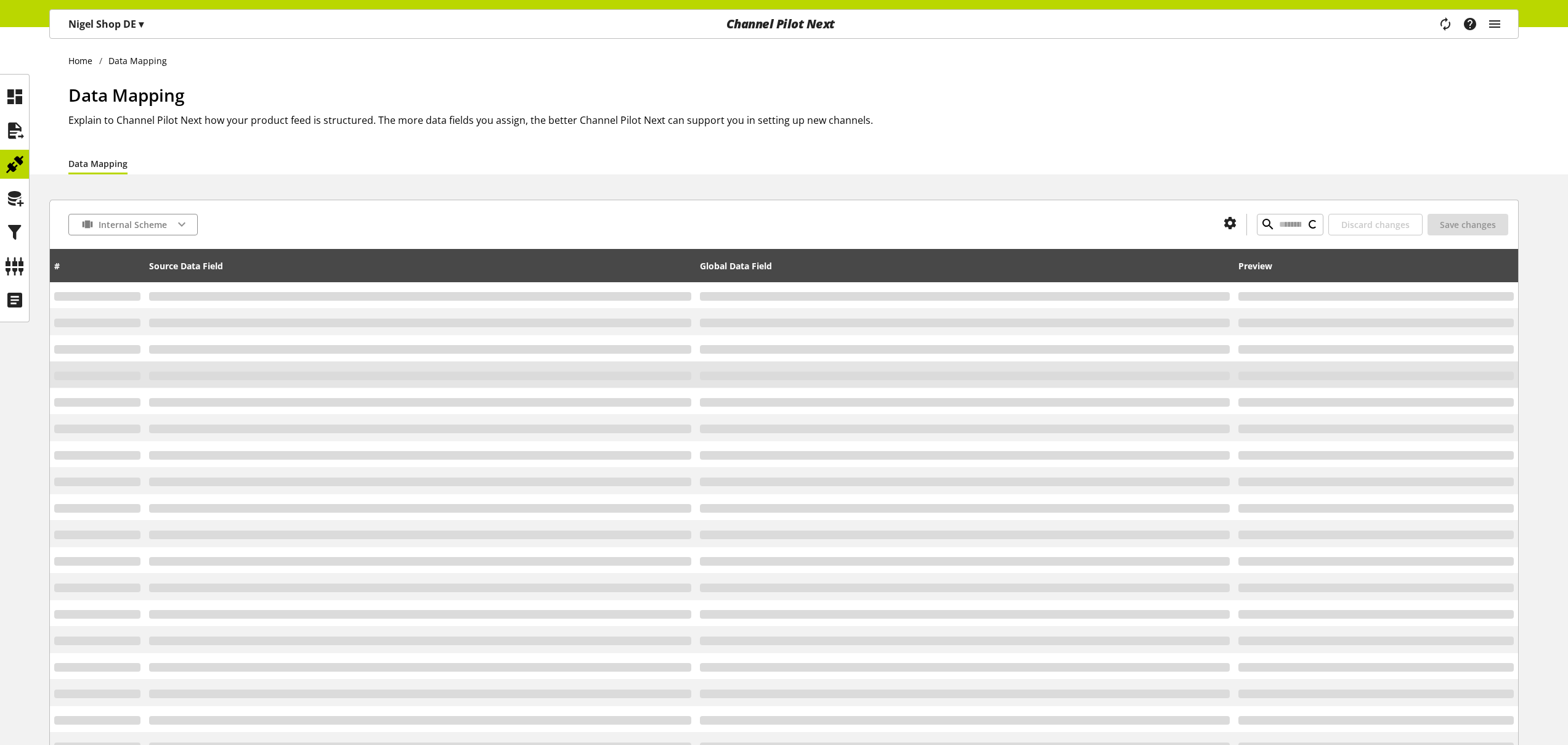
type input "*"
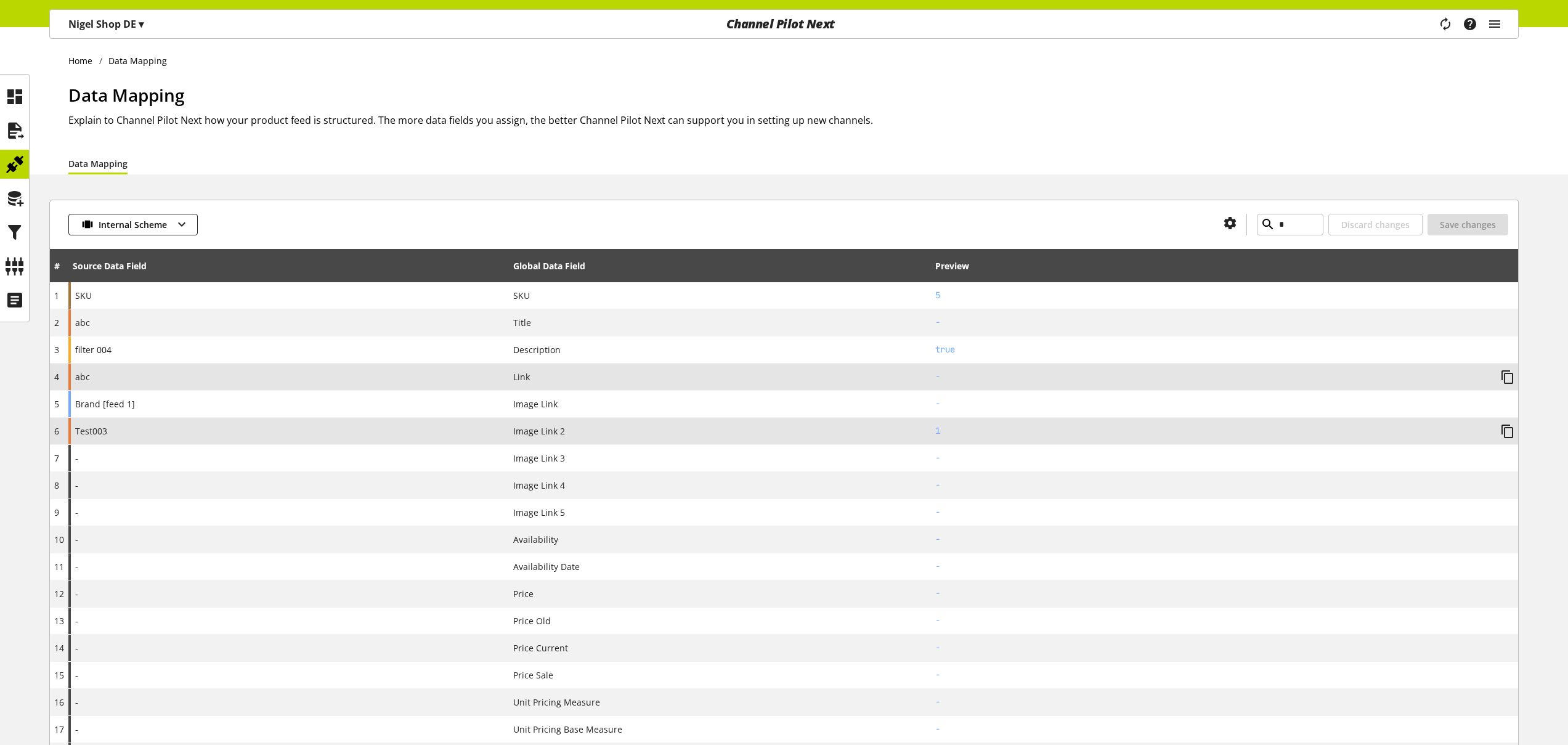
click at [336, 442] on div "Test003" at bounding box center [288, 430] width 440 height 26
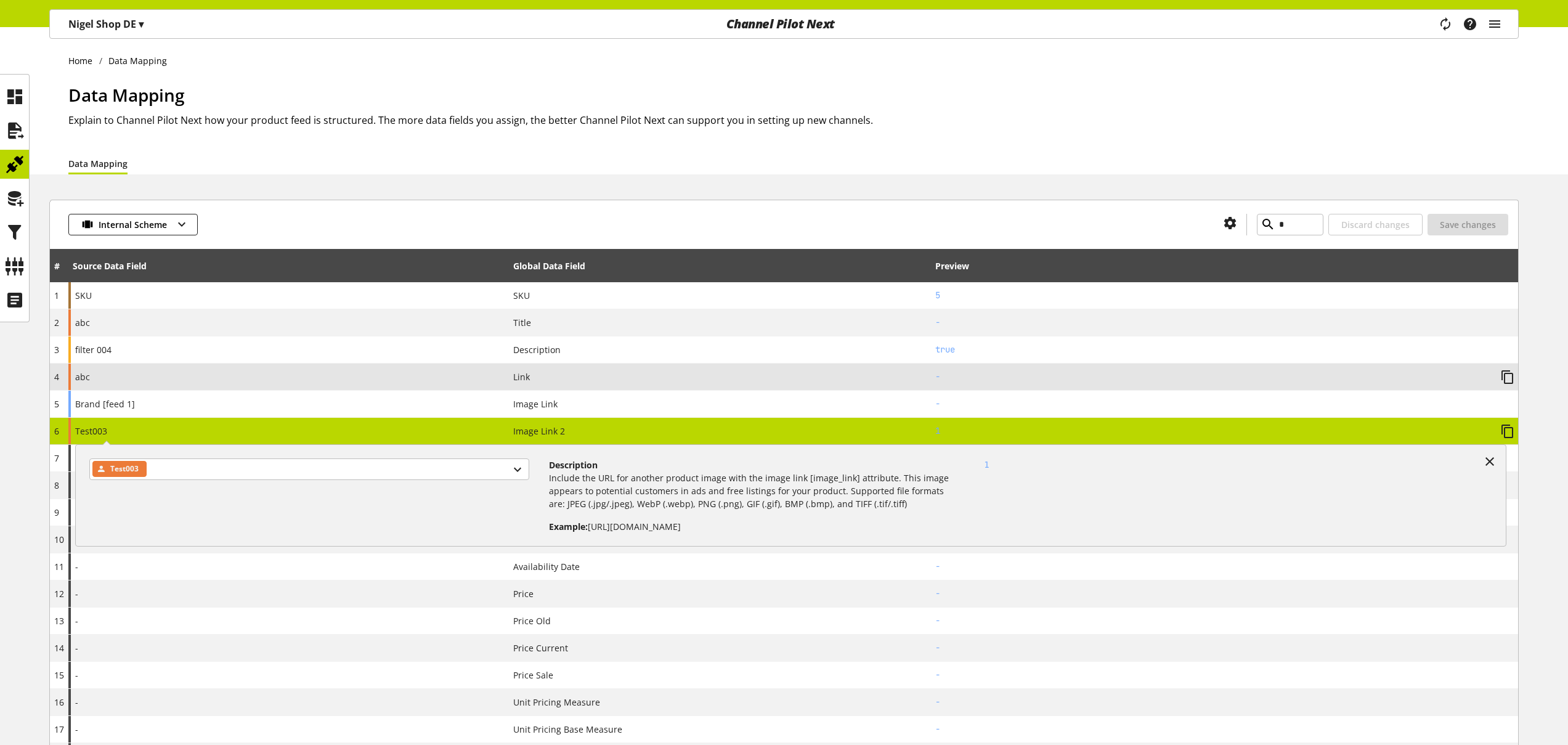
drag, startPoint x: 336, startPoint y: 442, endPoint x: 332, endPoint y: 457, distance: 15.5
click at [332, 457] on div "Test003" at bounding box center [314, 490] width 469 height 85
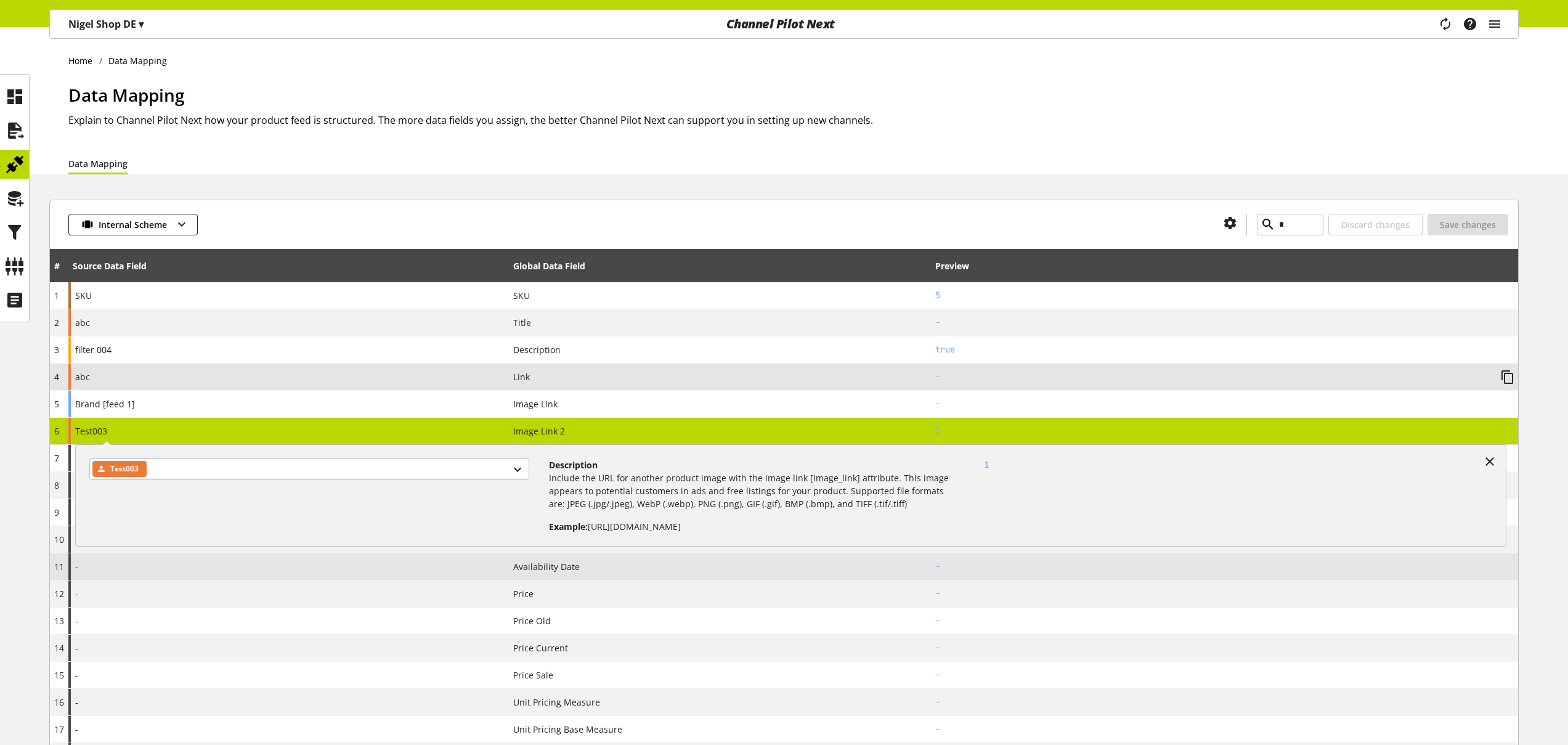
drag, startPoint x: 327, startPoint y: 629, endPoint x: 326, endPoint y: 567, distance: 62.0
click at [327, 629] on div "-" at bounding box center [288, 620] width 440 height 26
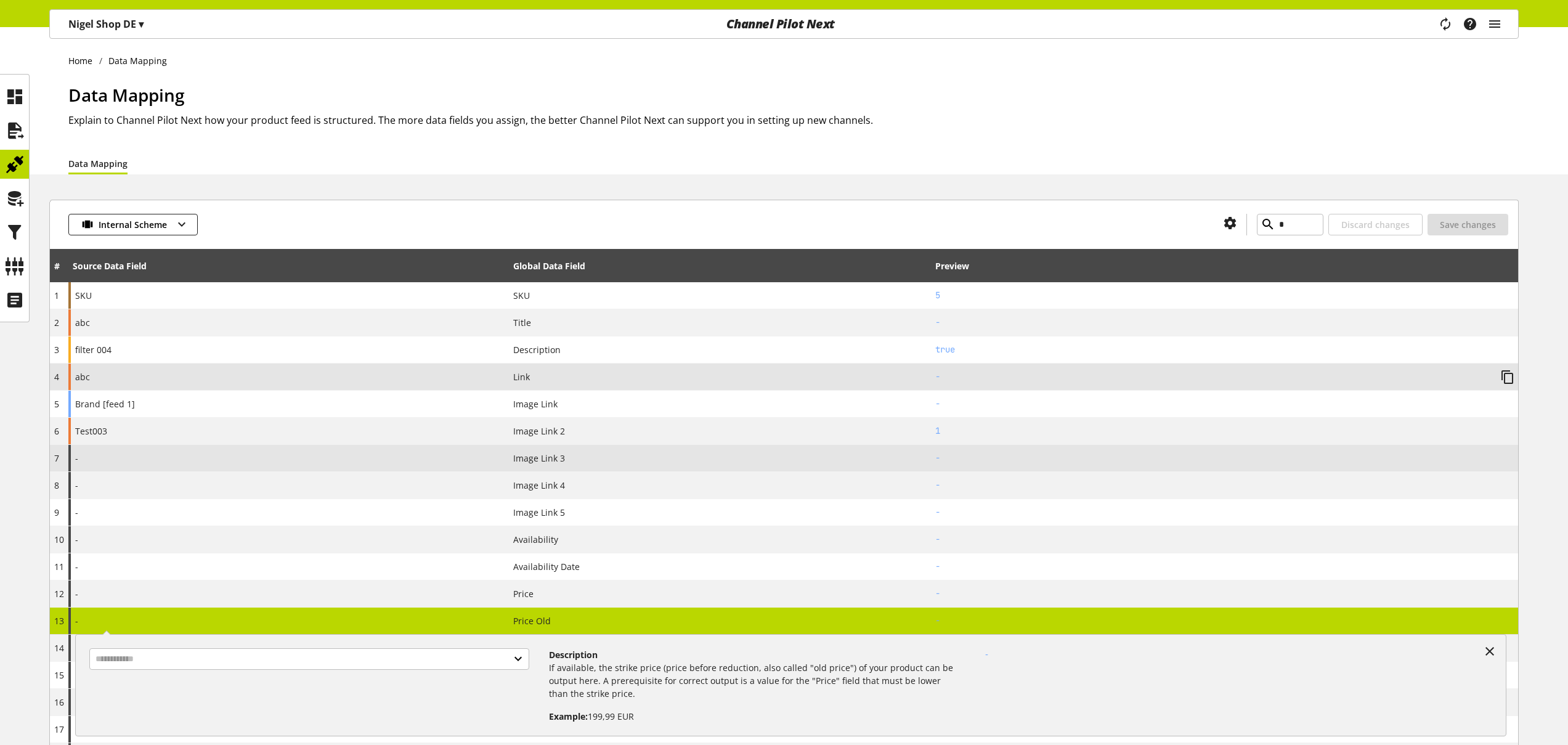
click at [326, 462] on div "-" at bounding box center [288, 458] width 440 height 26
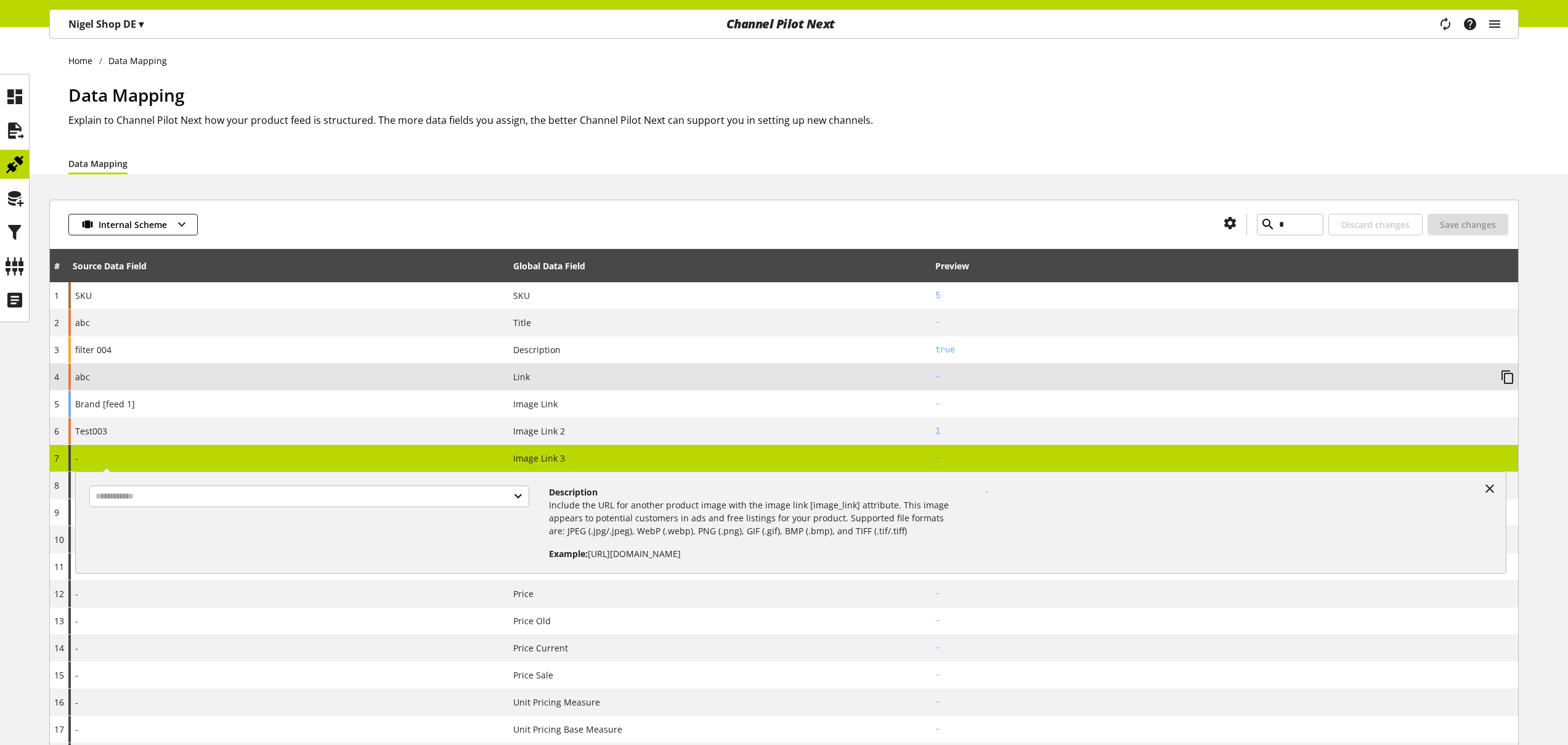
click at [344, 508] on div at bounding box center [314, 518] width 469 height 85
click at [345, 501] on input "text" at bounding box center [309, 497] width 440 height 22
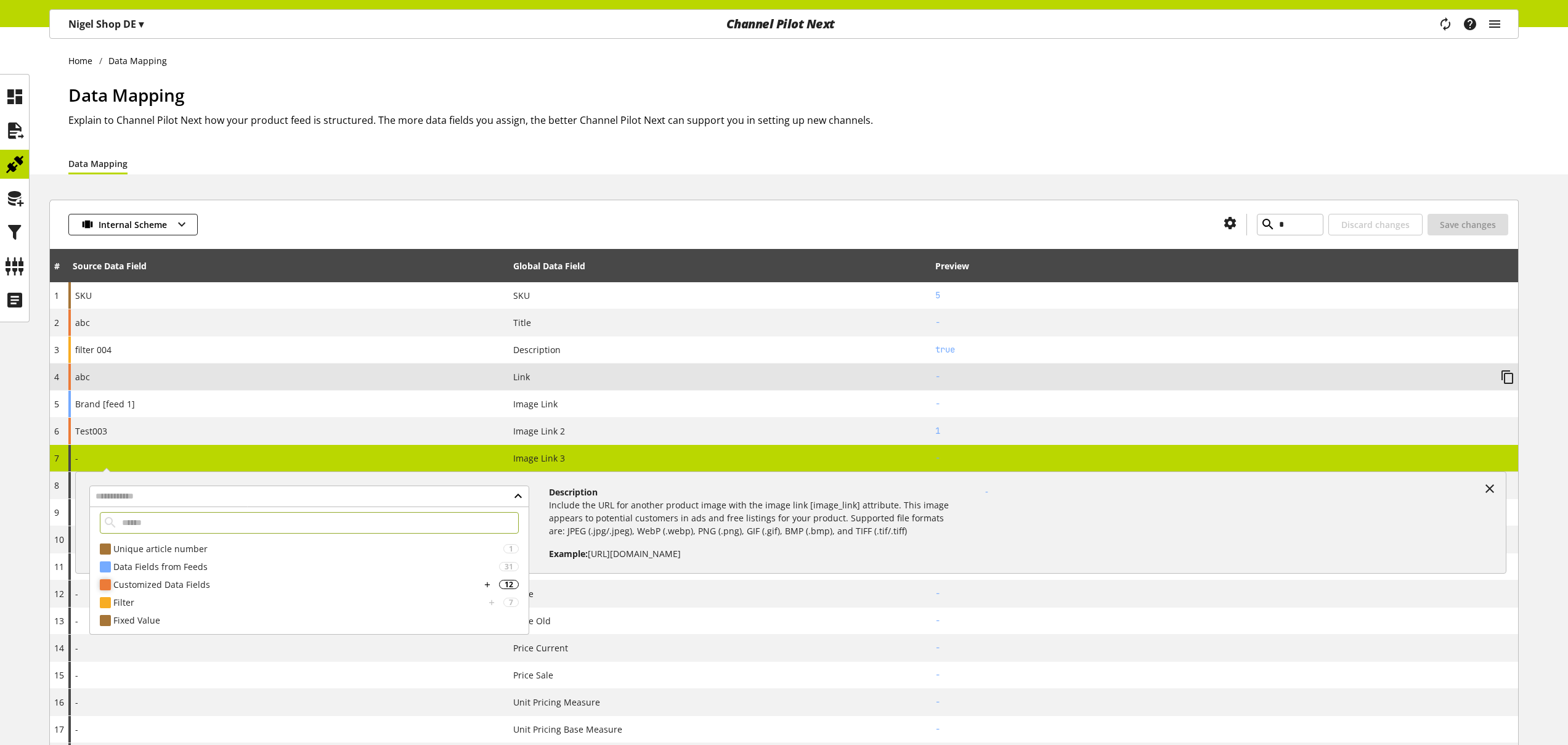
click at [312, 581] on div "Customized Data Fields" at bounding box center [297, 584] width 367 height 13
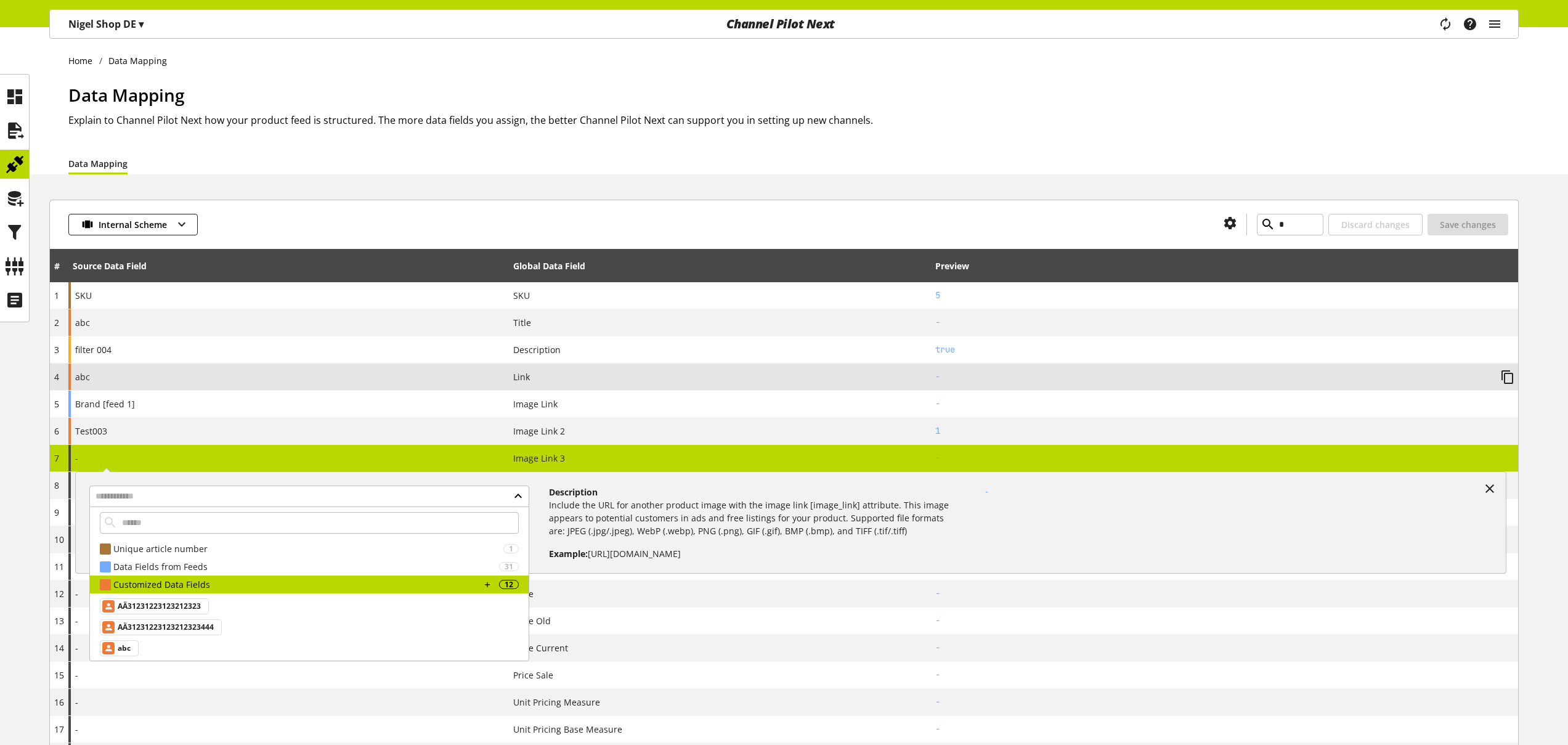
click at [289, 605] on div "AÄ31231223123212323 AÄ31231223123212323444 abc abc123 asasdasd 1 asdas brand Co…" at bounding box center [309, 721] width 438 height 257
click at [200, 607] on div "AÄ31231223123212323" at bounding box center [155, 607] width 109 height 16
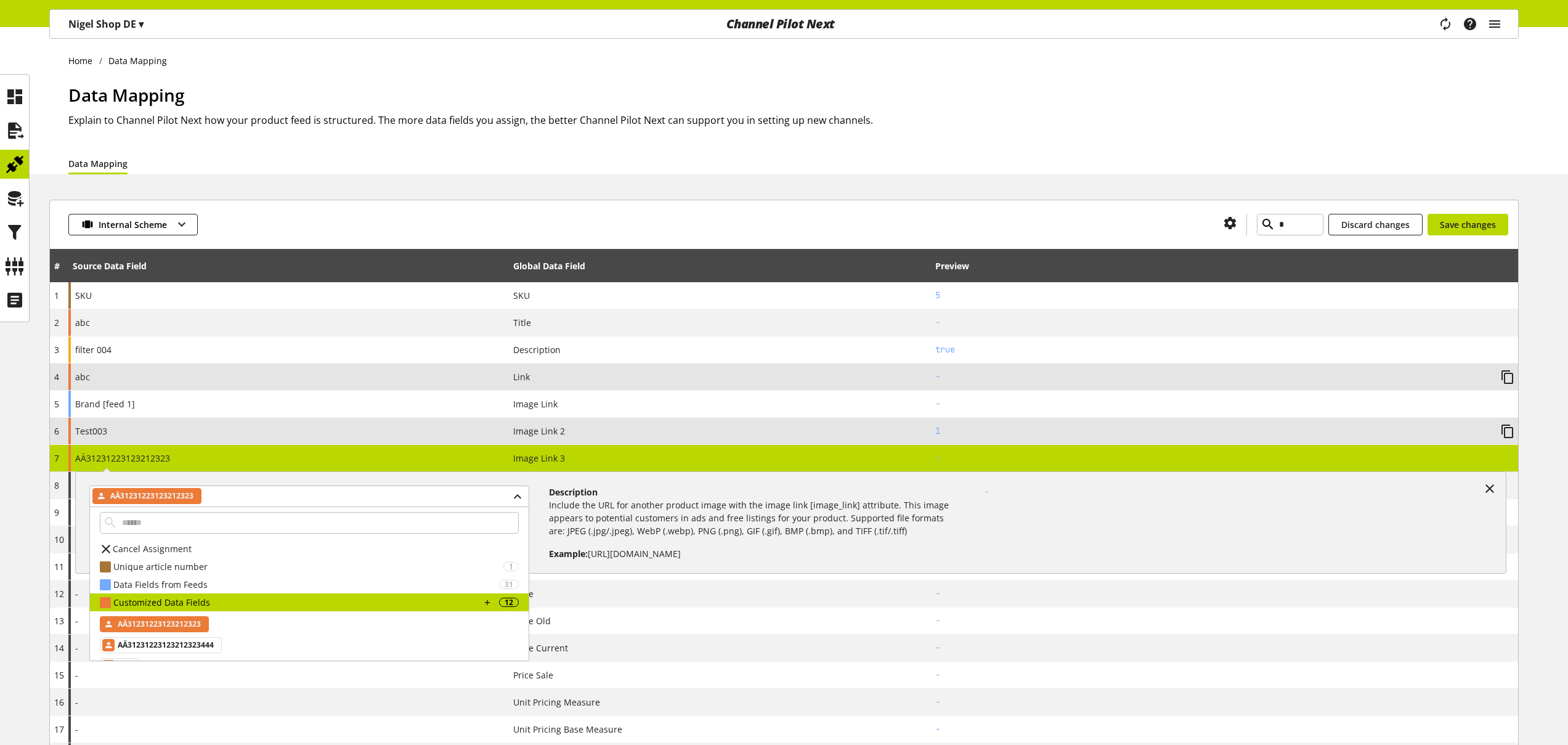
click at [683, 437] on div "Image Link 2" at bounding box center [719, 431] width 414 height 13
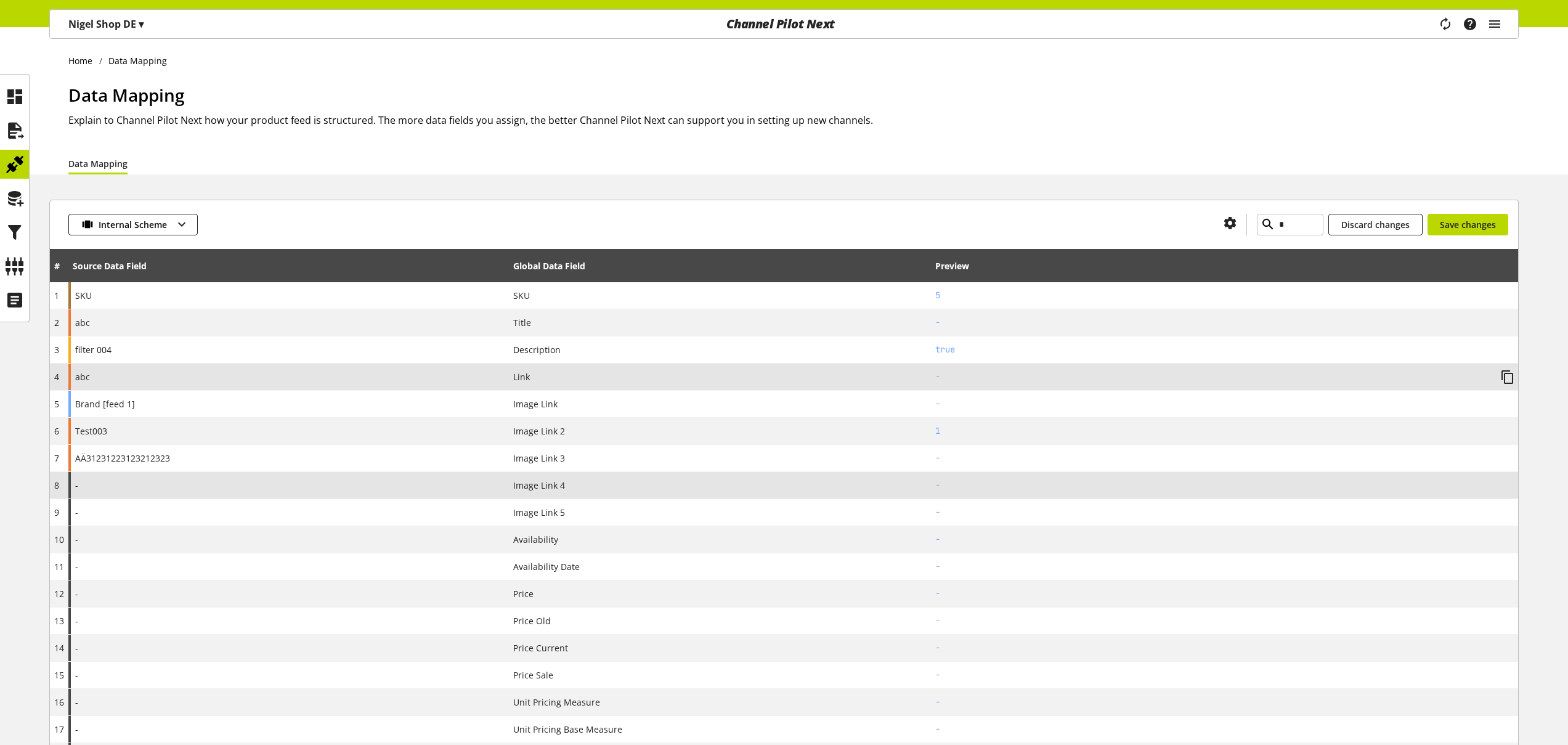
click at [282, 488] on div "-" at bounding box center [288, 485] width 440 height 26
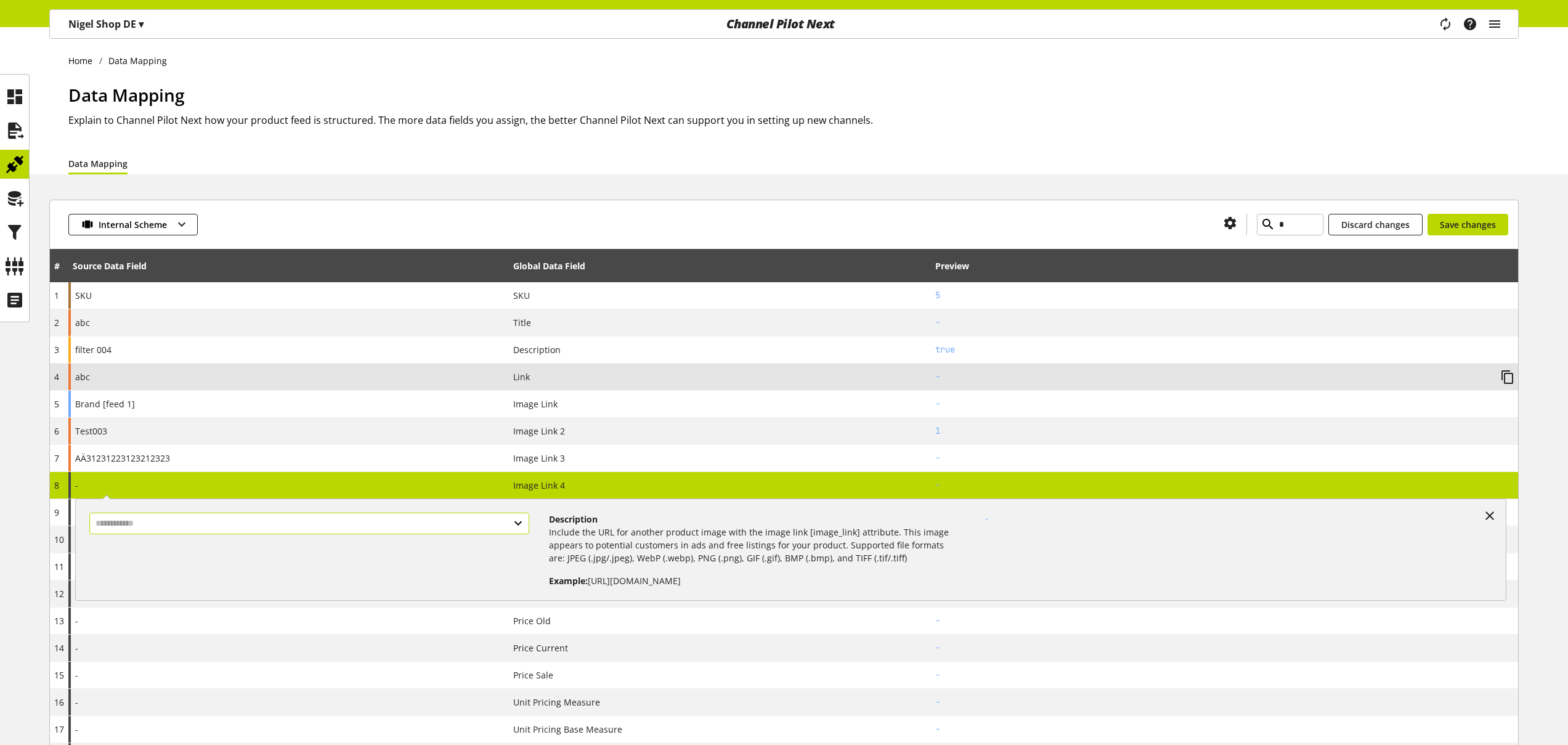
click at [501, 525] on input "text" at bounding box center [309, 524] width 440 height 22
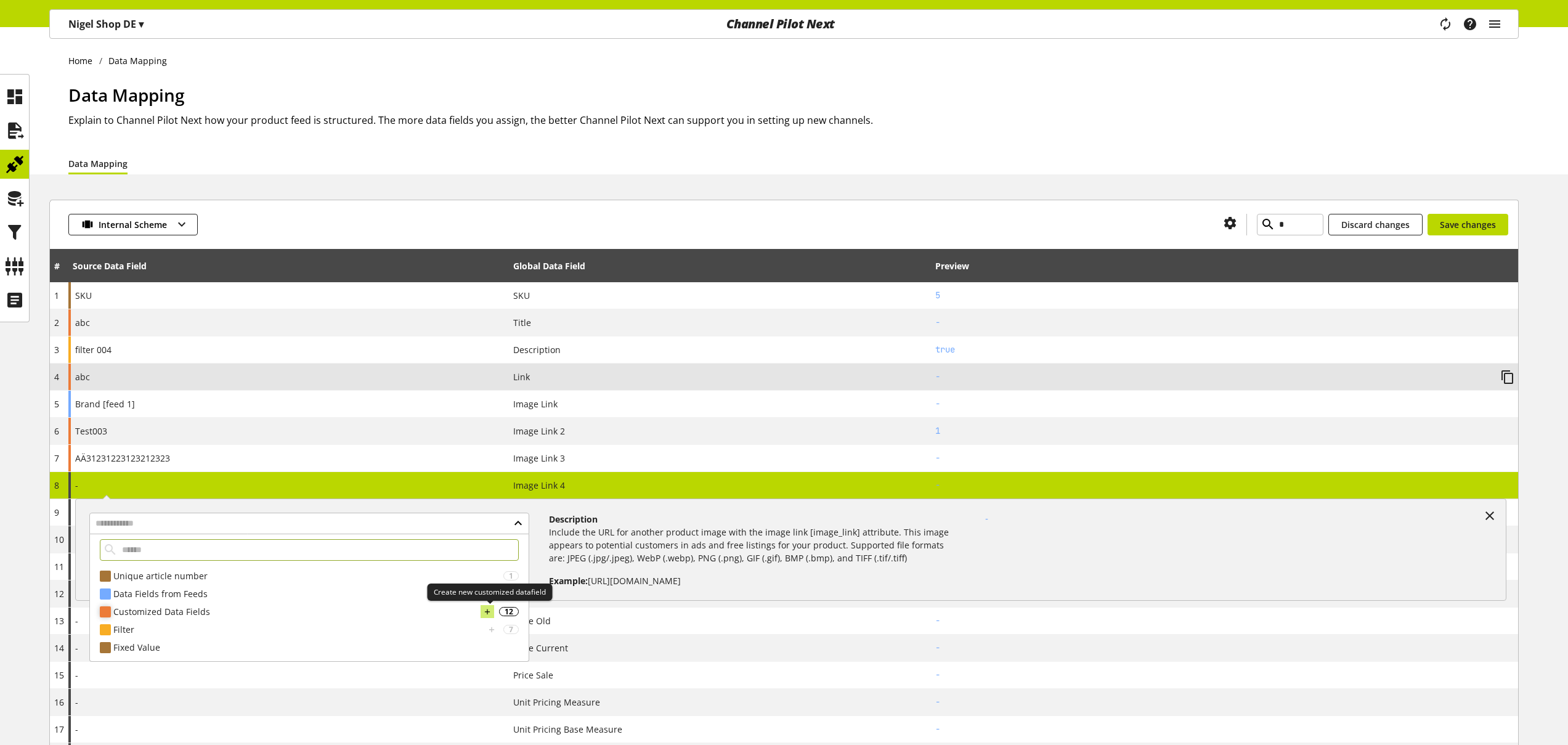
click at [488, 609] on icon at bounding box center [487, 611] width 8 height 14
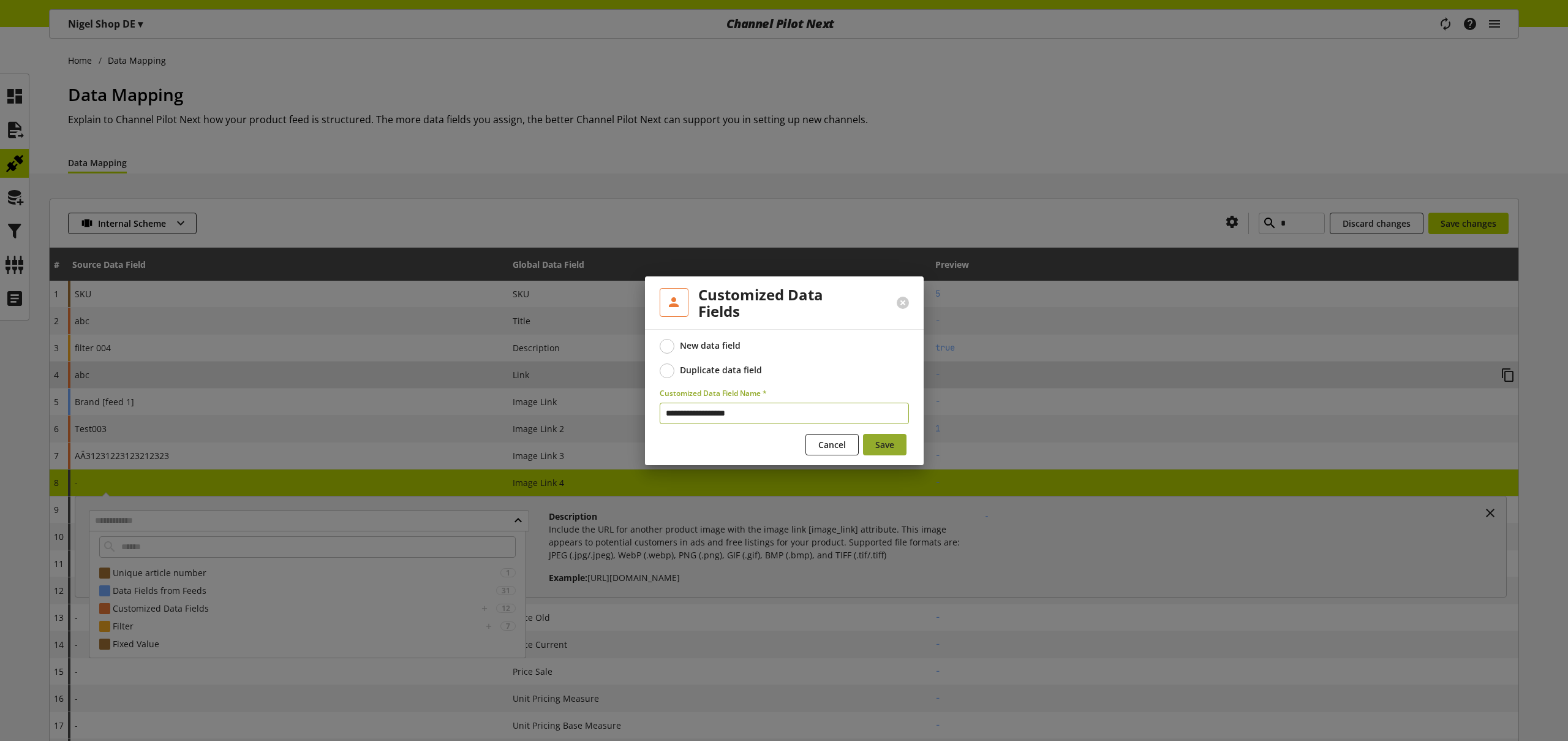
type input "**********"
click at [898, 442] on button "Save" at bounding box center [884, 445] width 43 height 22
click at [19, 98] on div at bounding box center [784, 370] width 1568 height 741
click at [22, 97] on div at bounding box center [784, 370] width 1568 height 741
click at [821, 447] on span "Cancel" at bounding box center [832, 444] width 27 height 13
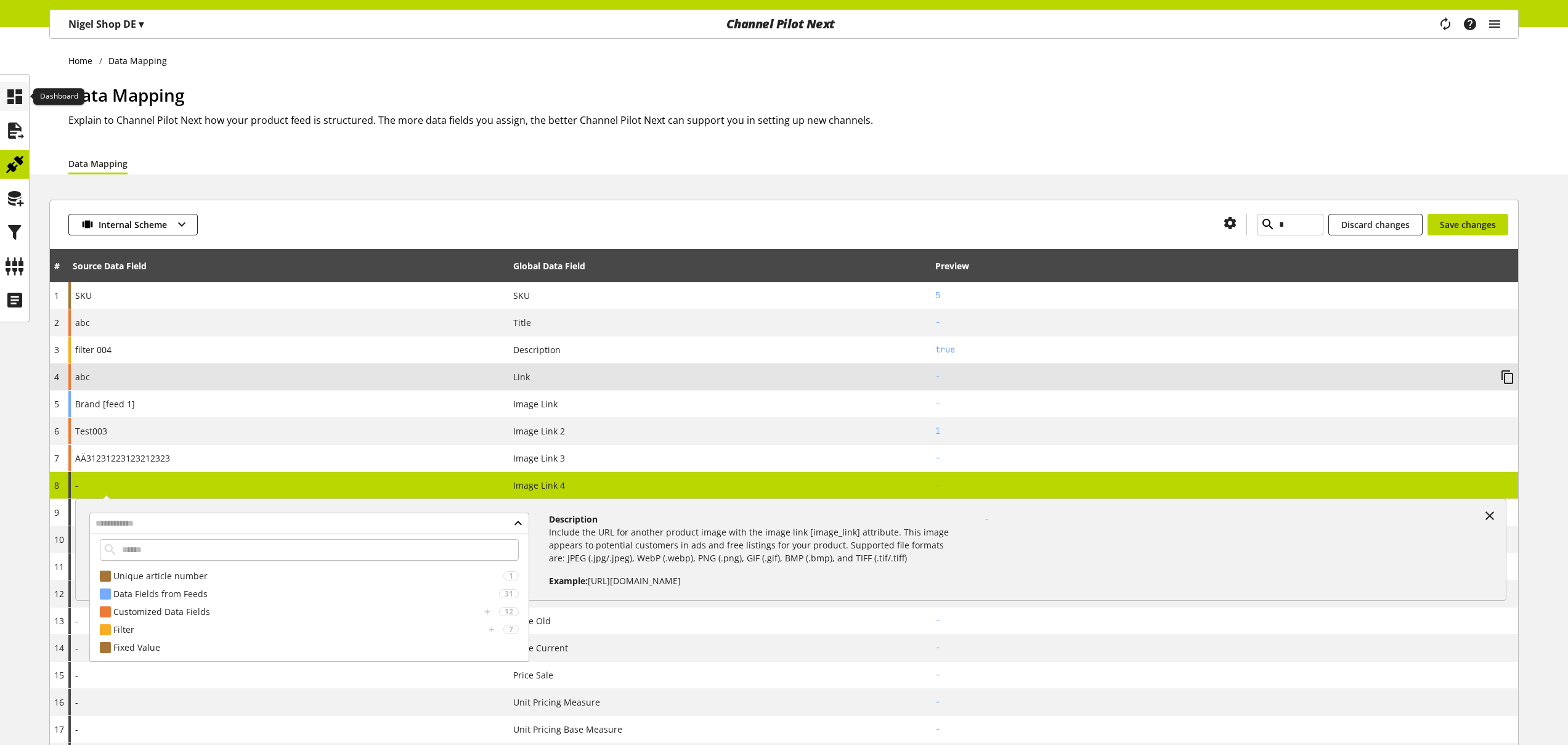
click at [15, 99] on icon at bounding box center [15, 96] width 20 height 25
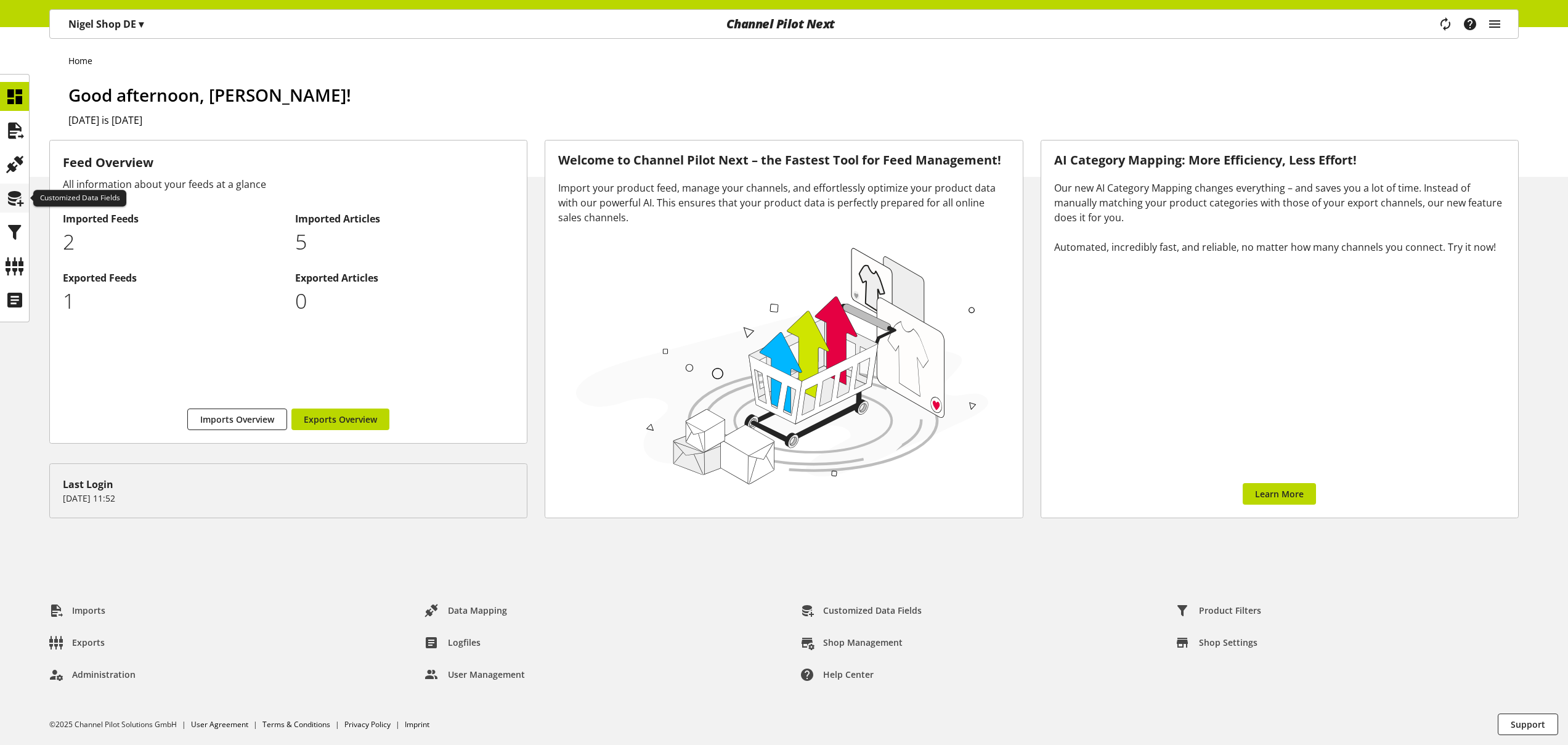
click at [19, 211] on div at bounding box center [15, 198] width 29 height 29
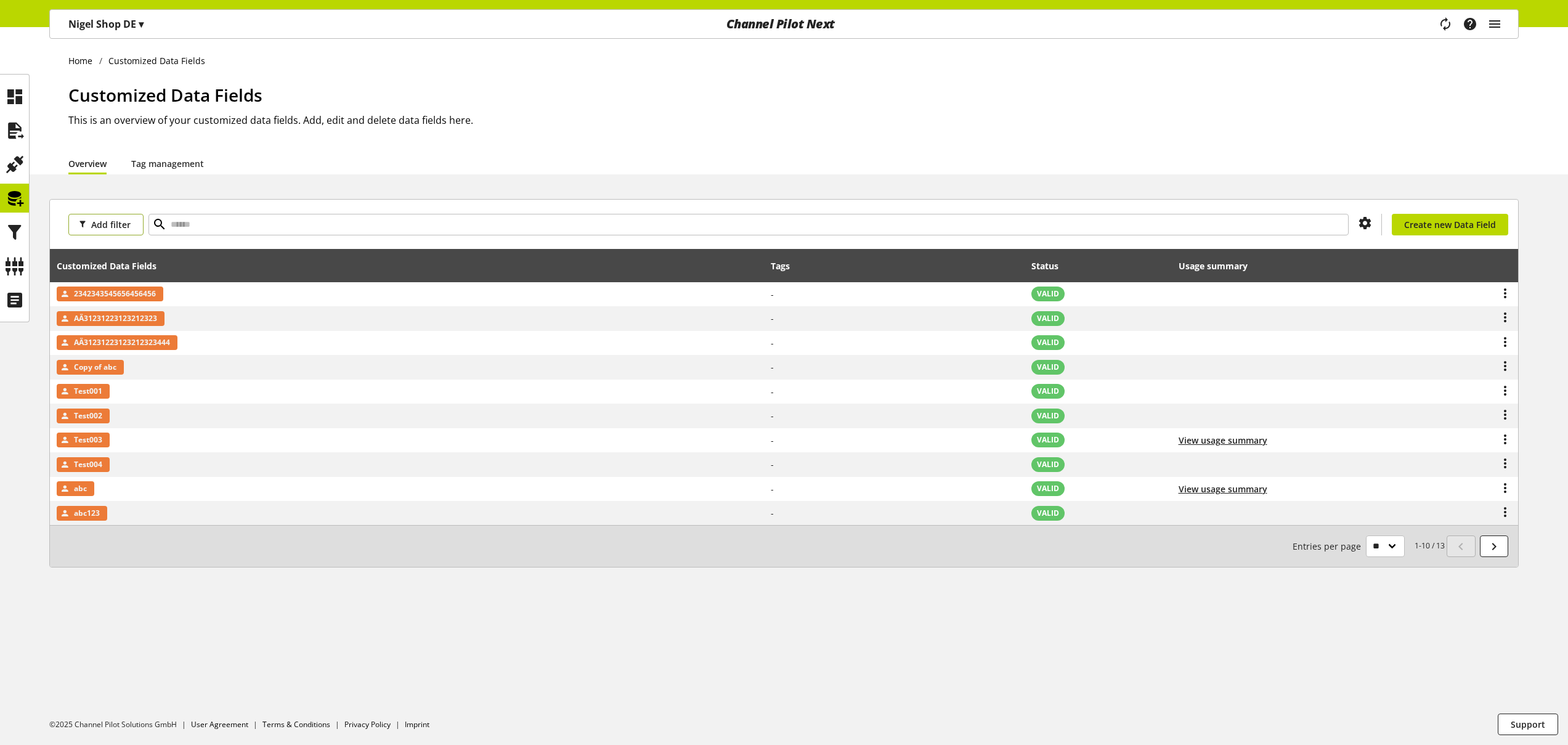
click at [104, 230] on span "Add filter" at bounding box center [110, 225] width 39 height 13
click at [111, 254] on link "Customized Data Fields" at bounding box center [120, 247] width 104 height 21
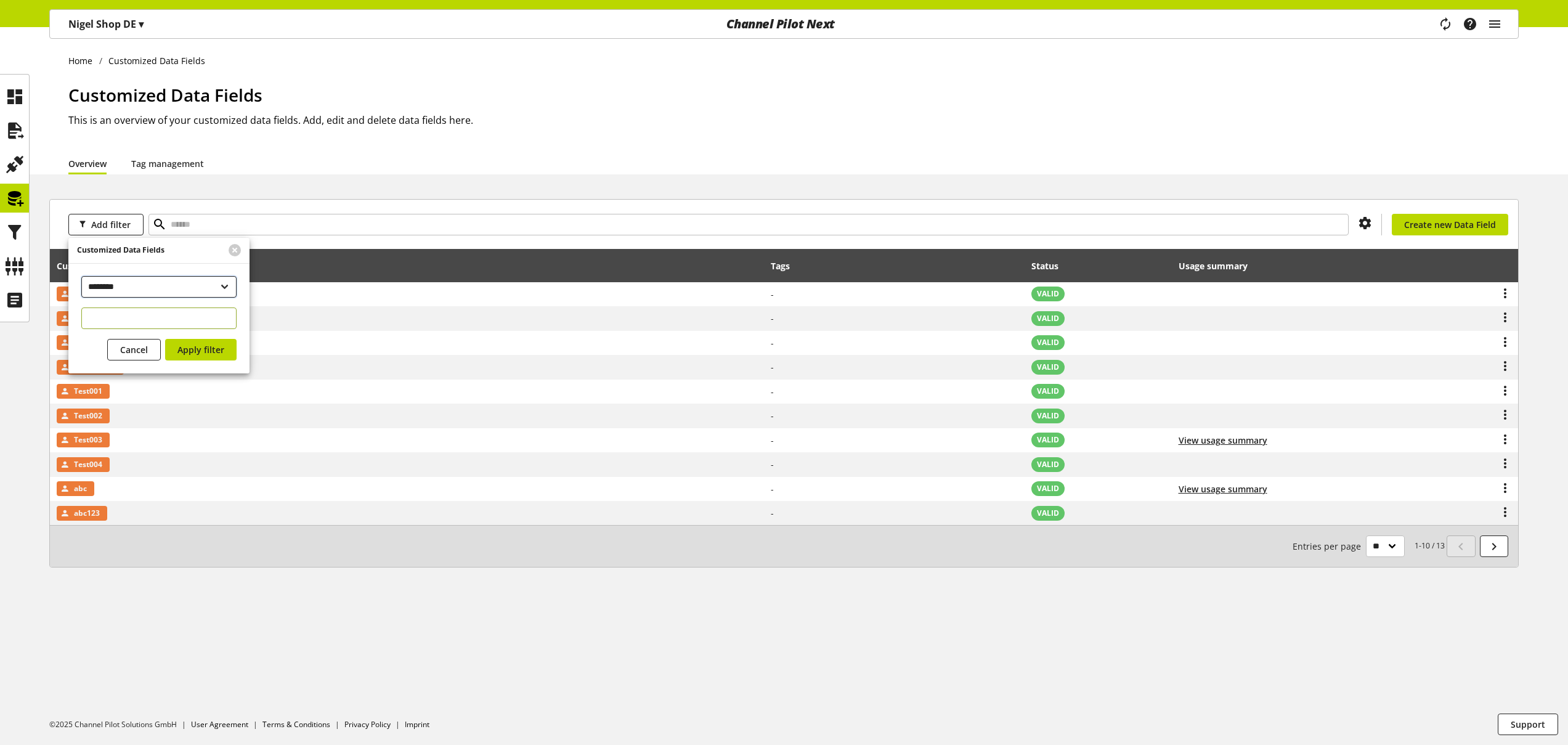
click at [128, 285] on select "**********" at bounding box center [158, 287] width 156 height 22
click at [523, 48] on div "Home Customized Data Fields Customized Data Fields This is an overview of your …" at bounding box center [784, 101] width 1568 height 147
click at [138, 364] on span "Cancel" at bounding box center [134, 363] width 27 height 13
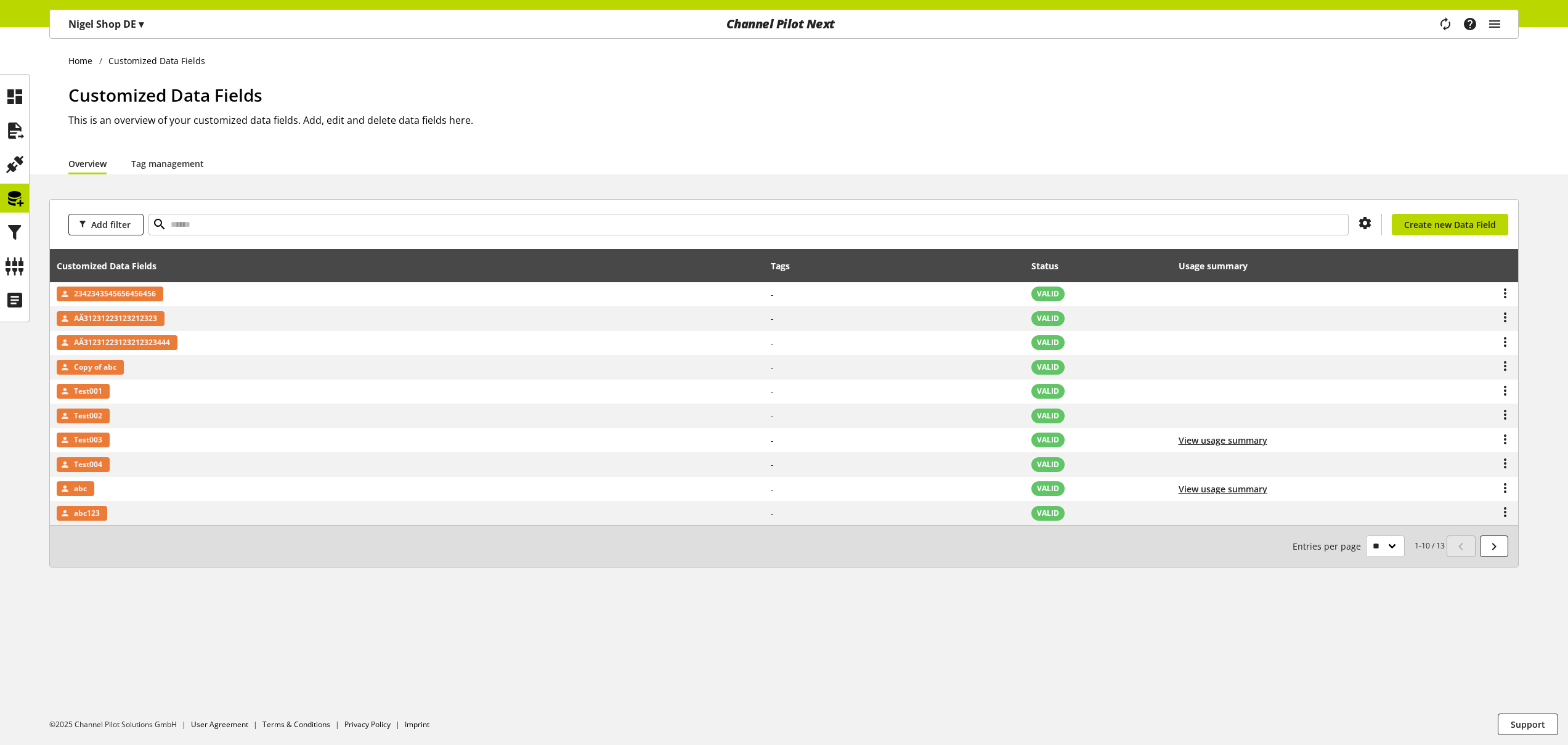
click at [416, 92] on h1 "Customized Data Fields" at bounding box center [793, 95] width 1451 height 25
